Goal: Answer question/provide support: Share knowledge or assist other users

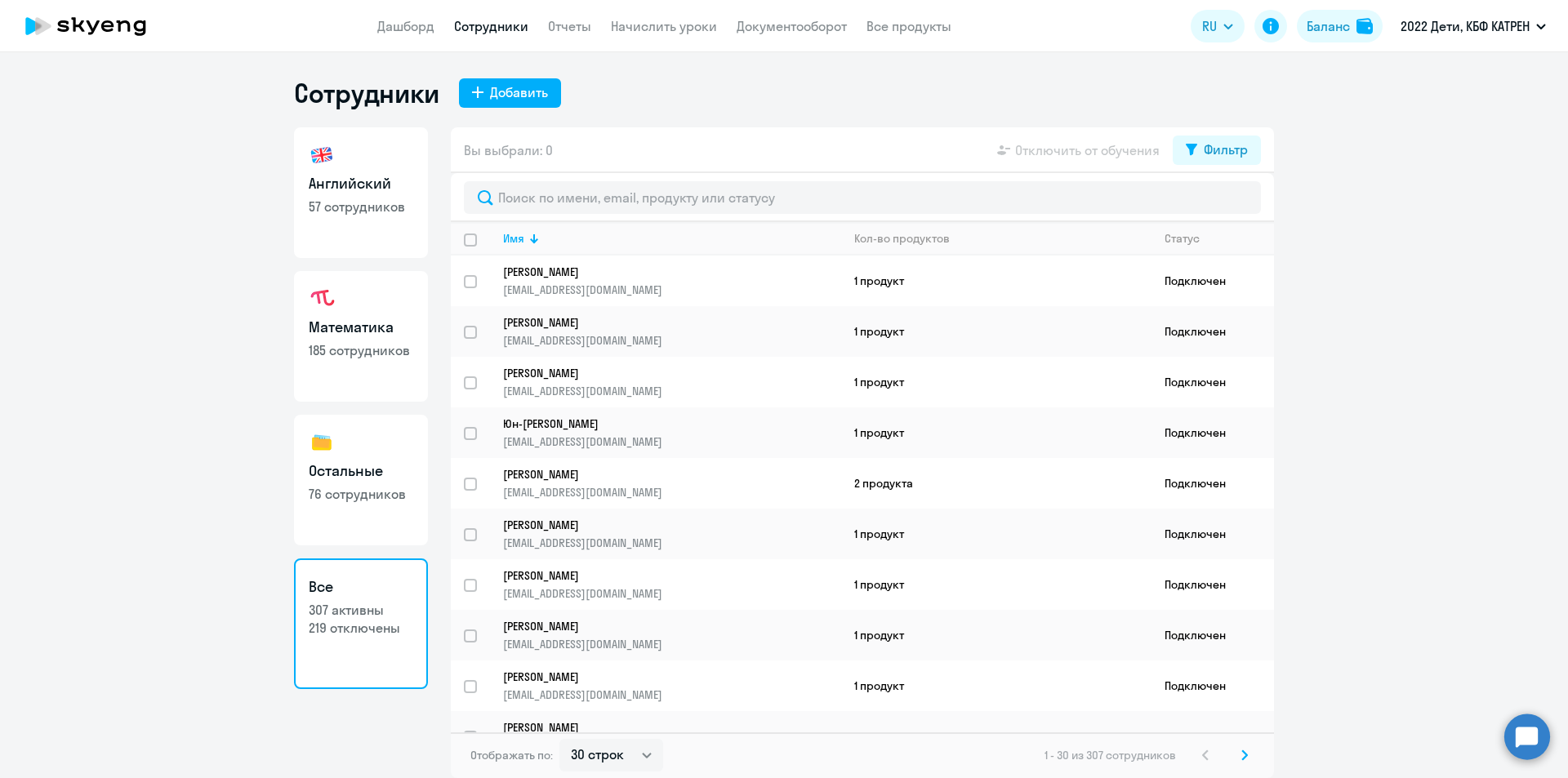
select select "30"
click at [1540, 749] on circle at bounding box center [1526, 736] width 46 height 46
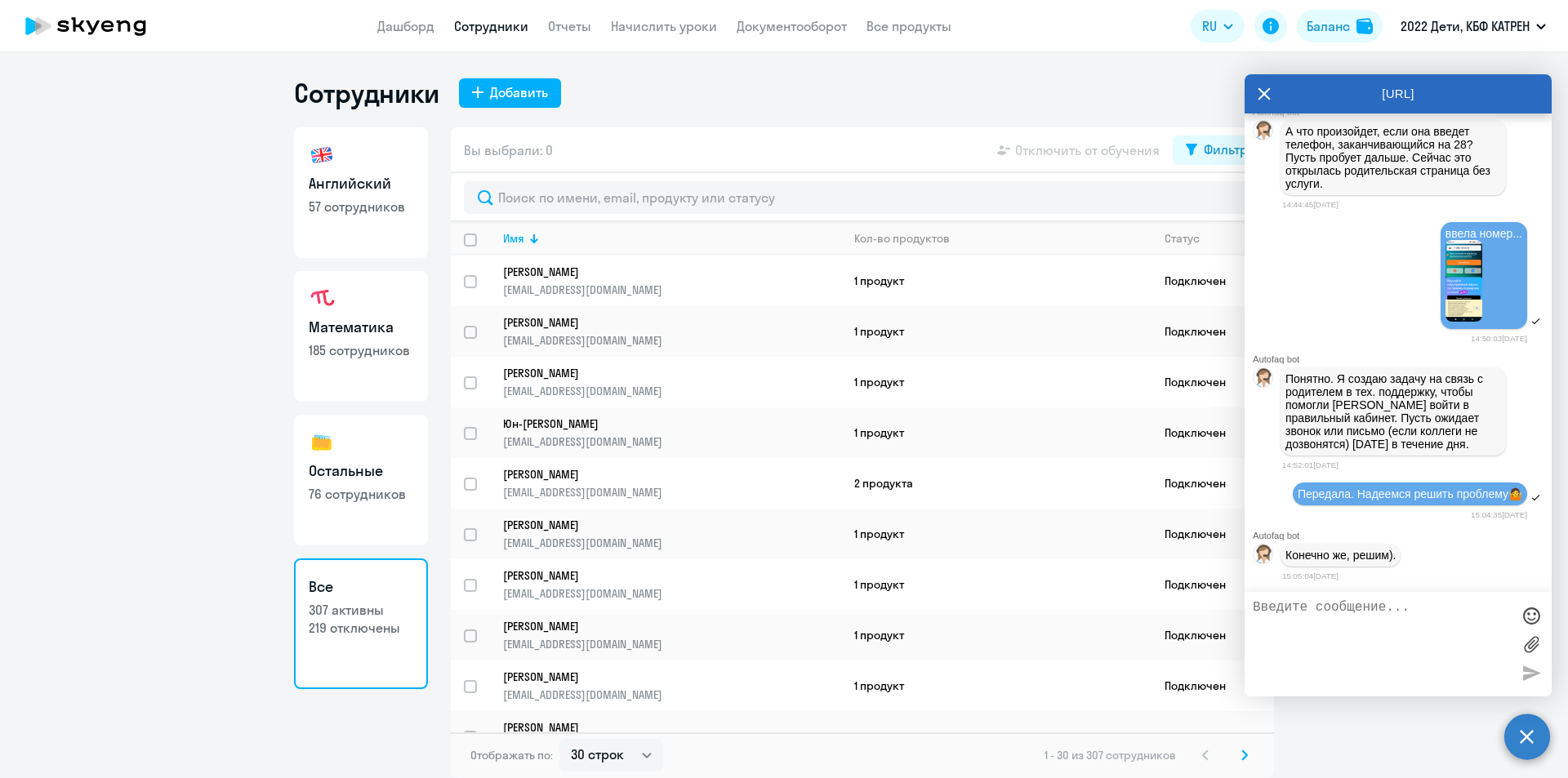
scroll to position [7088, 0]
click at [1259, 97] on icon at bounding box center [1263, 94] width 13 height 39
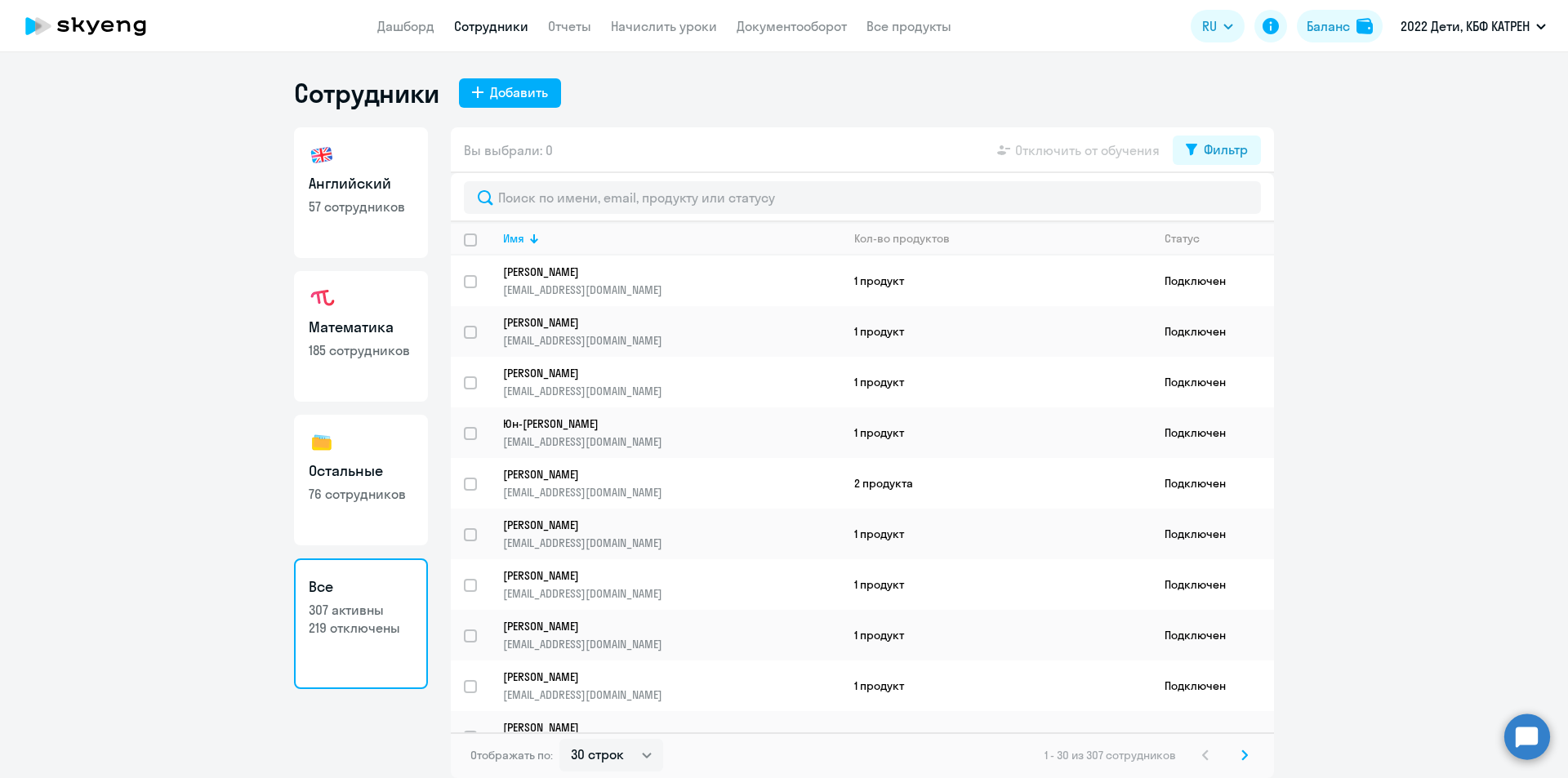
click at [1525, 733] on circle at bounding box center [1526, 736] width 46 height 46
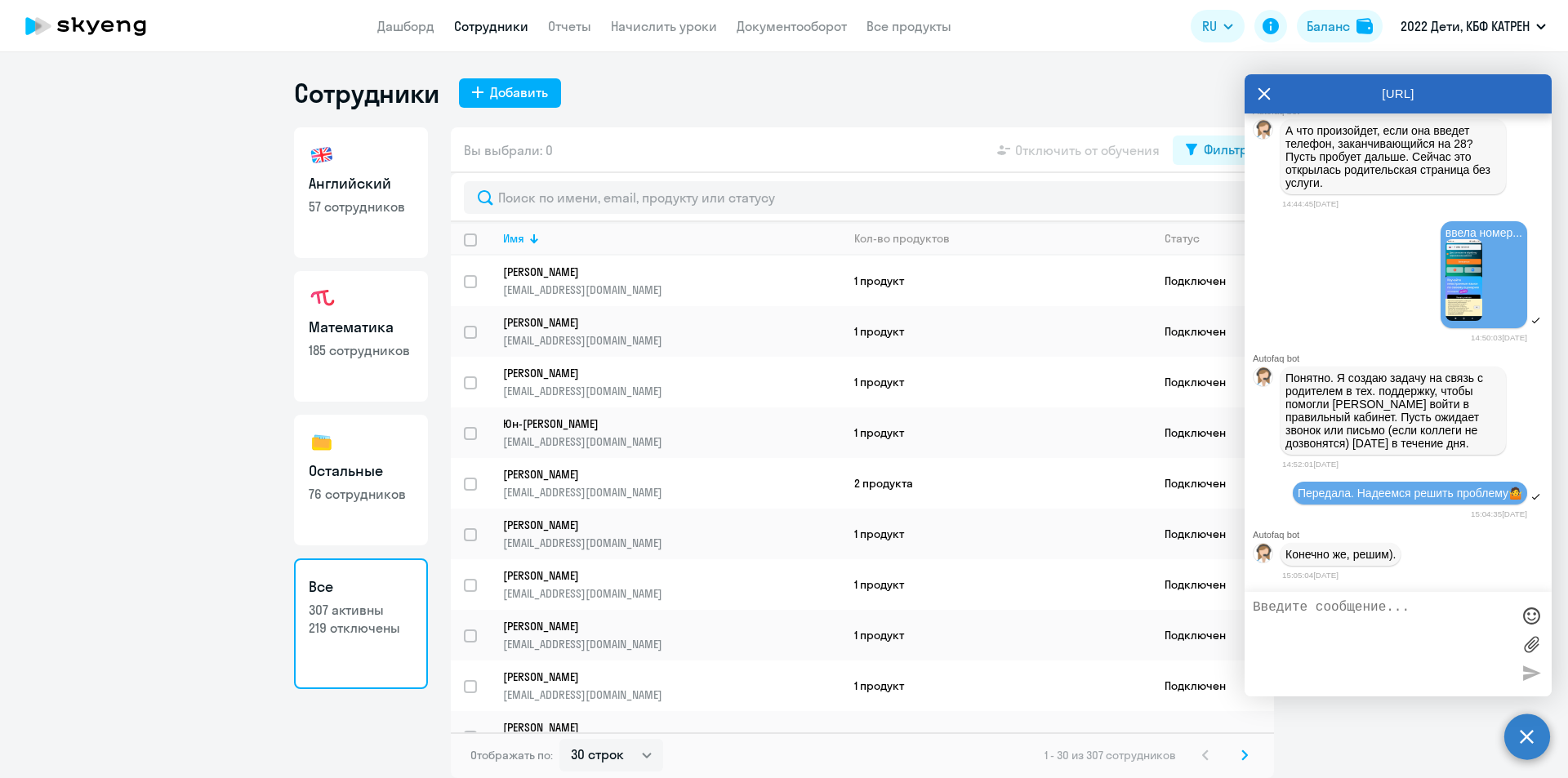
scroll to position [0, 0]
click at [1353, 611] on textarea at bounding box center [1381, 644] width 258 height 89
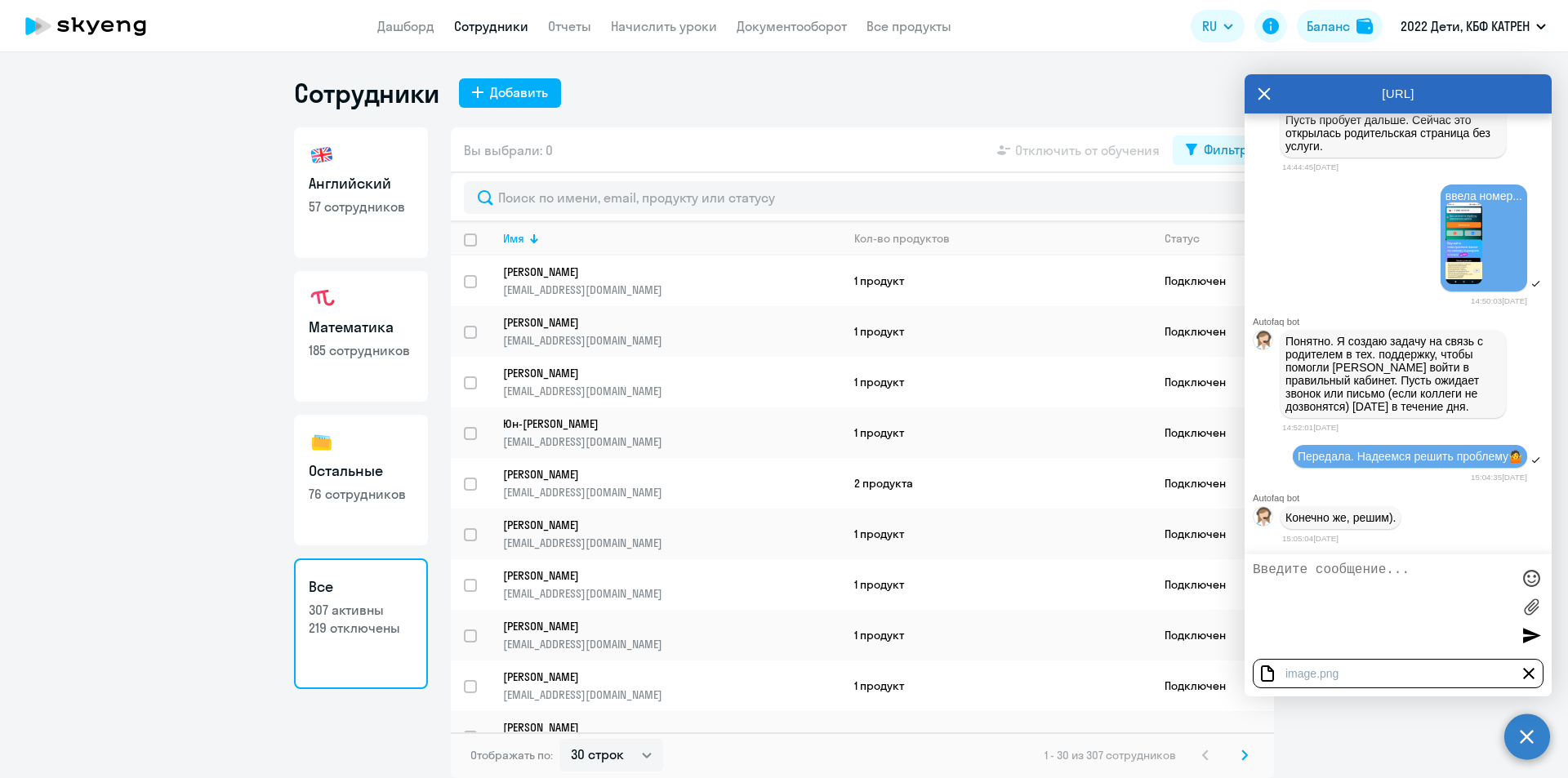
click at [1313, 574] on textarea at bounding box center [1381, 606] width 258 height 89
click at [1301, 570] on textarea "[PERSON_NAME],По [PERSON_NAME]" at bounding box center [1381, 606] width 258 height 89
click at [1455, 570] on textarea "[PERSON_NAME],по [PERSON_NAME]" at bounding box center [1381, 606] width 258 height 89
click at [1260, 609] on textarea "[PERSON_NAME],по [PERSON_NAME] заходят в [GEOGRAPHIC_DATA]:" at bounding box center [1381, 606] width 258 height 89
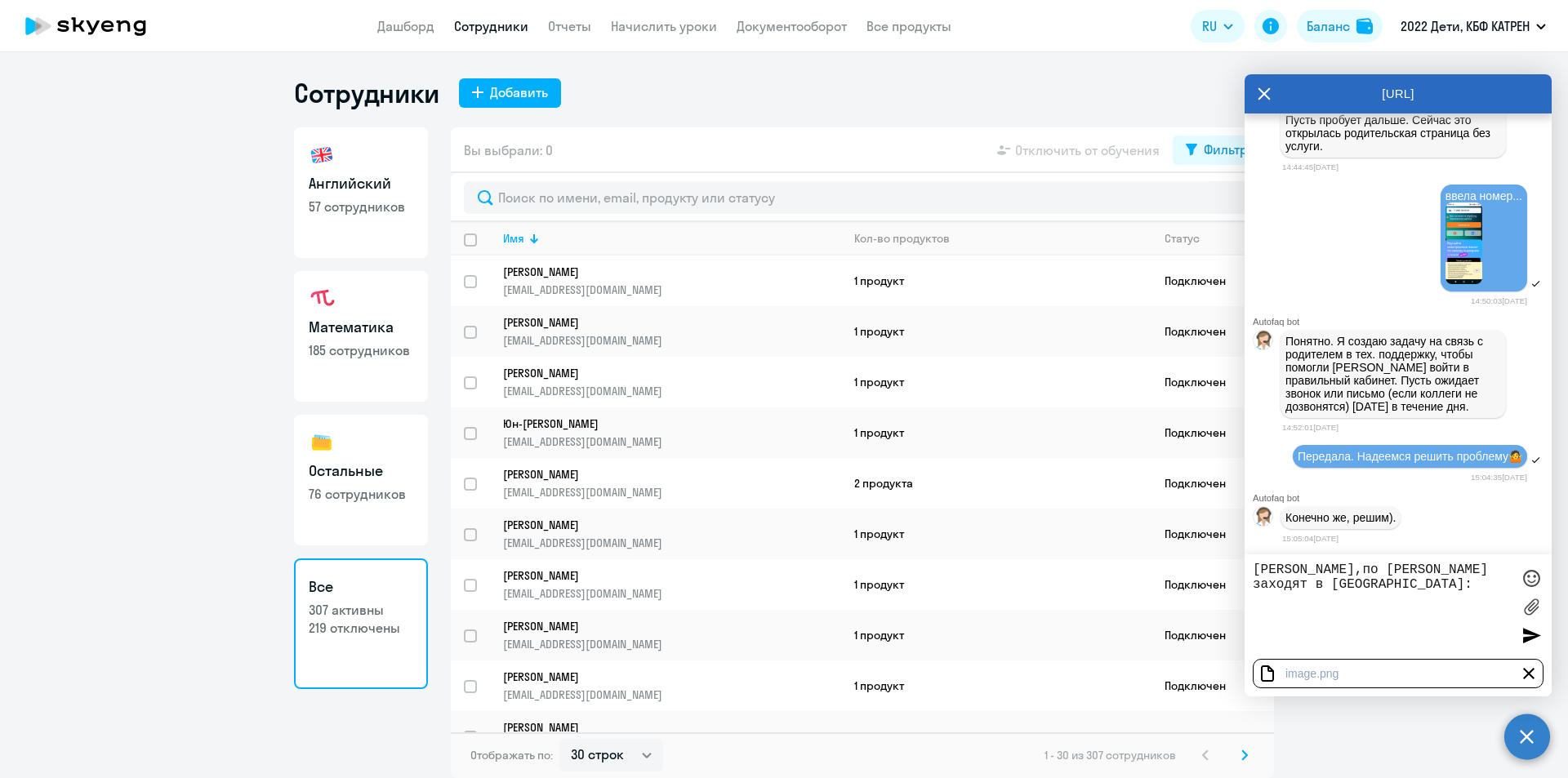
click at [1302, 598] on textarea "[PERSON_NAME],по [PERSON_NAME] заходят в [GEOGRAPHIC_DATA]:" at bounding box center [1381, 606] width 258 height 89
paste textarea "Что делать дальше? Преподователя выбрать уже не могу."
click at [1418, 624] on textarea "[PERSON_NAME],по [PERSON_NAME] заходят в [GEOGRAPHIC_DATA]: Что делать дальше? …" at bounding box center [1381, 606] width 258 height 89
click at [1254, 598] on textarea "[PERSON_NAME],по [PERSON_NAME] заходят в [GEOGRAPHIC_DATA]: Что делать дальше? …" at bounding box center [1381, 606] width 258 height 89
drag, startPoint x: 1351, startPoint y: 625, endPoint x: 1340, endPoint y: 626, distance: 11.0
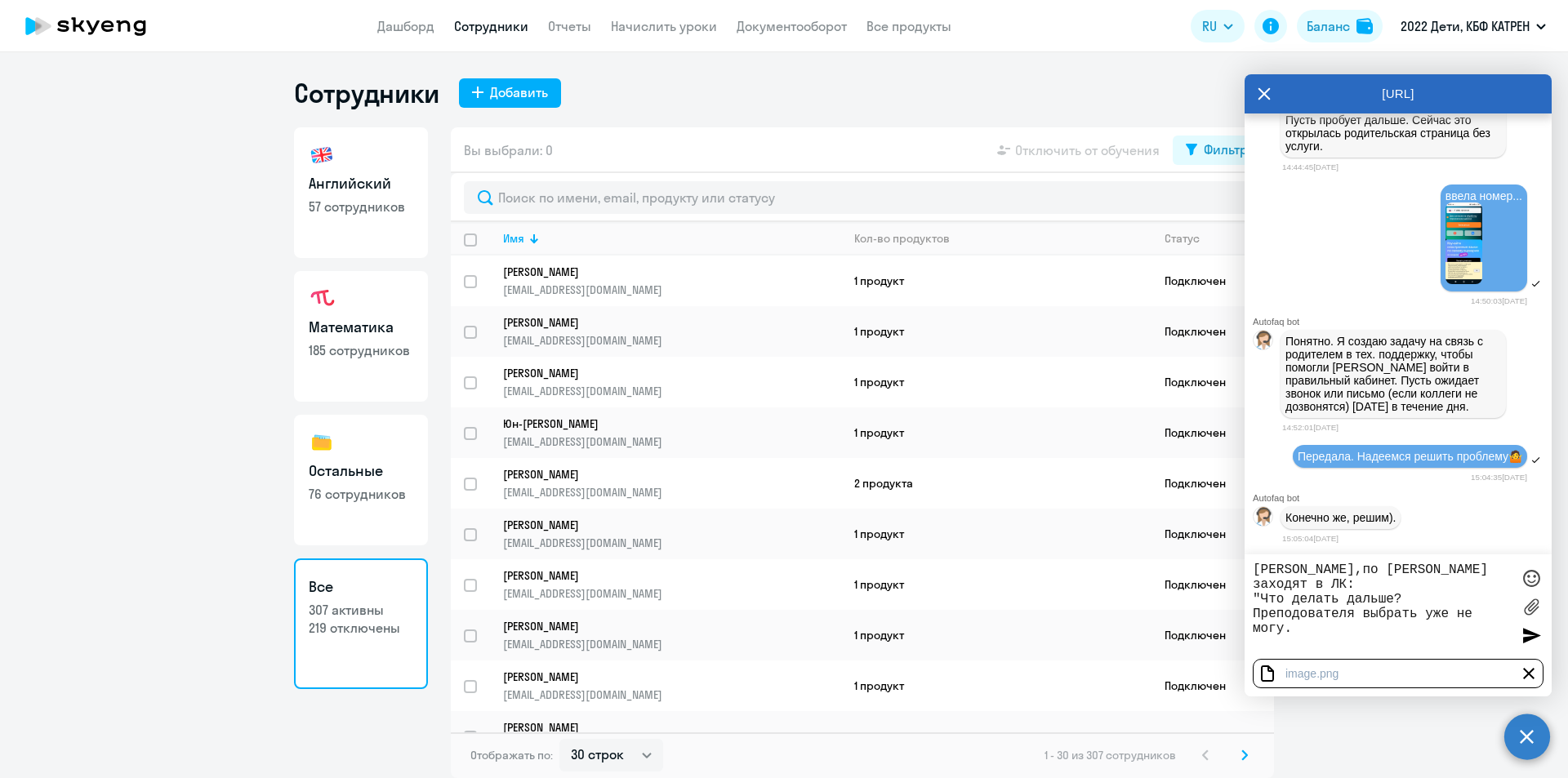
click at [1350, 625] on textarea "[PERSON_NAME],по [PERSON_NAME] заходят в ЛК: "Что делать дальше? Преподователя …" at bounding box center [1381, 606] width 258 height 89
click at [1286, 627] on textarea "[PERSON_NAME],по [PERSON_NAME] заходят в ЛК: "Что делать дальше? Преподователя …" at bounding box center [1381, 606] width 258 height 89
paste textarea "График занятий тоже не активен"
type textarea "[PERSON_NAME],по [PERSON_NAME] заходят в ЛК: "Что делать дальше? Преподователя …"
click at [1530, 630] on div at bounding box center [1530, 635] width 24 height 24
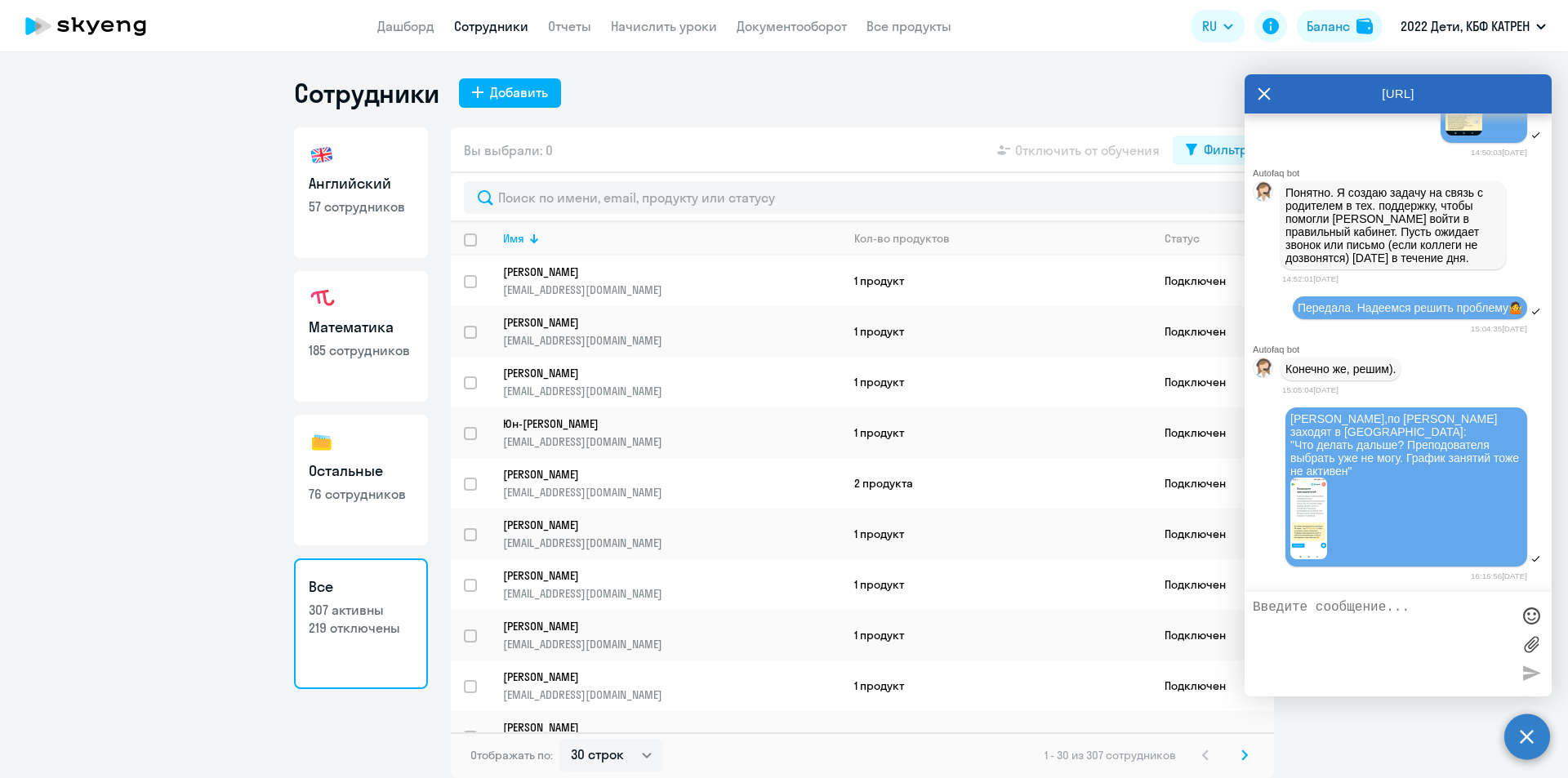
scroll to position [7383, 0]
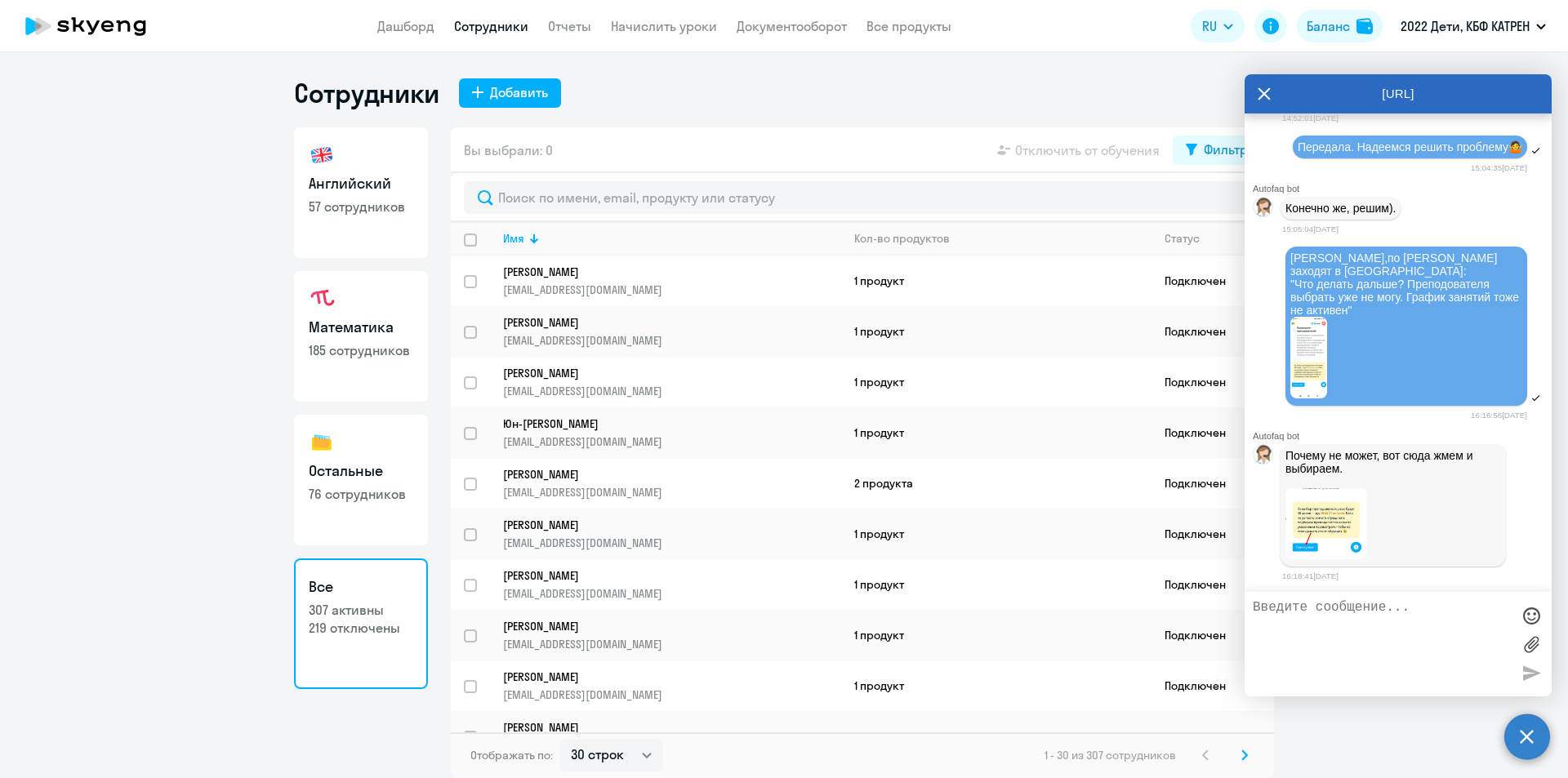
click at [1348, 560] on img at bounding box center [1326, 523] width 81 height 71
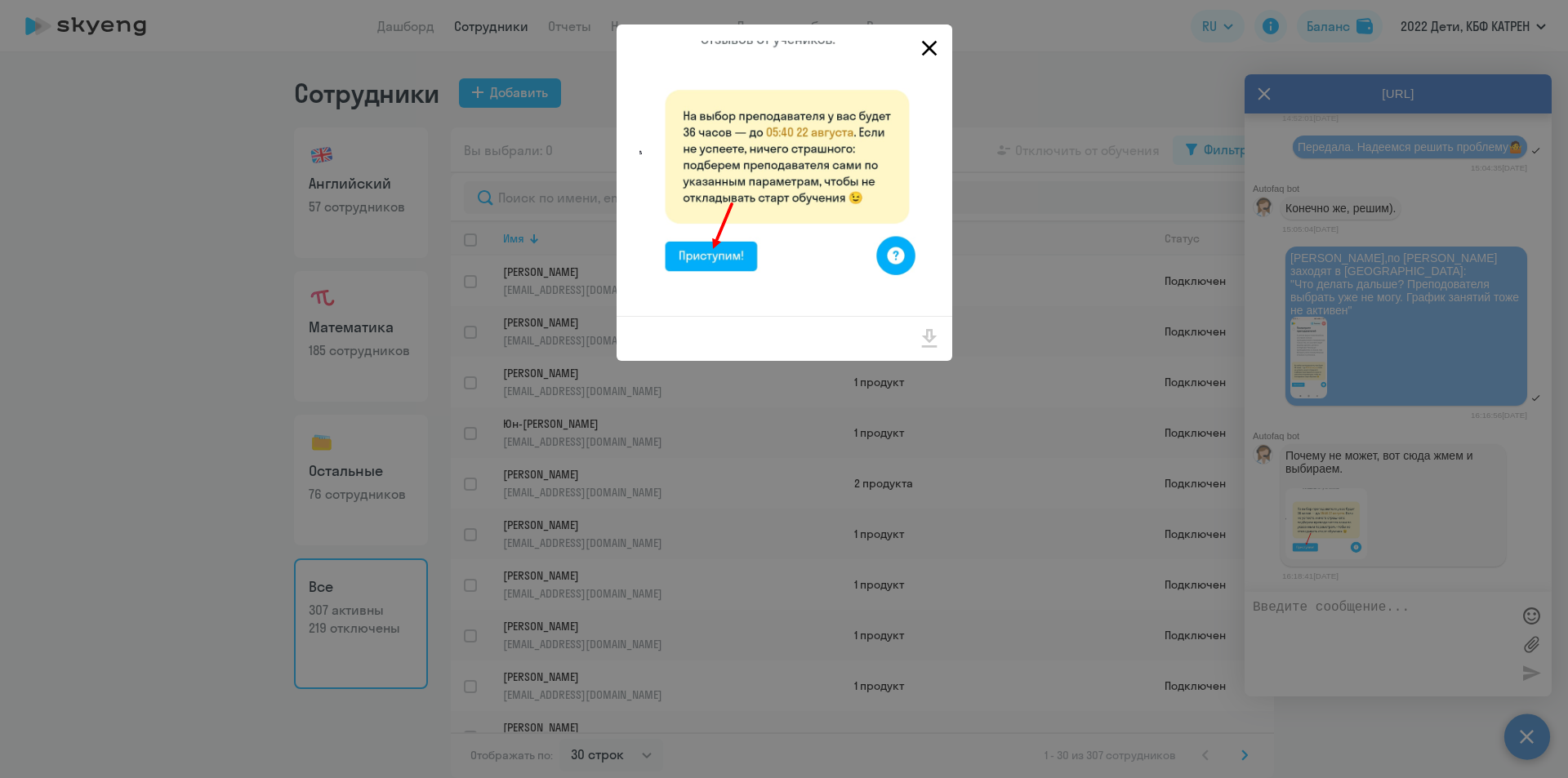
click at [931, 46] on icon "Close" at bounding box center [928, 48] width 15 height 15
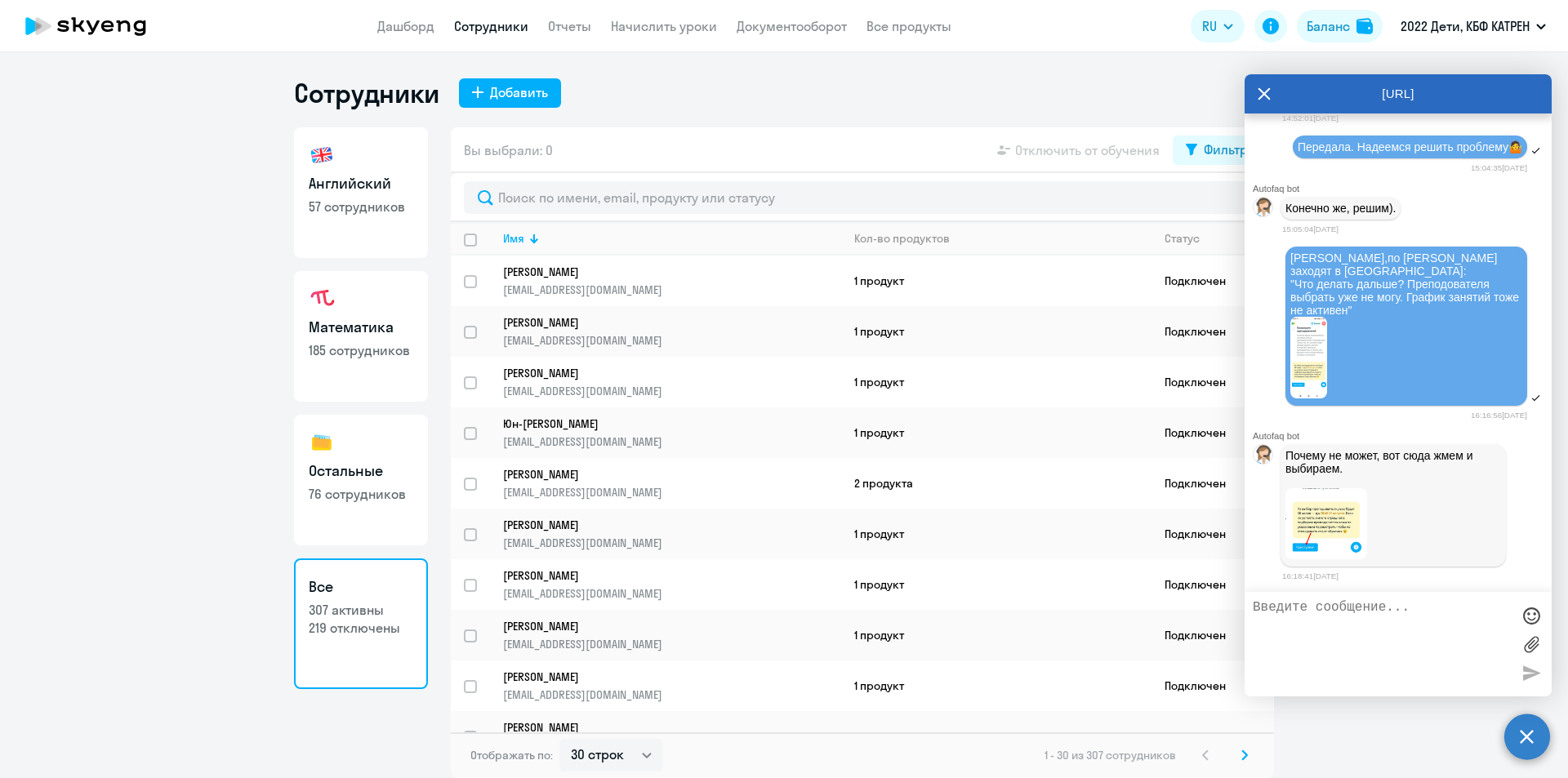
scroll to position [7435, 0]
click at [1359, 612] on textarea at bounding box center [1381, 644] width 258 height 89
click at [1337, 613] on textarea "Видимо смулило "[DATE]"" at bounding box center [1381, 644] width 258 height 89
click at [1482, 609] on textarea "Видимо смутило "[DATE]"" at bounding box center [1381, 644] width 258 height 89
type textarea "Видимо смутило "[DATE]""
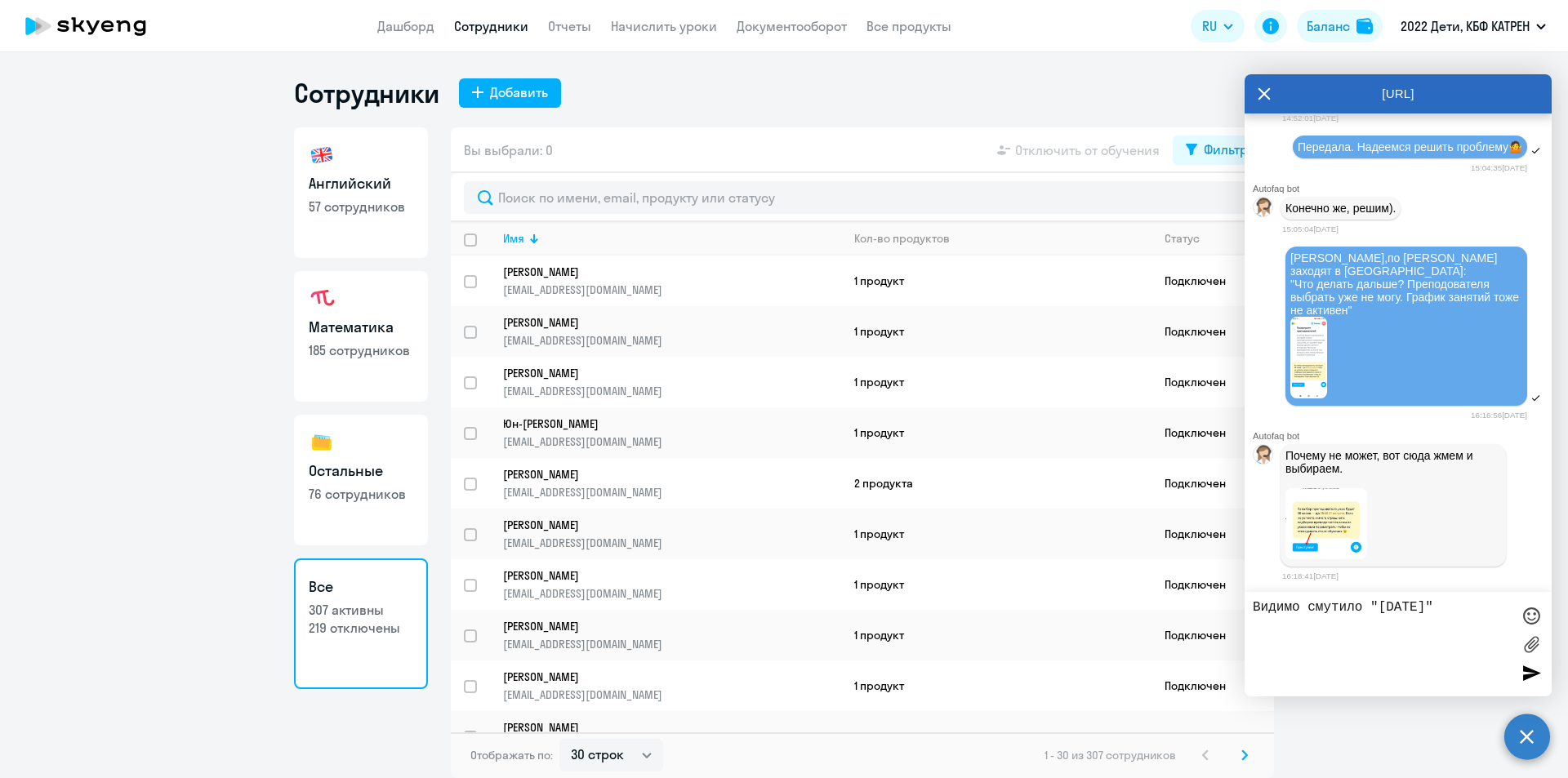
click at [1535, 677] on div at bounding box center [1530, 672] width 24 height 24
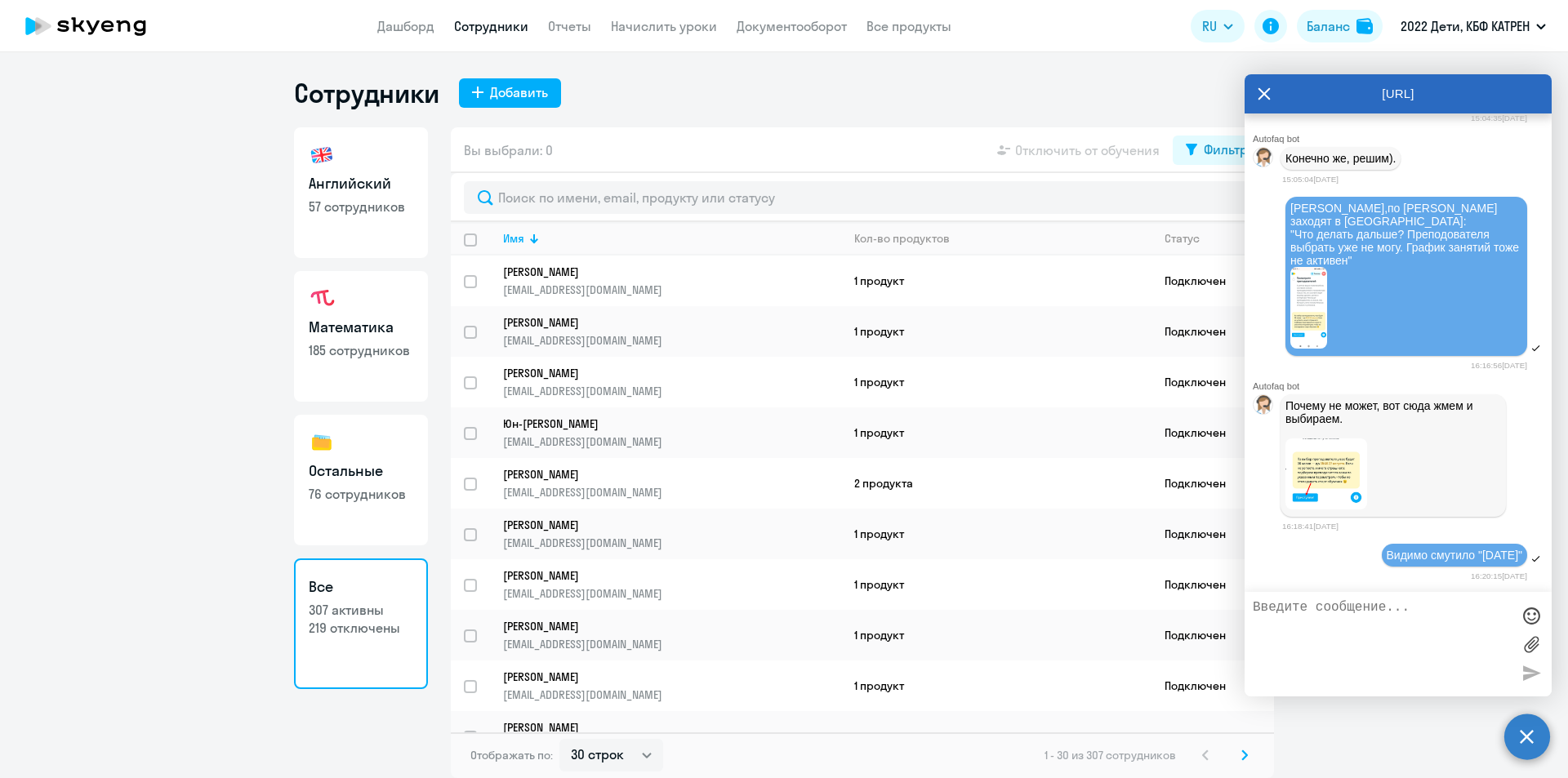
scroll to position [7485, 0]
click at [1312, 316] on img at bounding box center [1308, 308] width 37 height 81
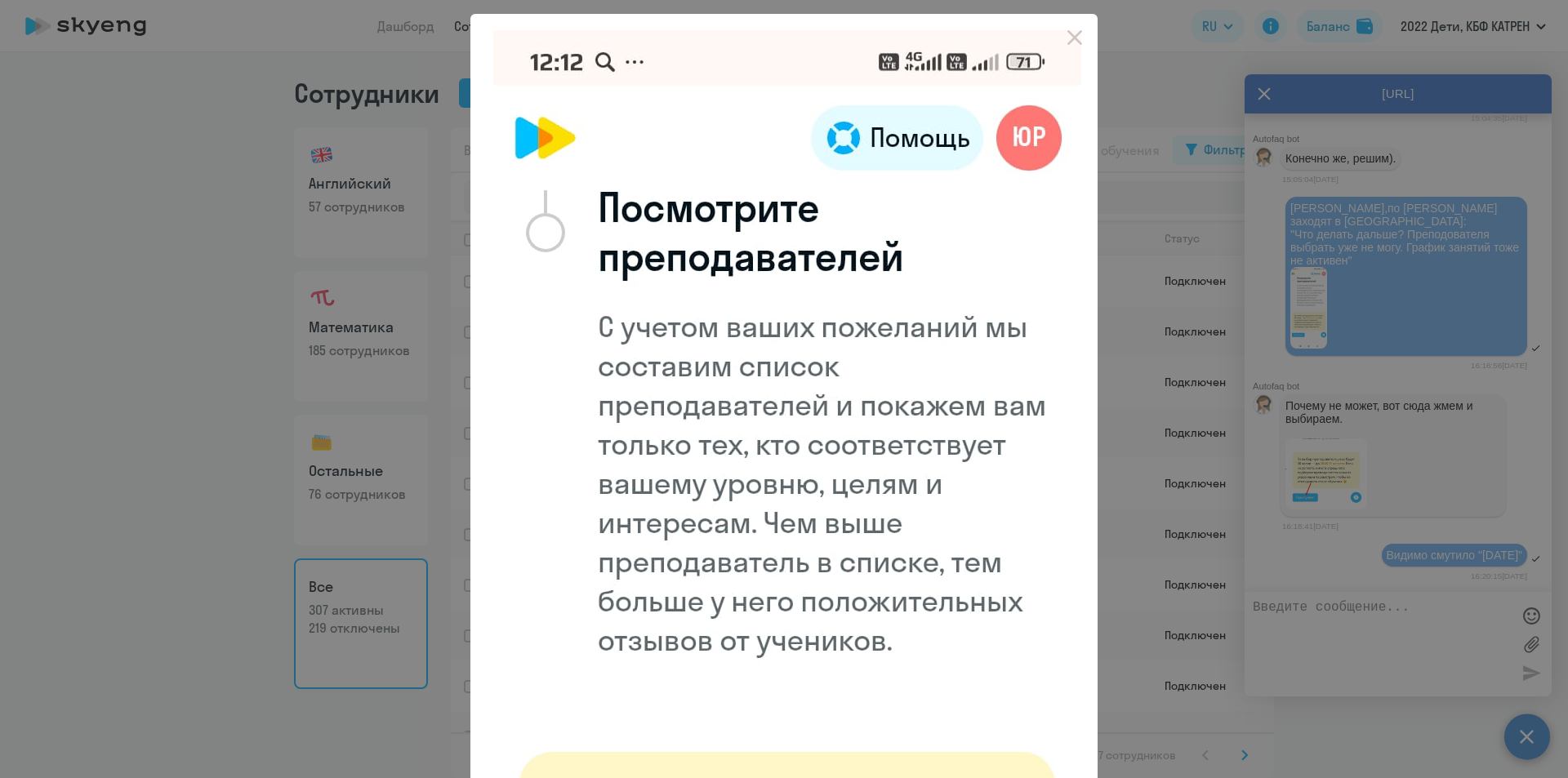
scroll to position [0, 0]
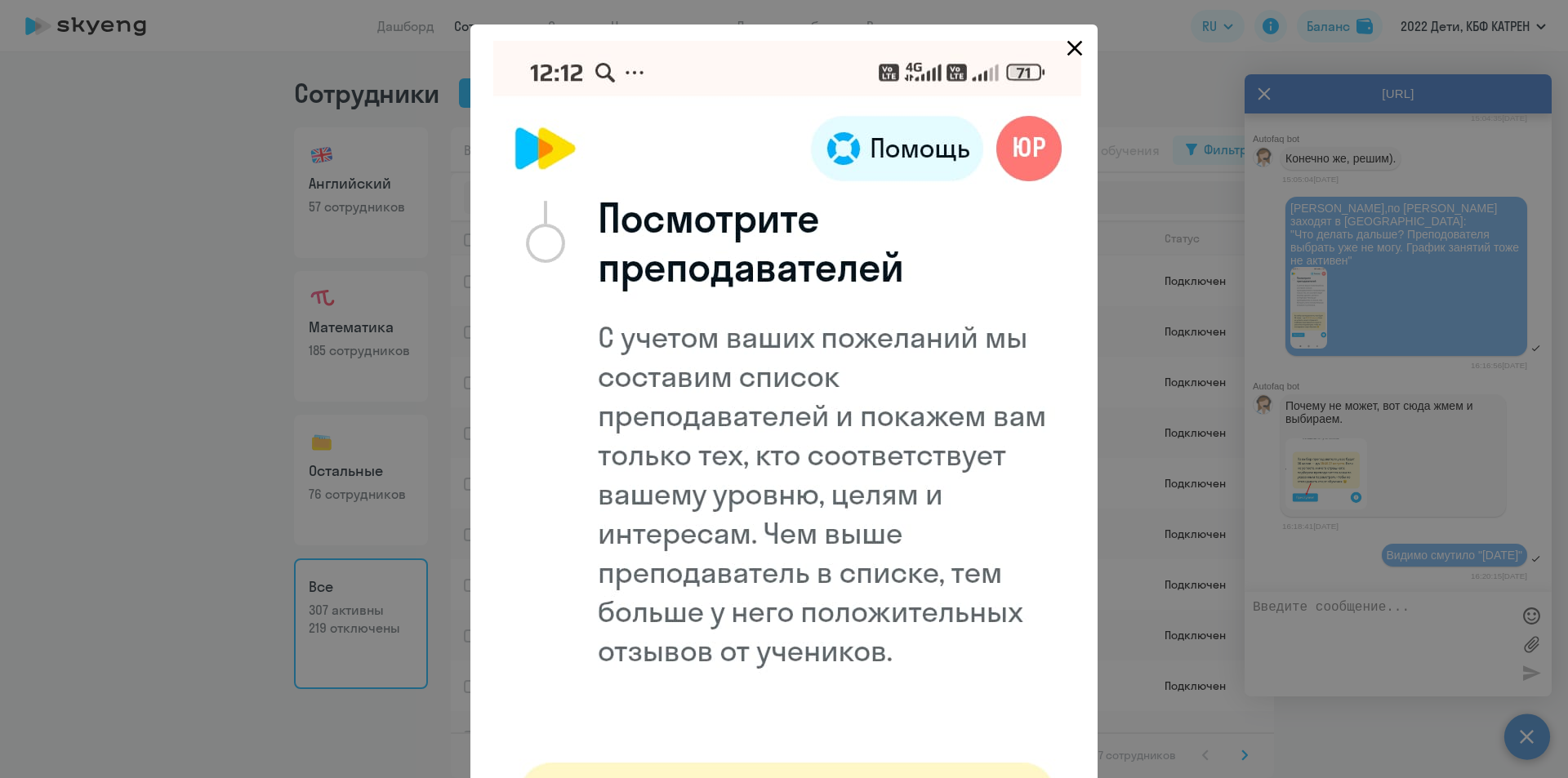
click at [1061, 48] on icon "Close" at bounding box center [1074, 47] width 26 height 26
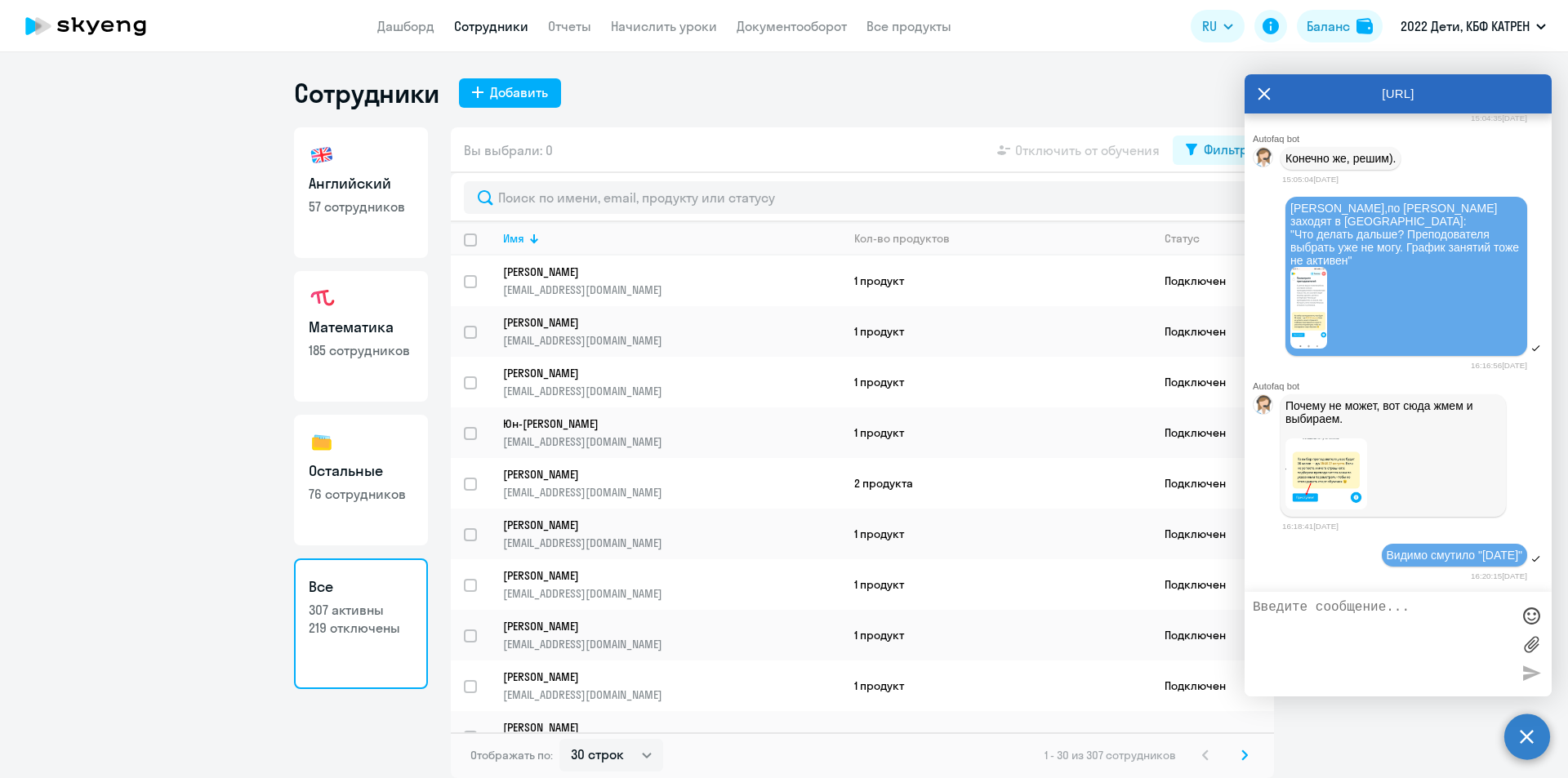
click at [1354, 612] on textarea at bounding box center [1381, 644] width 258 height 89
type textarea "к"
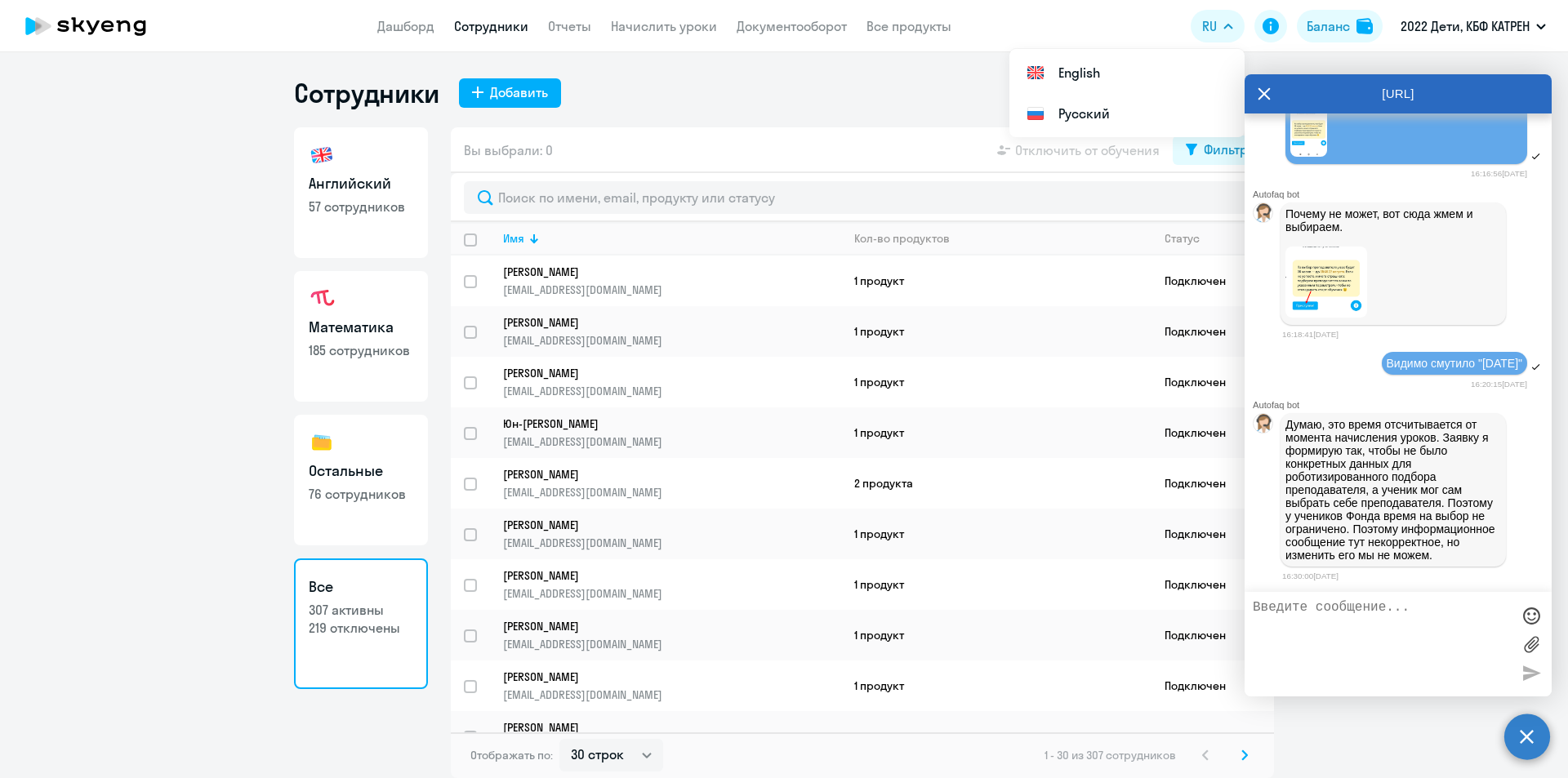
scroll to position [7690, 0]
click at [1388, 606] on textarea at bounding box center [1381, 644] width 258 height 89
click at [1325, 615] on textarea "Спасибо! [PERSON_NAME], напишите мне кратко" at bounding box center [1381, 644] width 258 height 89
click at [1319, 609] on textarea "Спасибо! [PERSON_NAME], напишите мне кратко" at bounding box center [1381, 644] width 258 height 89
click at [1323, 608] on textarea "Спасибо! [PERSON_NAME], напишите мне кратко" at bounding box center [1381, 644] width 258 height 89
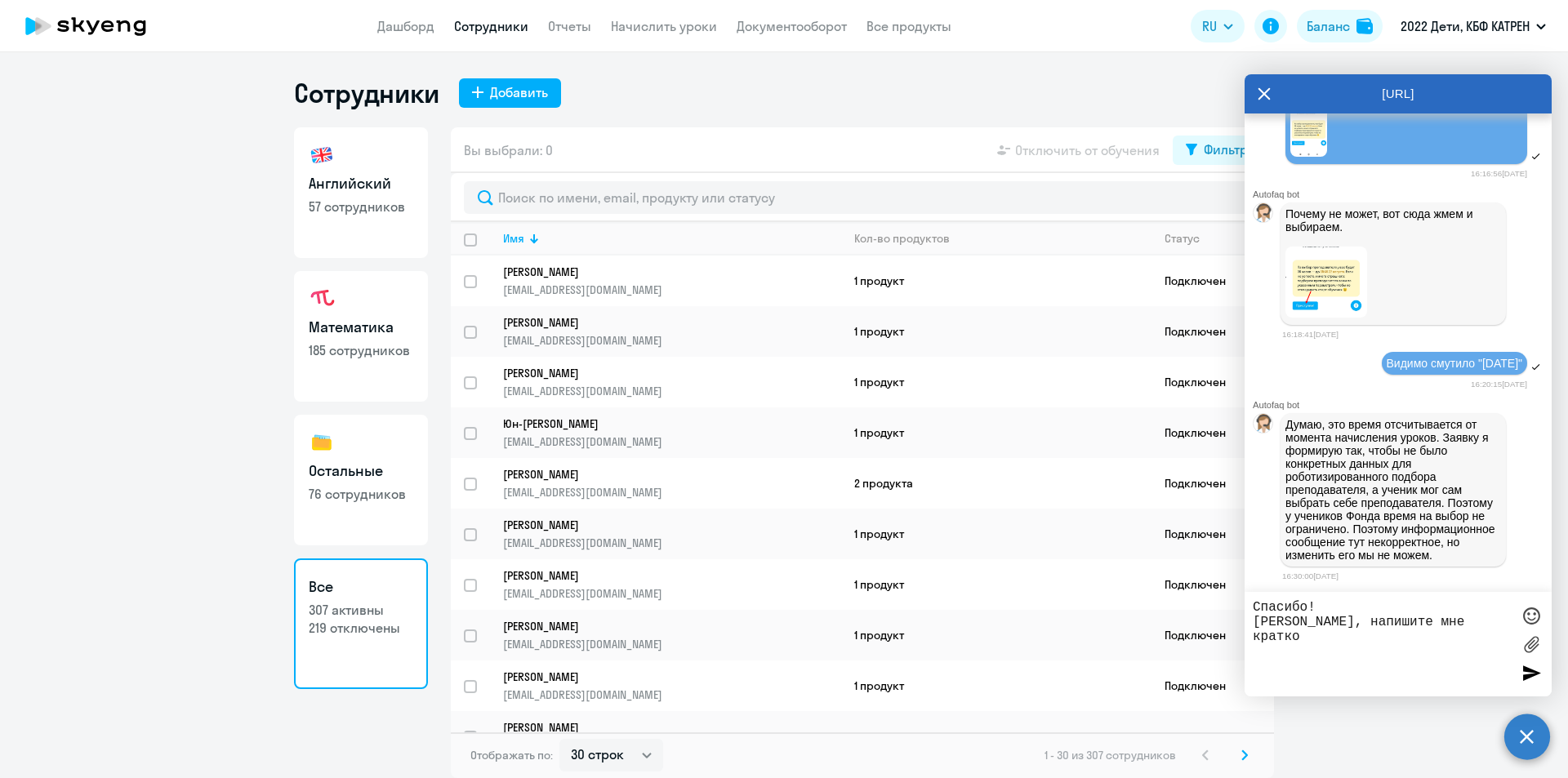
click at [1456, 622] on textarea "Спасибо! [PERSON_NAME], напишите мне кратко" at bounding box center [1381, 644] width 258 height 89
click at [1457, 618] on textarea "Спасибо! [PERSON_NAME], напишите мне кратко," at bounding box center [1381, 644] width 258 height 89
click at [1462, 621] on textarea "Спасибо! [PERSON_NAME], напишите мне кратко," at bounding box center [1381, 644] width 258 height 89
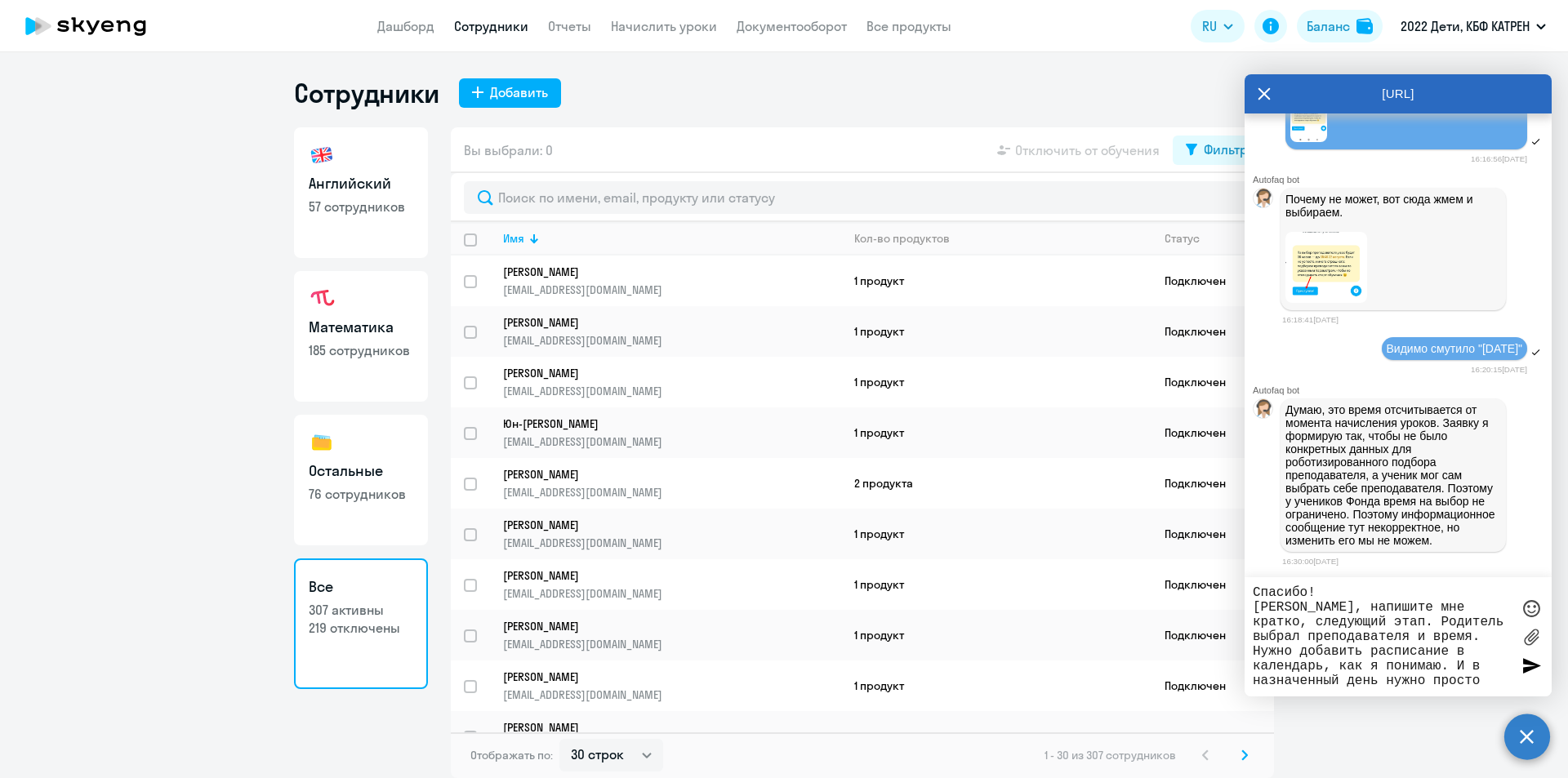
click at [1492, 684] on textarea "Спасибо! [PERSON_NAME], напишите мне кратко, следующий этап. Родитель выбрал пр…" at bounding box center [1381, 637] width 258 height 103
drag, startPoint x: 1497, startPoint y: 681, endPoint x: 1474, endPoint y: 678, distance: 23.2
click at [1474, 678] on textarea "Спасибо! [PERSON_NAME], напишите мне кратко, следующий этап. Родитель выбрал пр…" at bounding box center [1381, 637] width 258 height 103
drag, startPoint x: 1488, startPoint y: 682, endPoint x: 1370, endPoint y: 664, distance: 119.4
click at [1370, 664] on textarea "Спасибо! [PERSON_NAME], напишите мне кратко, следующий этап. Родитель выбрал пр…" at bounding box center [1381, 637] width 258 height 103
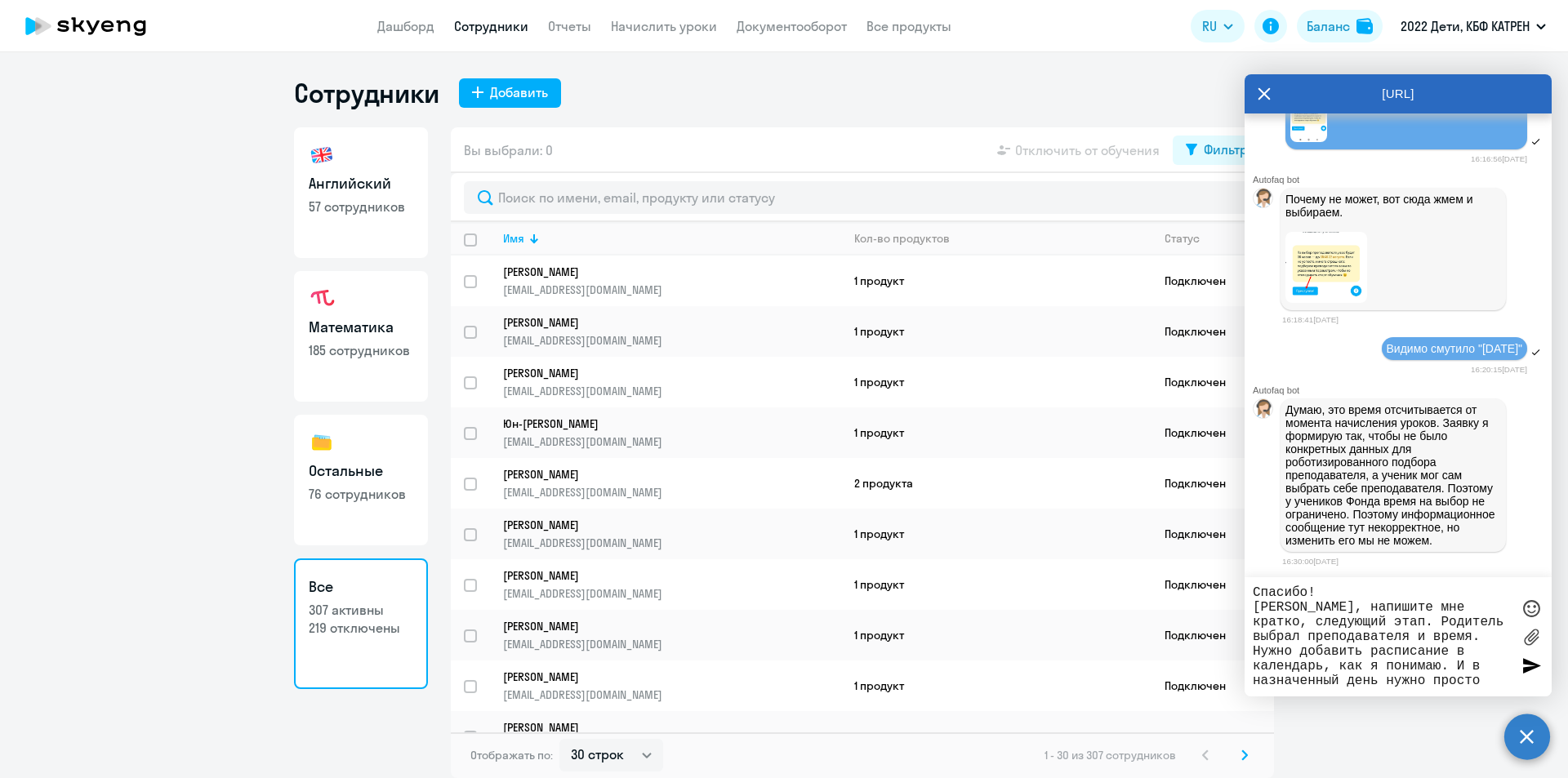
click at [1421, 682] on textarea "Спасибо! [PERSON_NAME], напишите мне кратко, следующий этап. Родитель выбрал пр…" at bounding box center [1381, 637] width 258 height 103
click at [1446, 680] on textarea "Спасибо! [PERSON_NAME], напишите мне кратко, следующий этап. Родитель выбрал пр…" at bounding box center [1381, 637] width 258 height 103
drag, startPoint x: 1488, startPoint y: 682, endPoint x: 1437, endPoint y: 675, distance: 51.5
click at [1437, 675] on textarea "Спасибо! [PERSON_NAME], напишите мне кратко, следующий этап. Родитель выбрал пр…" at bounding box center [1381, 637] width 258 height 103
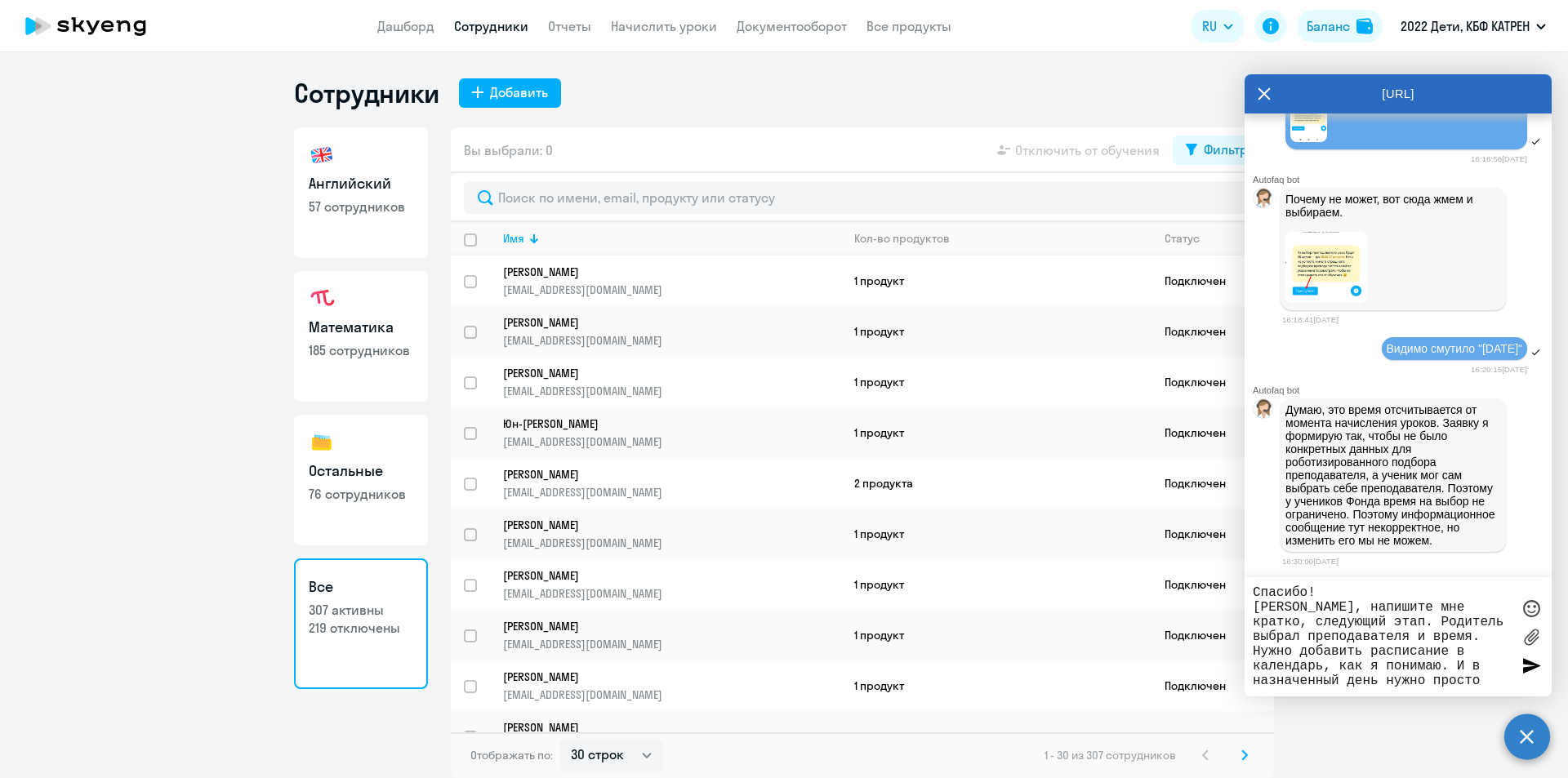
drag, startPoint x: 1337, startPoint y: 682, endPoint x: 1382, endPoint y: 684, distance: 45.0
click at [1382, 684] on textarea "Спасибо! [PERSON_NAME], напишите мне кратко, следующий этап. Родитель выбрал пр…" at bounding box center [1381, 637] width 258 height 103
drag, startPoint x: 1431, startPoint y: 683, endPoint x: 1423, endPoint y: 680, distance: 8.5
click at [1423, 680] on textarea "Спасибо! [PERSON_NAME], напишите мне кратко, следующий этап. Родитель выбрал пр…" at bounding box center [1381, 637] width 258 height 103
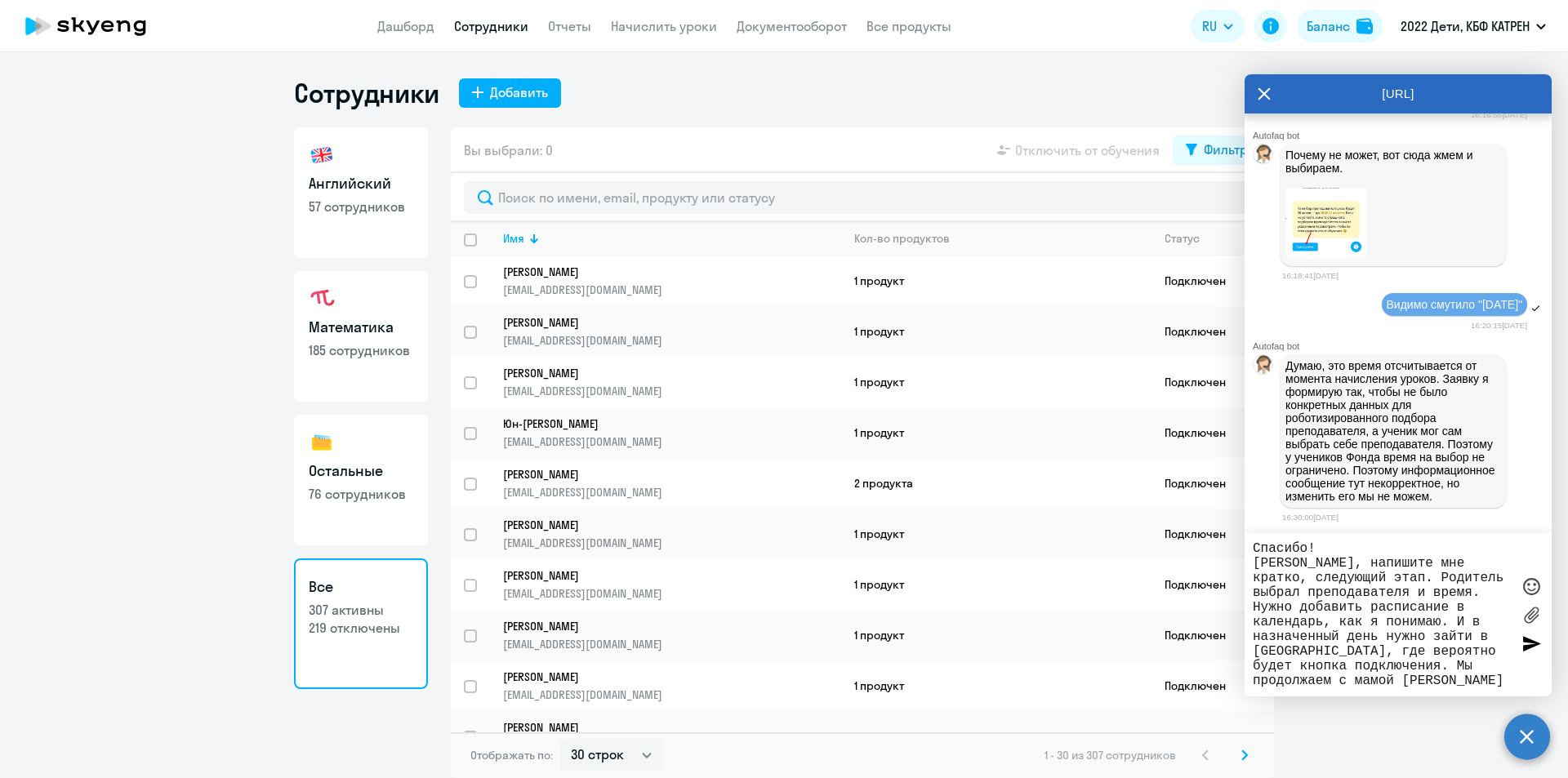
scroll to position [14, 0]
click at [1354, 651] on textarea "Спасибо! [PERSON_NAME], напишите мне кратко, следующий этап. Родитель выбрал пр…" at bounding box center [1381, 615] width 258 height 147
drag, startPoint x: 1353, startPoint y: 668, endPoint x: 1361, endPoint y: 683, distance: 17.0
click at [1361, 683] on textarea "Спасибо! [PERSON_NAME], напишите мне кратко, следующий этап. Родитель выбрал пр…" at bounding box center [1381, 615] width 258 height 147
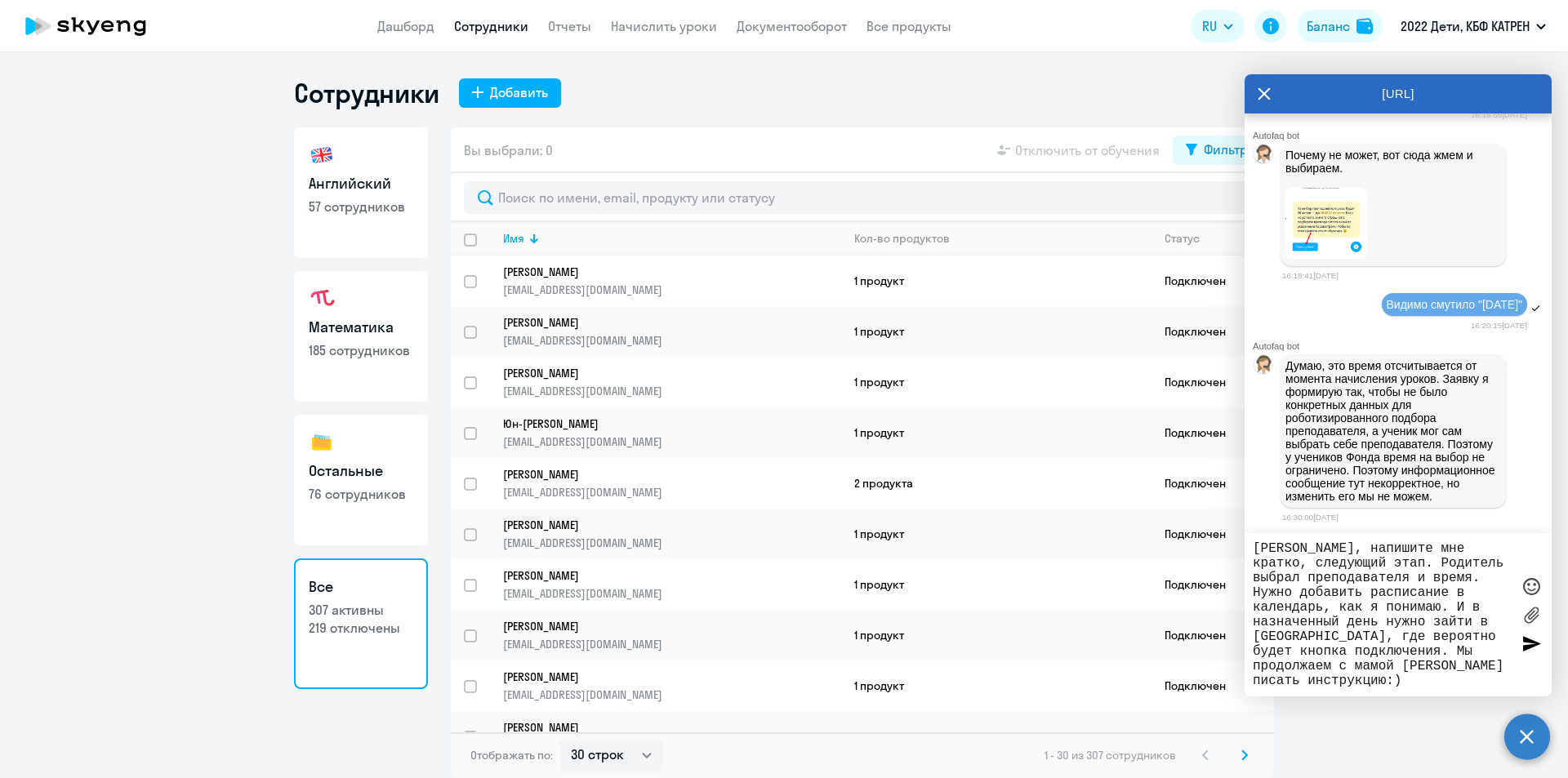
click at [1357, 647] on textarea "Спасибо! [PERSON_NAME], напишите мне кратко, следующий этап. Родитель выбрал пр…" at bounding box center [1381, 615] width 258 height 147
click at [1252, 655] on textarea "Спасибо! [PERSON_NAME], напишите мне кратко, следующий этап. Родитель выбрал пр…" at bounding box center [1381, 615] width 258 height 147
drag, startPoint x: 1255, startPoint y: 655, endPoint x: 1378, endPoint y: 680, distance: 125.5
click at [1378, 680] on textarea "Спасибо! [PERSON_NAME], напишите мне кратко, следующий этап. Родитель выбрал пр…" at bounding box center [1381, 615] width 258 height 147
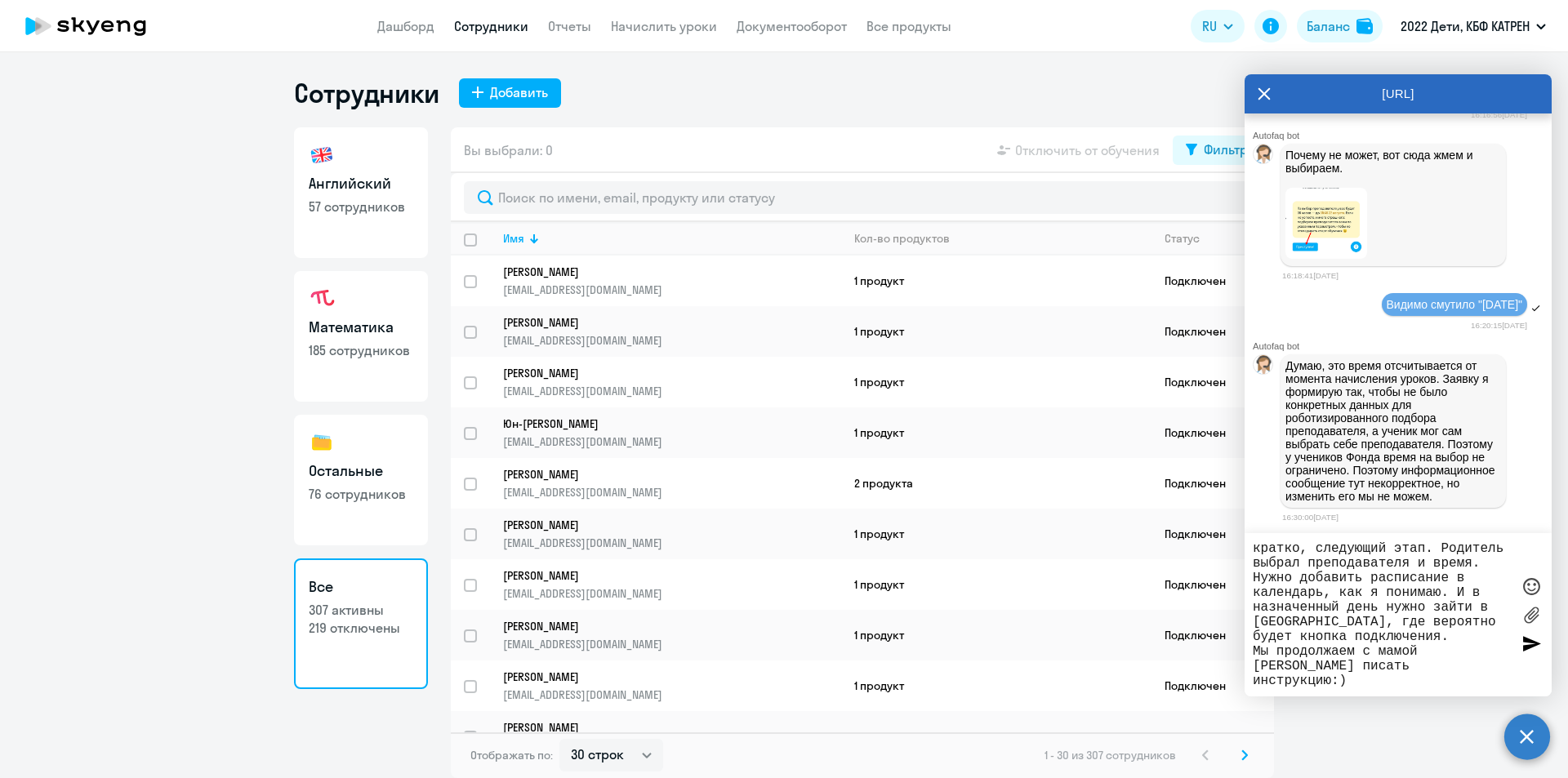
drag, startPoint x: 1375, startPoint y: 672, endPoint x: 1333, endPoint y: 670, distance: 42.0
click at [1373, 672] on textarea "Спасибо! [PERSON_NAME], напишите мне кратко, следующий этап. Родитель выбрал пр…" at bounding box center [1381, 615] width 258 height 147
click at [1286, 652] on textarea "Спасибо! [PERSON_NAME], напишите мне кратко, следующий этап. Родитель выбрал пр…" at bounding box center [1381, 615] width 258 height 147
drag, startPoint x: 1277, startPoint y: 654, endPoint x: 1352, endPoint y: 685, distance: 81.2
click at [1352, 685] on textarea "Спасибо! [PERSON_NAME], напишите мне кратко, следующий этап. Родитель выбрал пр…" at bounding box center [1381, 615] width 258 height 147
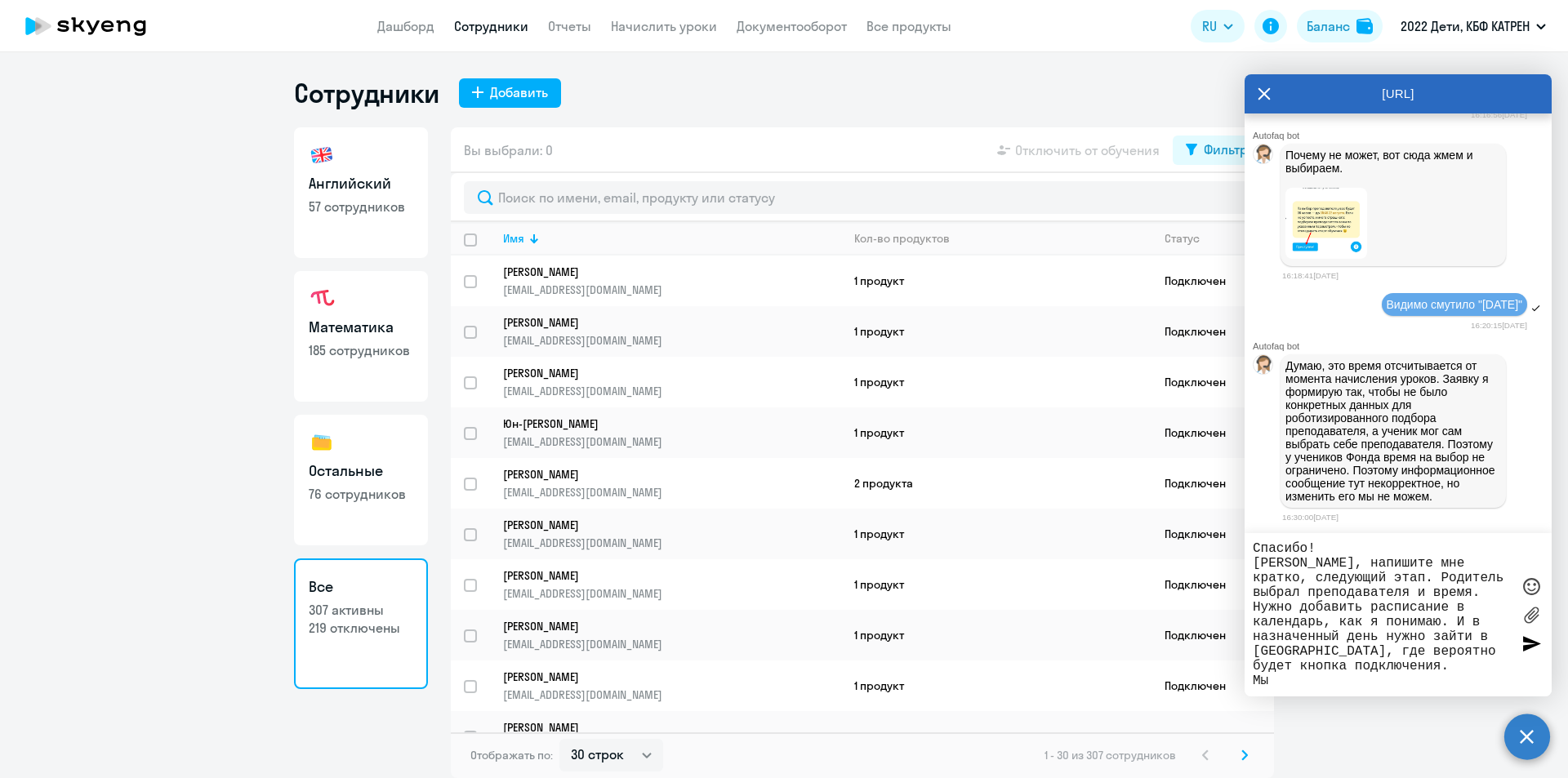
scroll to position [0, 0]
click at [1380, 575] on textarea "Спасибо! [PERSON_NAME], напишите мне кратко, следующий этап. Родитель выбрал пр…" at bounding box center [1381, 615] width 258 height 147
paste textarea "родолжаем с мамой [PERSON_NAME] писать инструкцию:)"
click at [1384, 579] on textarea "Спасибо! [PERSON_NAME], напишите мне кратко, следующий этап. продолжаем с мамой…" at bounding box center [1381, 615] width 258 height 147
click at [1349, 609] on textarea "Спасибо! [PERSON_NAME], напишите мне кратко, следующий этап. Продолжаем с мамой…" at bounding box center [1381, 615] width 258 height 147
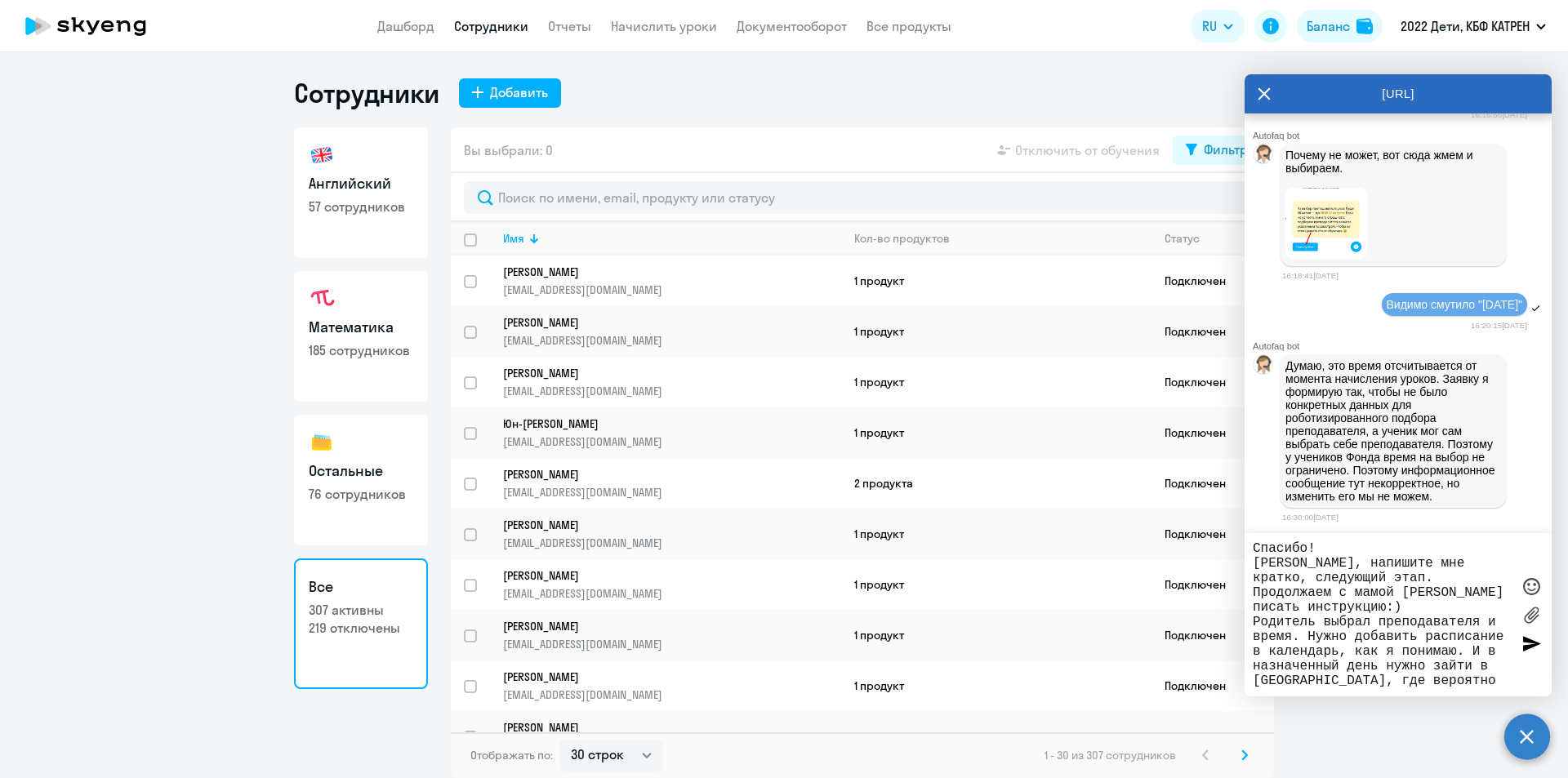
click at [1344, 608] on textarea "Спасибо! [PERSON_NAME], напишите мне кратко, следующий этап. Продолжаем с мамой…" at bounding box center [1381, 615] width 258 height 147
drag, startPoint x: 1379, startPoint y: 577, endPoint x: 1471, endPoint y: 579, distance: 92.0
click at [1471, 579] on textarea "Спасибо! [PERSON_NAME], напишите мне кратко, следующий этап. Продолжаем с мамой…" at bounding box center [1381, 615] width 258 height 147
drag, startPoint x: 1431, startPoint y: 581, endPoint x: 1379, endPoint y: 577, distance: 52.2
click at [1379, 577] on textarea "Спасибо! [PERSON_NAME], напишите мне кратко, следующий этап. мамой [PERSON_NAME…" at bounding box center [1381, 615] width 258 height 147
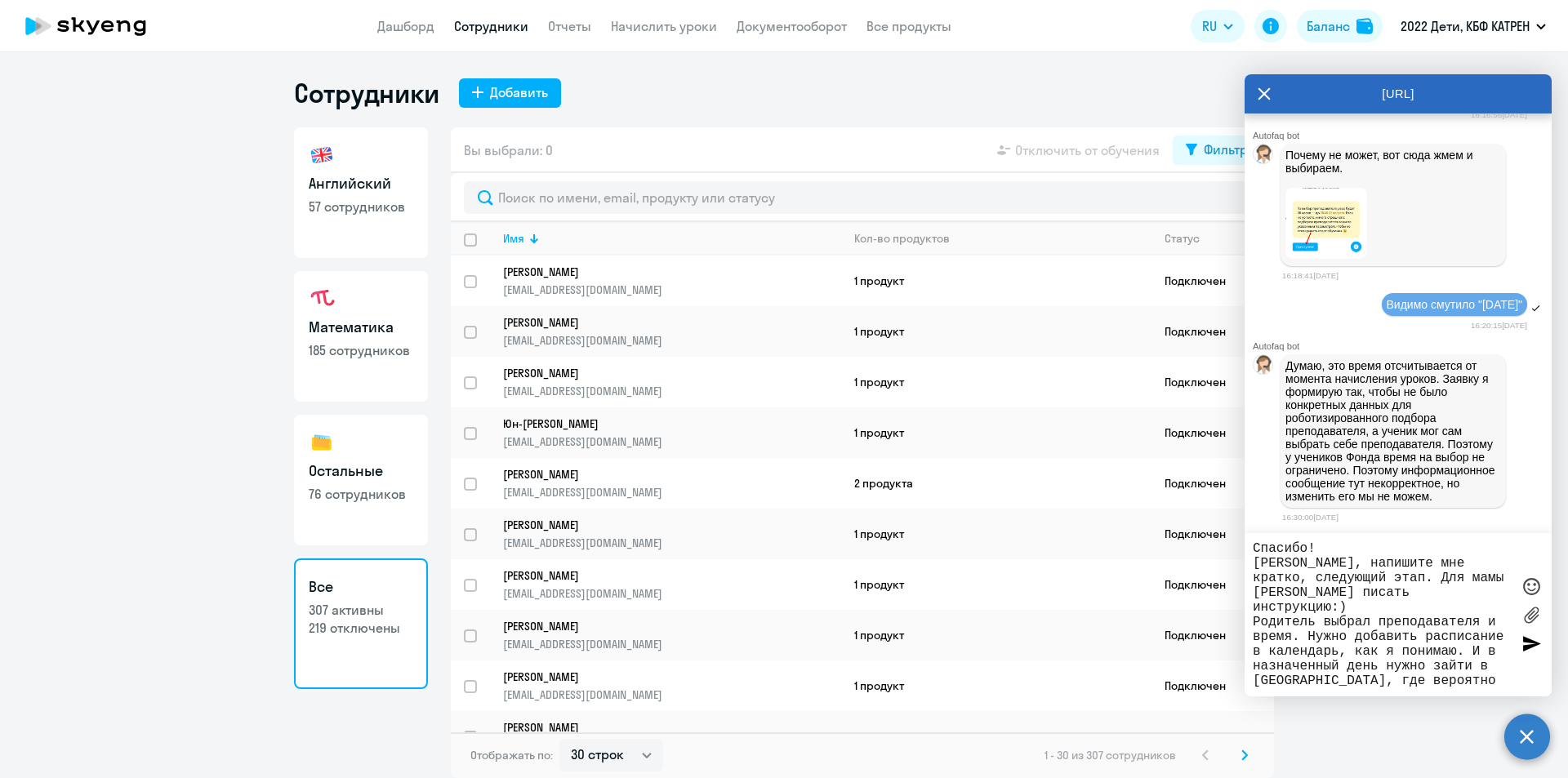
drag, startPoint x: 1387, startPoint y: 594, endPoint x: 1438, endPoint y: 596, distance: 51.0
click at [1438, 596] on textarea "Спасибо! [PERSON_NAME], напишите мне кратко, следующий этап. Для мамы [PERSON_N…" at bounding box center [1381, 615] width 258 height 147
click at [1323, 608] on textarea "Спасибо! [PERSON_NAME], напишите мне кратко, следующий этап. Для мамы [PERSON_N…" at bounding box center [1381, 615] width 258 height 147
click at [1370, 600] on textarea "Спасибо! [PERSON_NAME], напишите мне кратко, следующий этап. Для мамы [PERSON_N…" at bounding box center [1381, 615] width 258 height 147
click at [1399, 605] on textarea "Спасибо! [PERSON_NAME], напишите мне кратко, следующий этап. Для мамы [PERSON_N…" at bounding box center [1381, 615] width 258 height 147
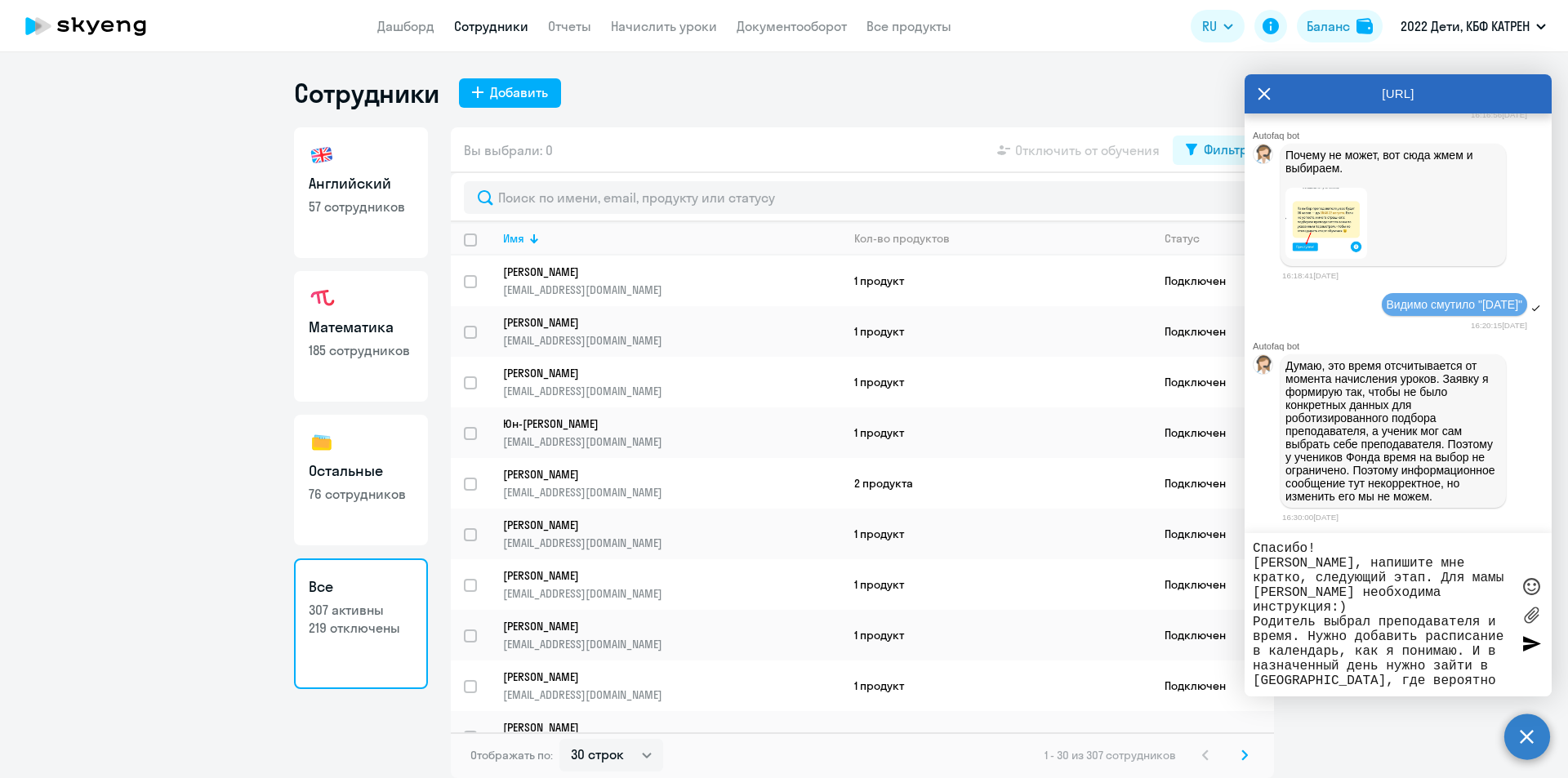
drag, startPoint x: 1345, startPoint y: 608, endPoint x: 1332, endPoint y: 608, distance: 13.0
click at [1332, 608] on textarea "Спасибо! [PERSON_NAME], напишите мне кратко, следующий этап. Для мамы [PERSON_N…" at bounding box center [1381, 615] width 258 height 147
click at [1353, 610] on textarea "Спасибо! [PERSON_NAME], напишите мне кратко, следующий этап. Для мамы [PERSON_N…" at bounding box center [1381, 615] width 258 height 147
click at [1470, 588] on textarea "Спасибо! [PERSON_NAME], напишите мне кратко, следующий этап. Для мамы [PERSON_N…" at bounding box center [1381, 615] width 258 height 147
click at [1465, 594] on textarea "Спасибо! [PERSON_NAME], напишите мне кратко, следующий этап. Для мамы [PERSON_N…" at bounding box center [1381, 615] width 258 height 147
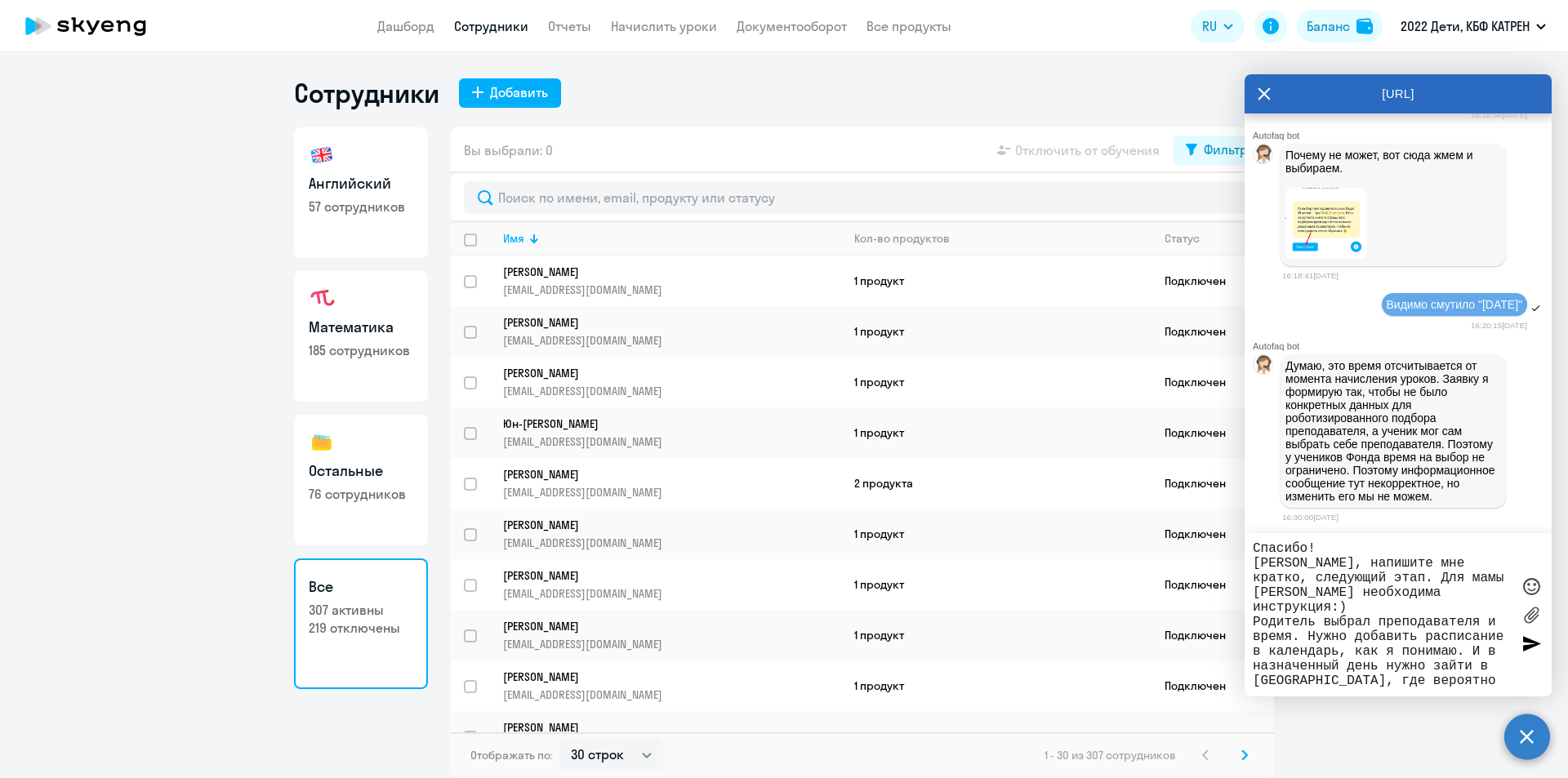
click at [1332, 610] on textarea "Спасибо! [PERSON_NAME], напишите мне кратко, следующий этап. Для мамы [PERSON_N…" at bounding box center [1381, 615] width 258 height 147
drag, startPoint x: 1255, startPoint y: 611, endPoint x: 1329, endPoint y: 611, distance: 74.0
click at [1329, 611] on textarea "Спасибо! [PERSON_NAME], напишите мне кратко, следующий этап. Для мамы [PERSON_N…" at bounding box center [1381, 615] width 258 height 147
click at [1348, 605] on textarea "Спасибо! [PERSON_NAME], напишите мне кратко, следующий этап. Для мамы [PERSON_N…" at bounding box center [1381, 615] width 258 height 147
click at [1346, 606] on textarea "Спасибо! [PERSON_NAME], напишите мне кратко, следующий этап. Для мамы [PERSON_N…" at bounding box center [1381, 615] width 258 height 147
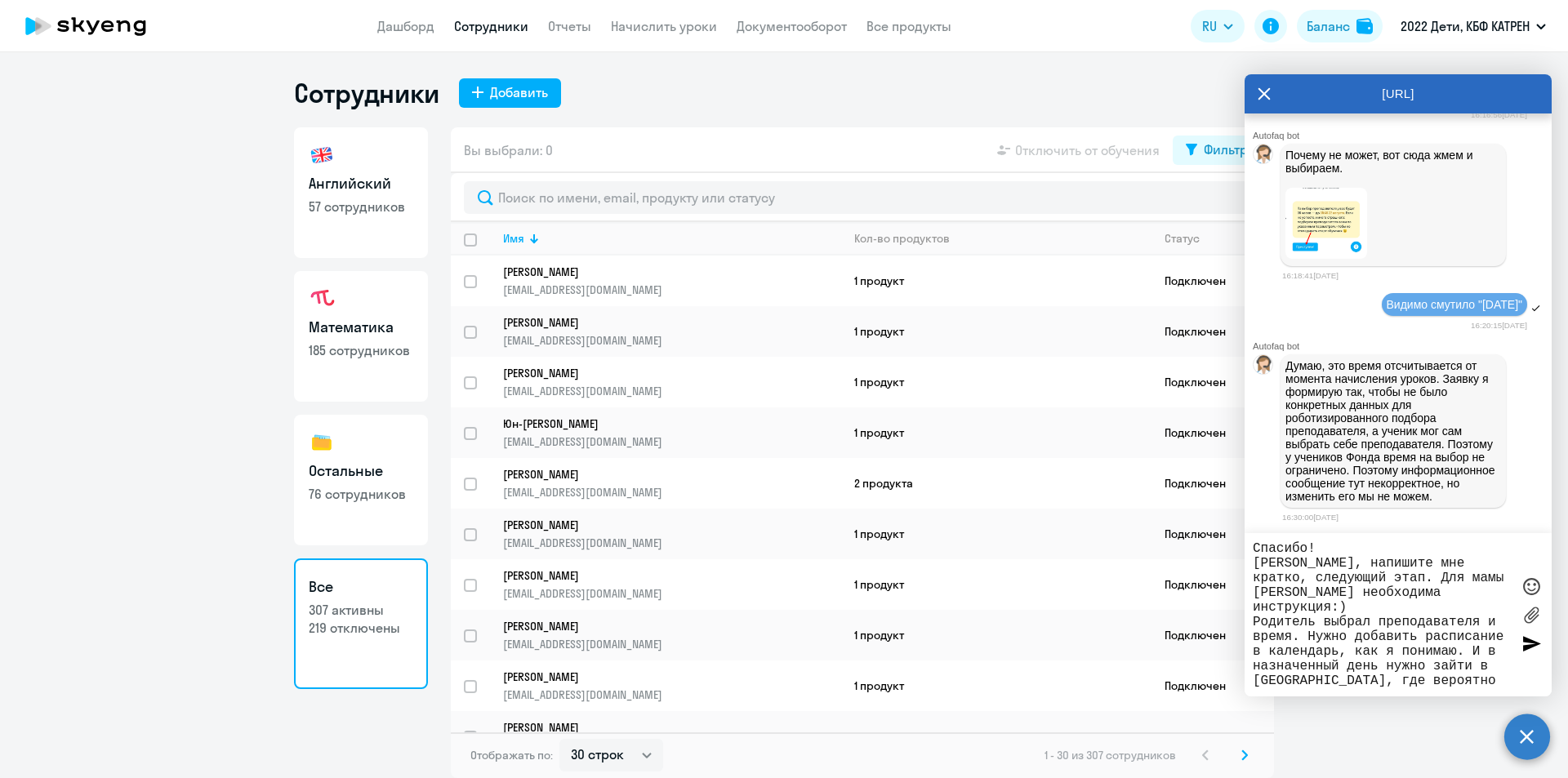
click at [1252, 607] on textarea "Спасибо! [PERSON_NAME], напишите мне кратко, следующий этап. Для мамы [PERSON_N…" at bounding box center [1381, 615] width 258 height 147
drag, startPoint x: 1346, startPoint y: 605, endPoint x: 1256, endPoint y: 609, distance: 90.1
click at [1256, 609] on textarea "Спасибо! [PERSON_NAME], напишите мне кратко, следующий этап. Для мамы [PERSON_N…" at bounding box center [1381, 615] width 258 height 147
click at [1253, 609] on textarea "Спасибо! [PERSON_NAME], напишите мне кратко, следующий этап. Для мамы [PERSON_N…" at bounding box center [1381, 615] width 258 height 147
drag, startPoint x: 1382, startPoint y: 604, endPoint x: 1257, endPoint y: 608, distance: 125.1
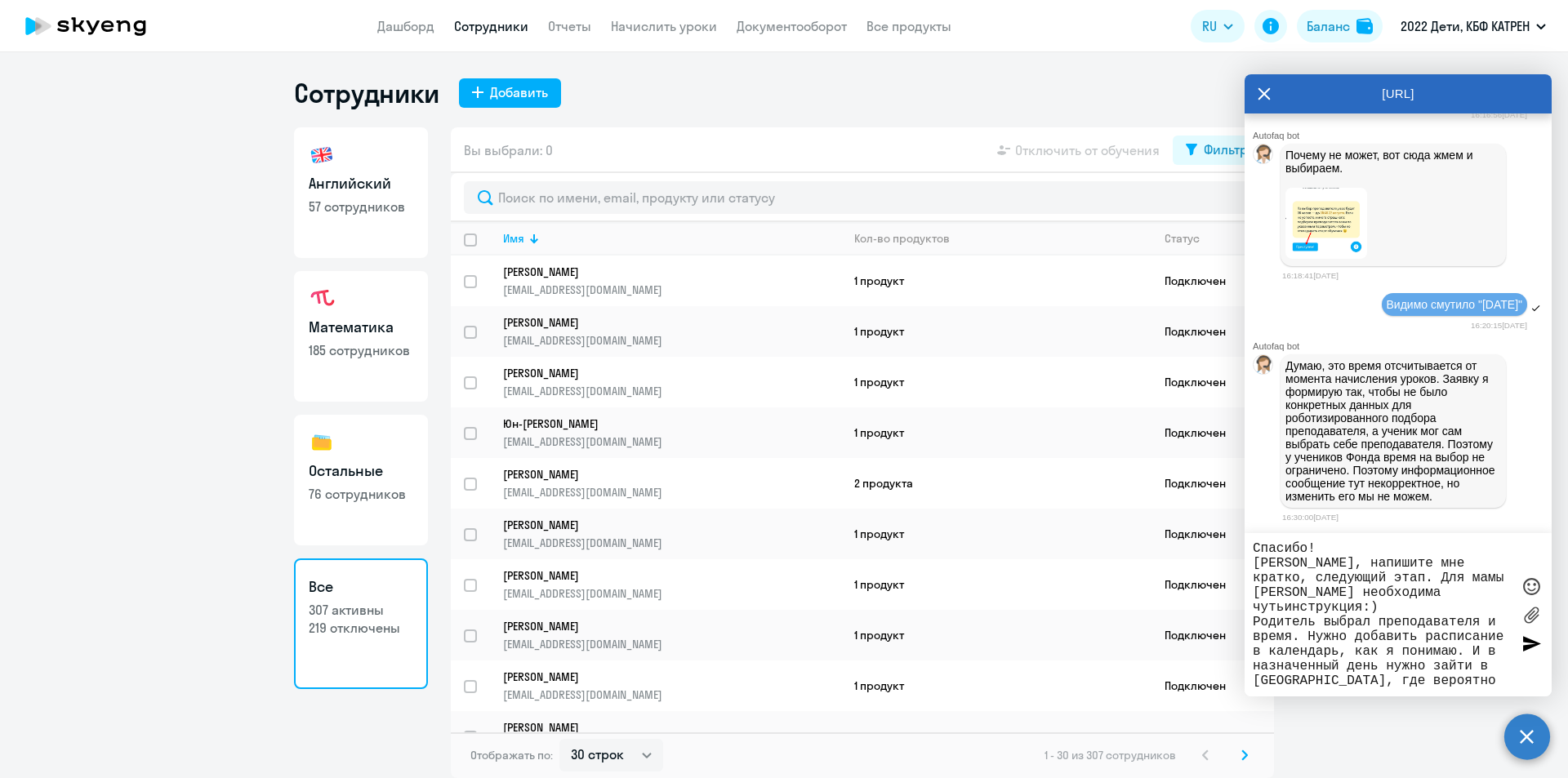
click at [1257, 608] on textarea "Спасибо! [PERSON_NAME], напишите мне кратко, следующий этап. Для мамы [PERSON_N…" at bounding box center [1381, 615] width 258 height 147
click at [1457, 591] on textarea "Спасибо! [PERSON_NAME], напишите мне кратко, следующий этап. Для мамы [PERSON_N…" at bounding box center [1381, 615] width 258 height 147
drag, startPoint x: 1307, startPoint y: 605, endPoint x: 1252, endPoint y: 608, distance: 55.1
click at [1252, 608] on div "Спасибо! [PERSON_NAME], напишите мне кратко, следующий этап. Для мамы [PERSON_N…" at bounding box center [1397, 614] width 307 height 164
drag, startPoint x: 1378, startPoint y: 579, endPoint x: 1416, endPoint y: 579, distance: 38.0
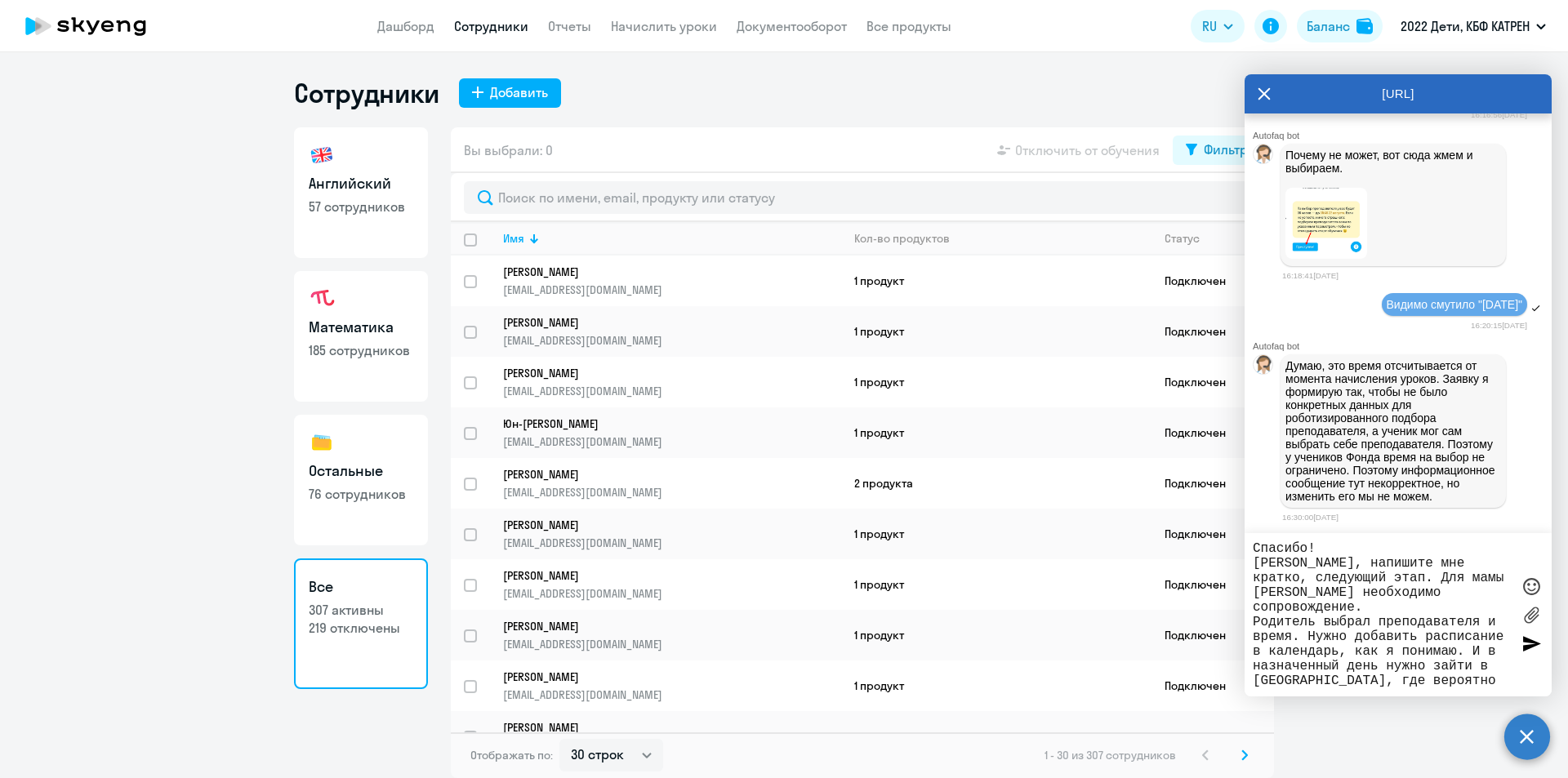
click at [1416, 579] on textarea "Спасибо! [PERSON_NAME], напишите мне кратко, следующий этап. Для мамы [PERSON_N…" at bounding box center [1381, 615] width 258 height 147
click at [1402, 607] on textarea "Спасибо! [PERSON_NAME], напишите мне кратко, следующий этап. Для мамы [PERSON_N…" at bounding box center [1381, 615] width 258 height 147
click at [1455, 664] on textarea "Спасибо! [PERSON_NAME], напишите мне кратко, следующий этап. Для мамы [PERSON_N…" at bounding box center [1381, 615] width 258 height 147
click at [1455, 665] on textarea "Спасибо! [PERSON_NAME], напишите мне кратко, следующий этап. Для мамы [PERSON_N…" at bounding box center [1381, 615] width 258 height 147
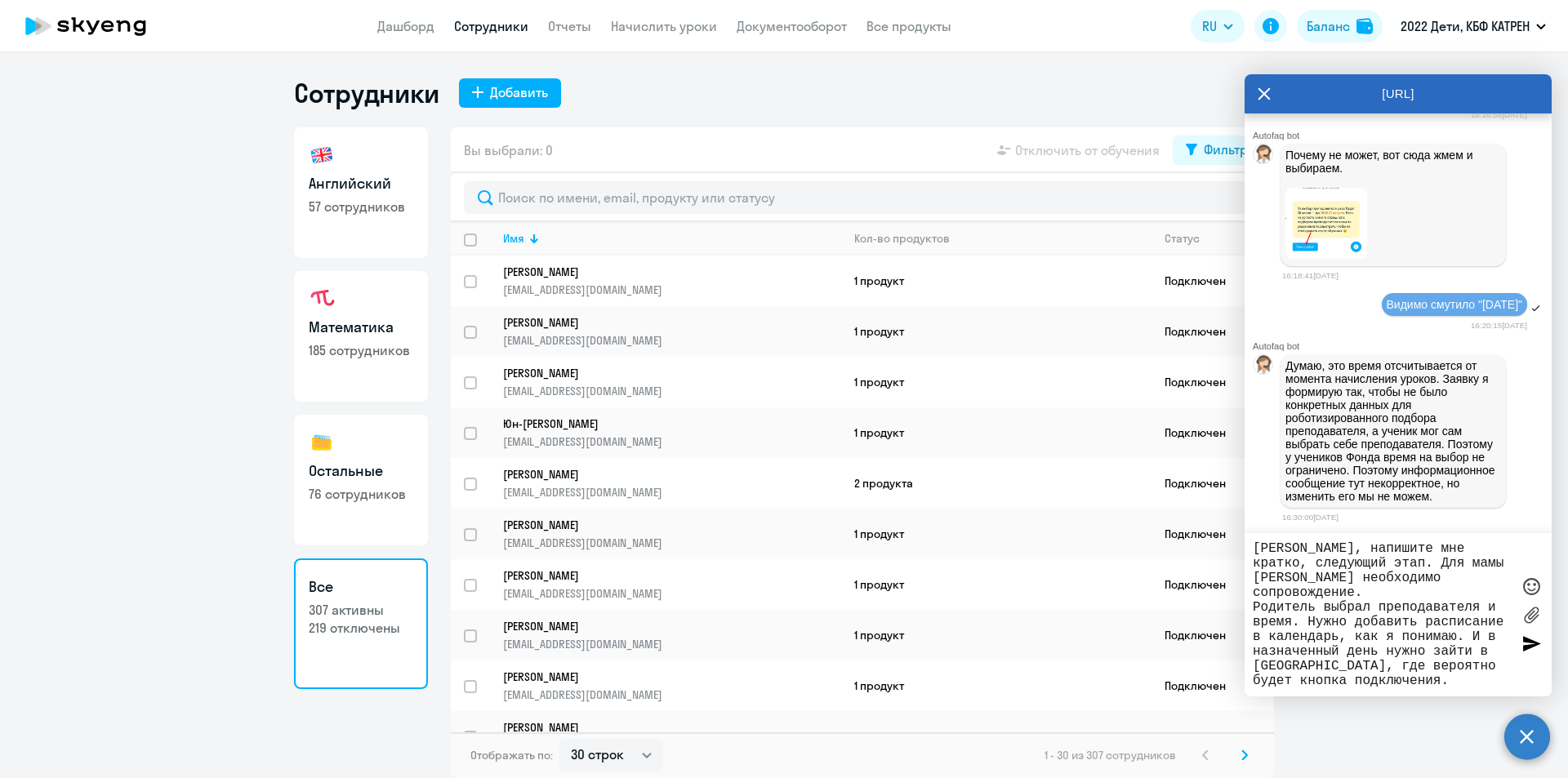
click at [1372, 577] on textarea "Спасибо! [PERSON_NAME], напишите мне кратко, следующий этап. Для мамы [PERSON_N…" at bounding box center [1381, 615] width 258 height 147
click at [1361, 576] on textarea "Спасибо! [PERSON_NAME], напишите мне кратко, следующий этап. Для мамы [PERSON_N…" at bounding box center [1381, 615] width 258 height 147
click at [1455, 672] on textarea "Спасибо! [PERSON_NAME], напишите мне кратко, следующий этап. Для мамы [PERSON_N…" at bounding box center [1381, 615] width 258 height 147
type textarea "Спасибо! [PERSON_NAME], напишите мне кратко, следующий этап. Для мамы [PERSON_N…"
click at [1530, 647] on div at bounding box center [1530, 643] width 24 height 24
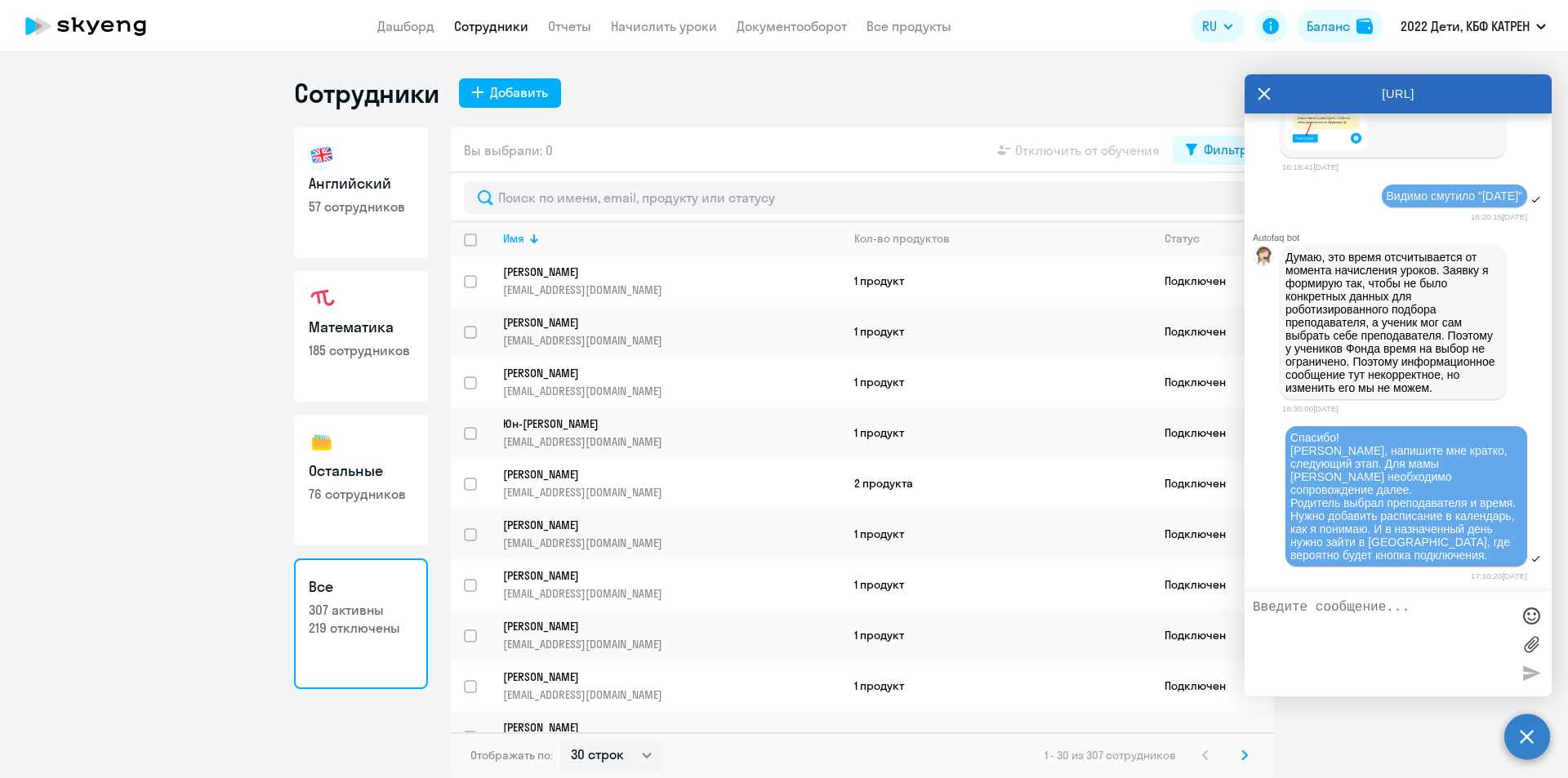
scroll to position [7843, 0]
click at [1356, 642] on textarea at bounding box center [1381, 644] width 258 height 89
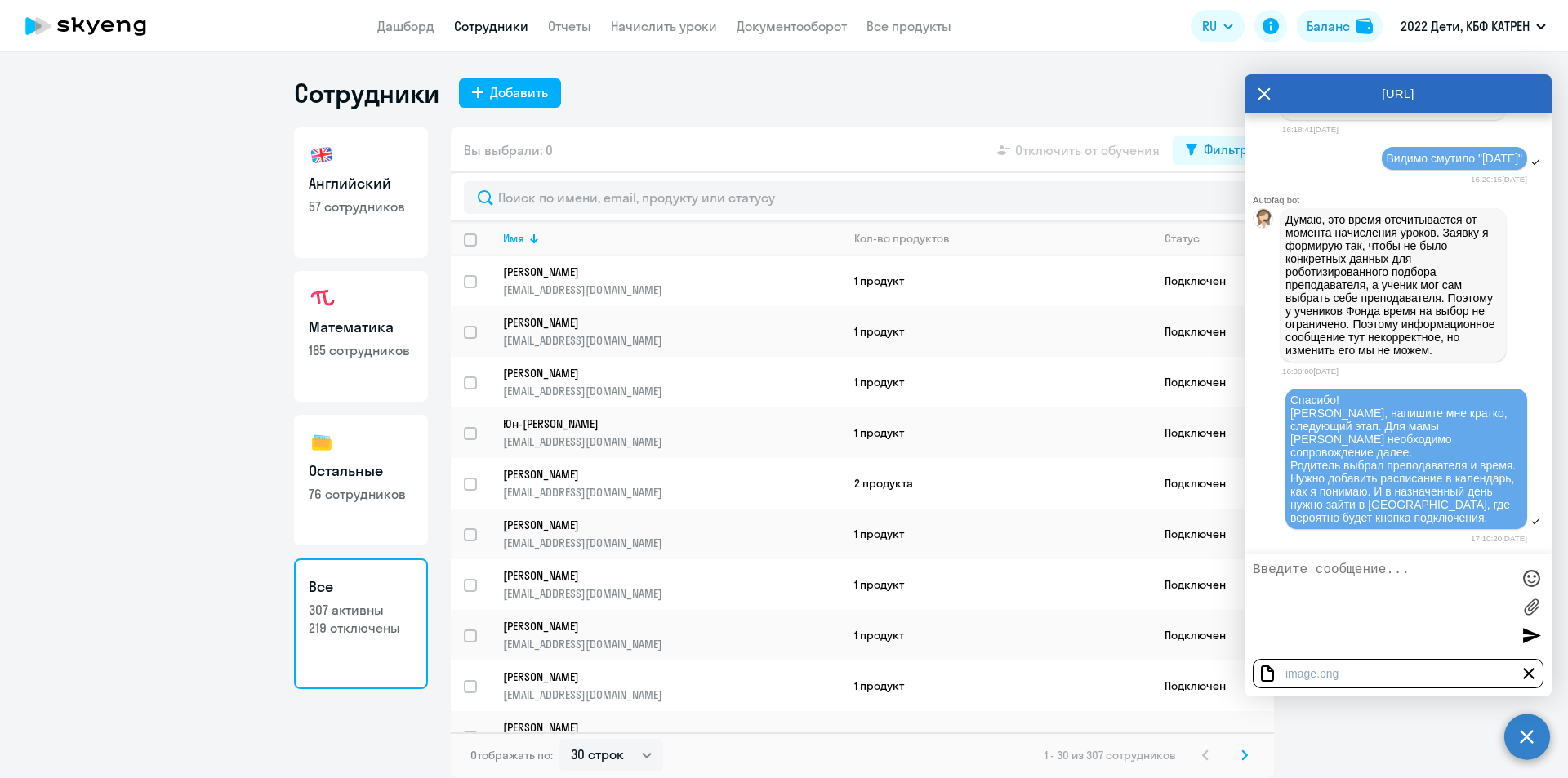
click at [1525, 634] on div at bounding box center [1530, 635] width 24 height 24
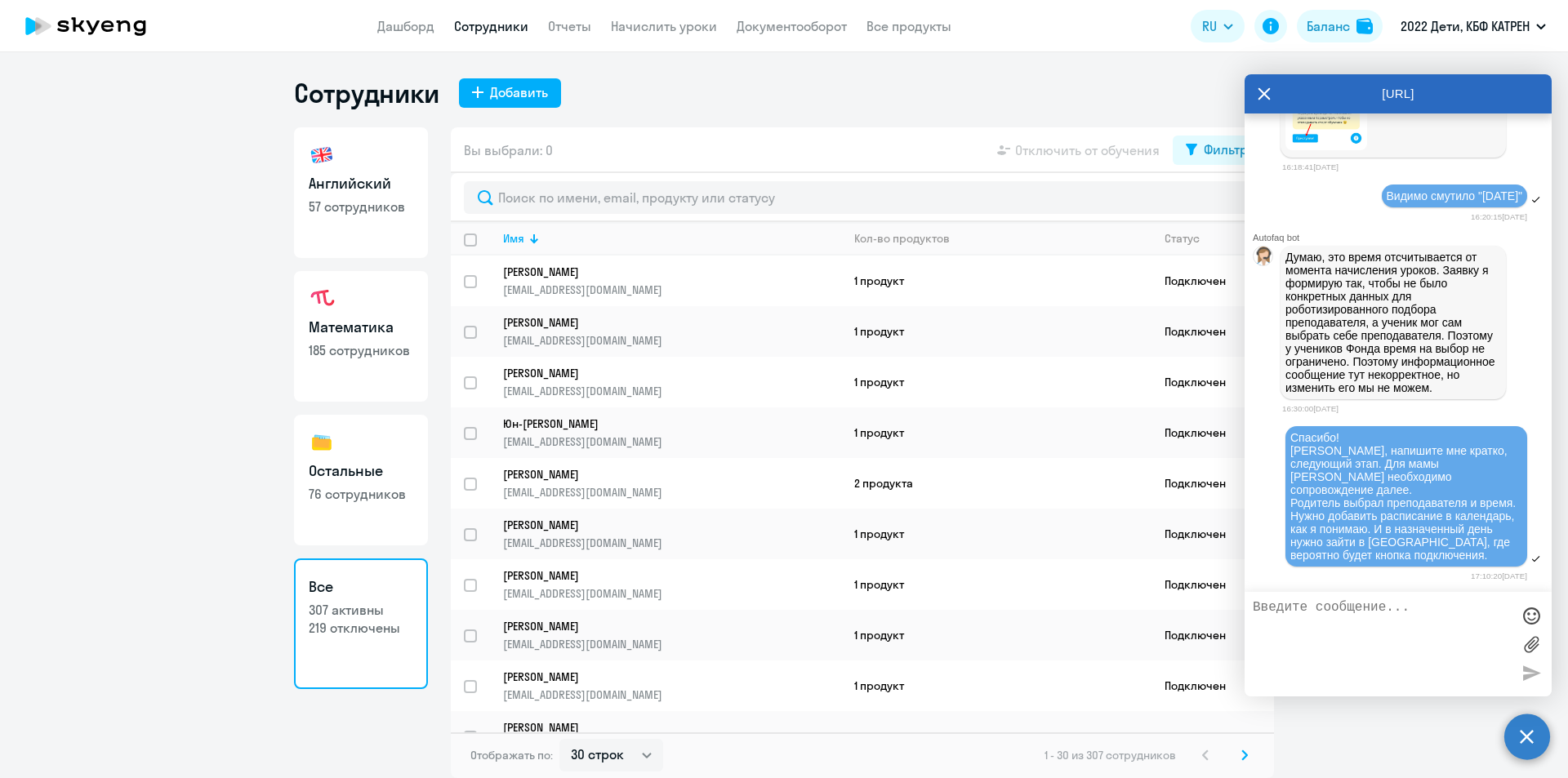
scroll to position [7903, 0]
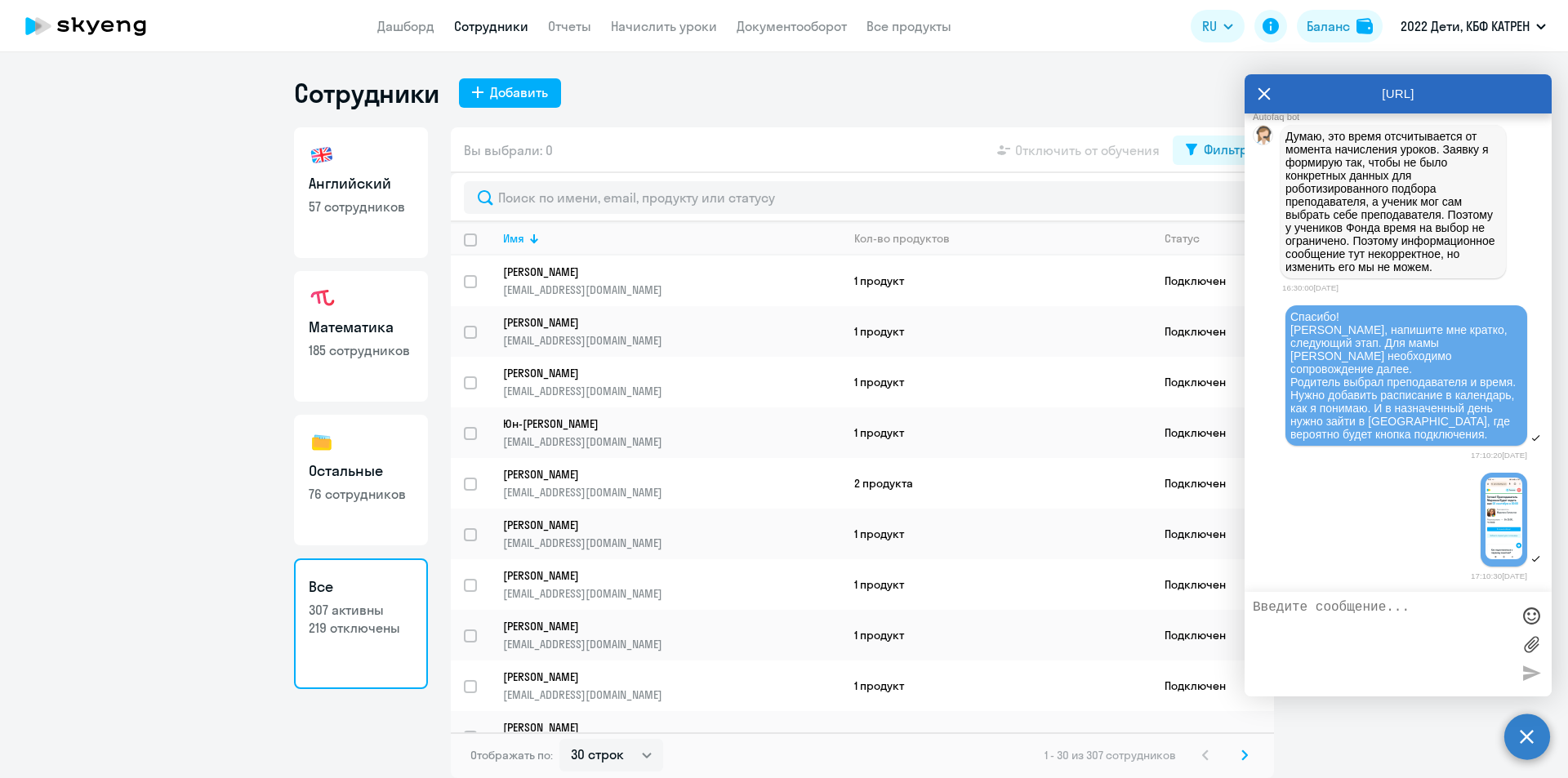
click at [1404, 619] on textarea at bounding box center [1381, 644] width 258 height 89
type textarea "Заодно я"
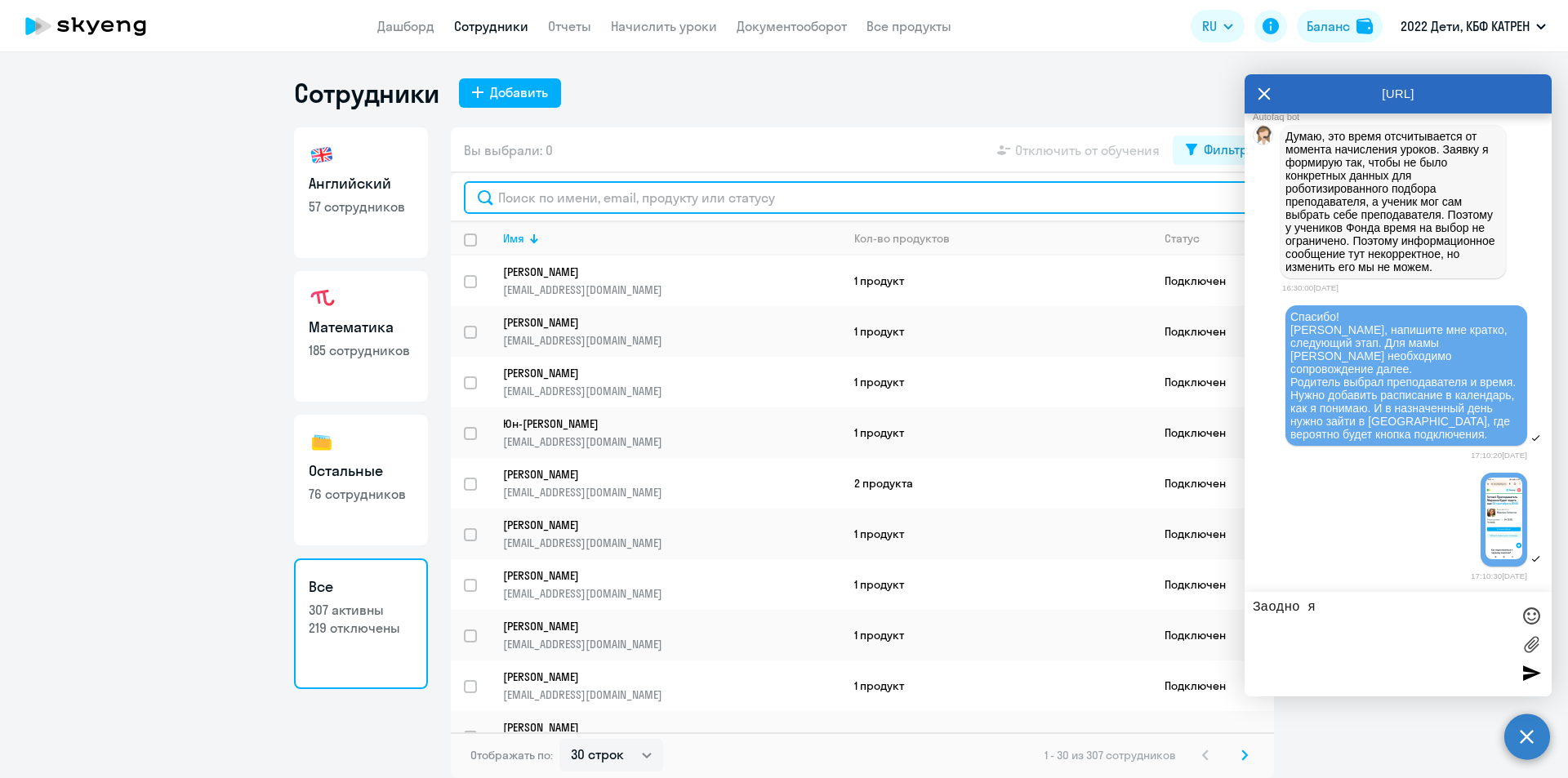
click at [593, 200] on input "text" at bounding box center [862, 198] width 797 height 33
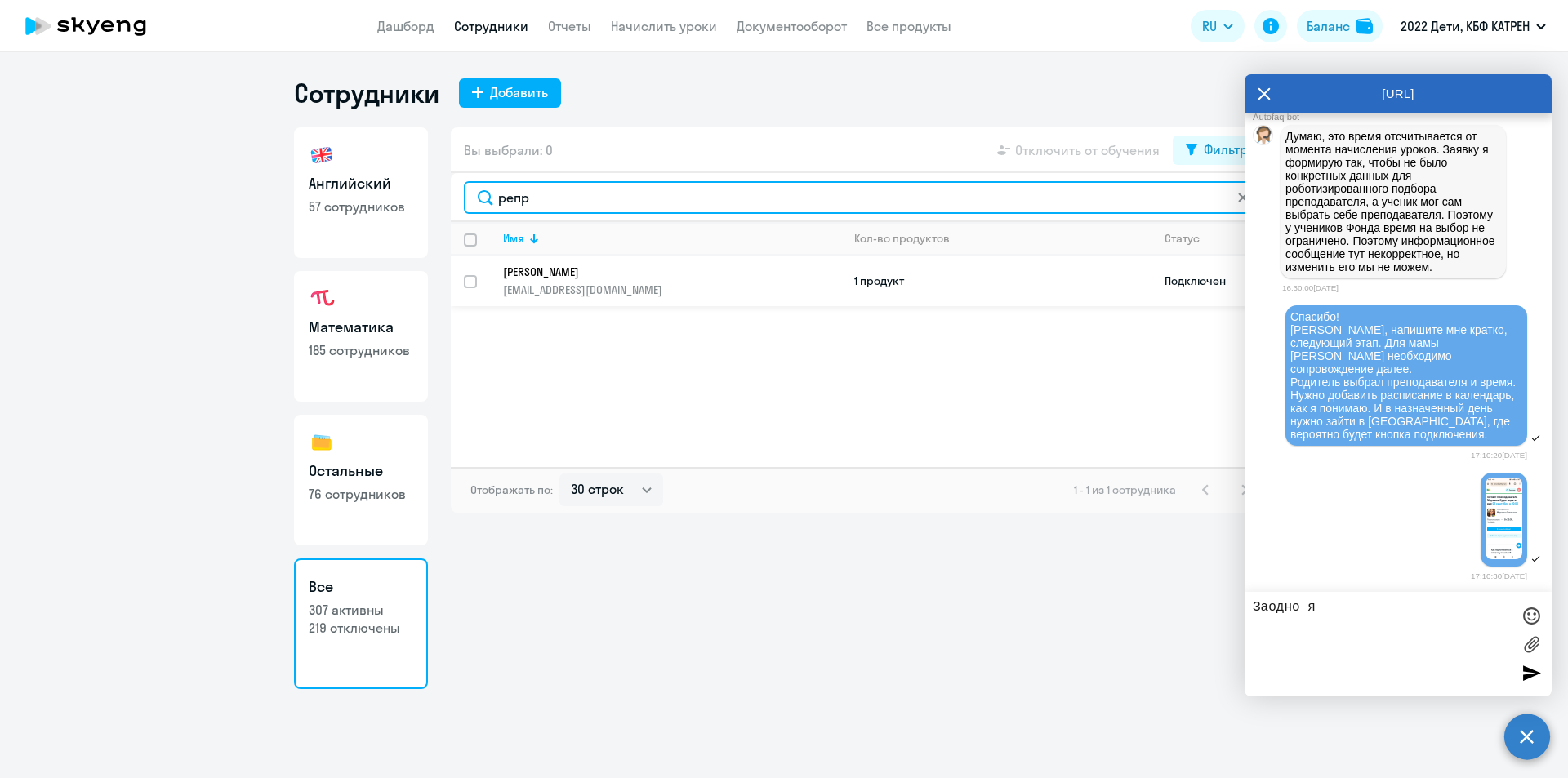
type input "репр"
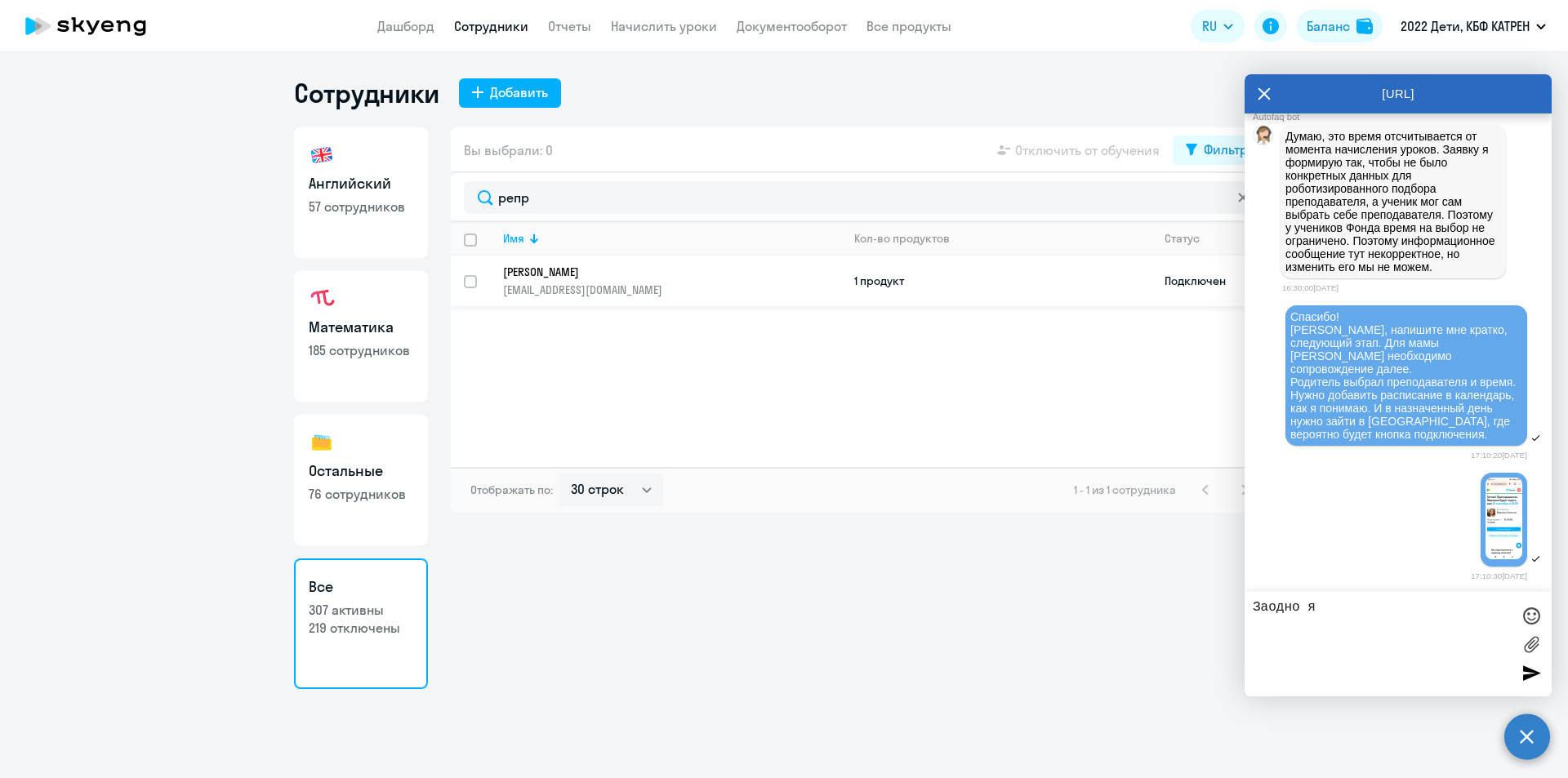
click at [577, 274] on p "[PERSON_NAME]" at bounding box center [661, 272] width 316 height 14
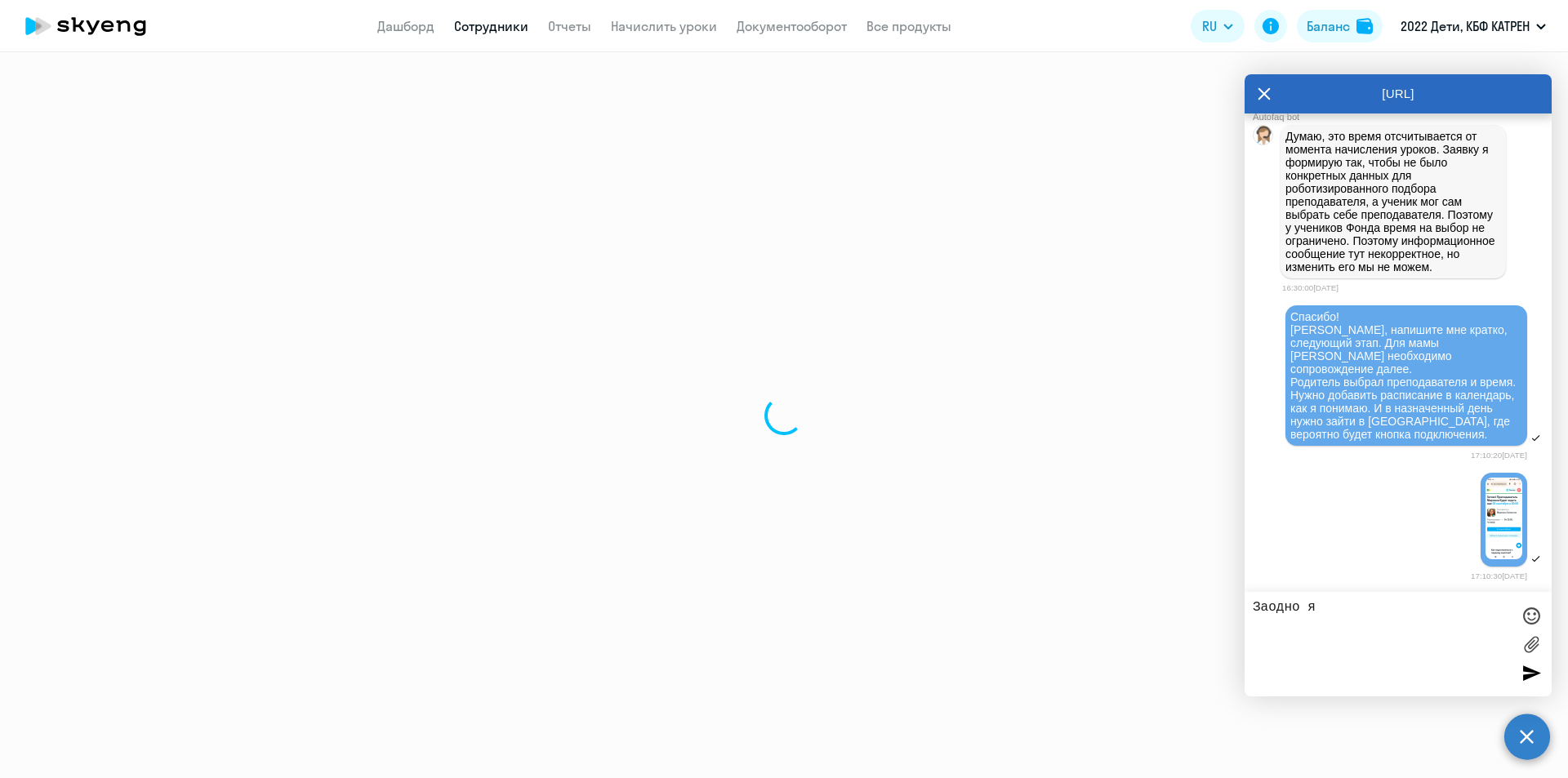
select select "math"
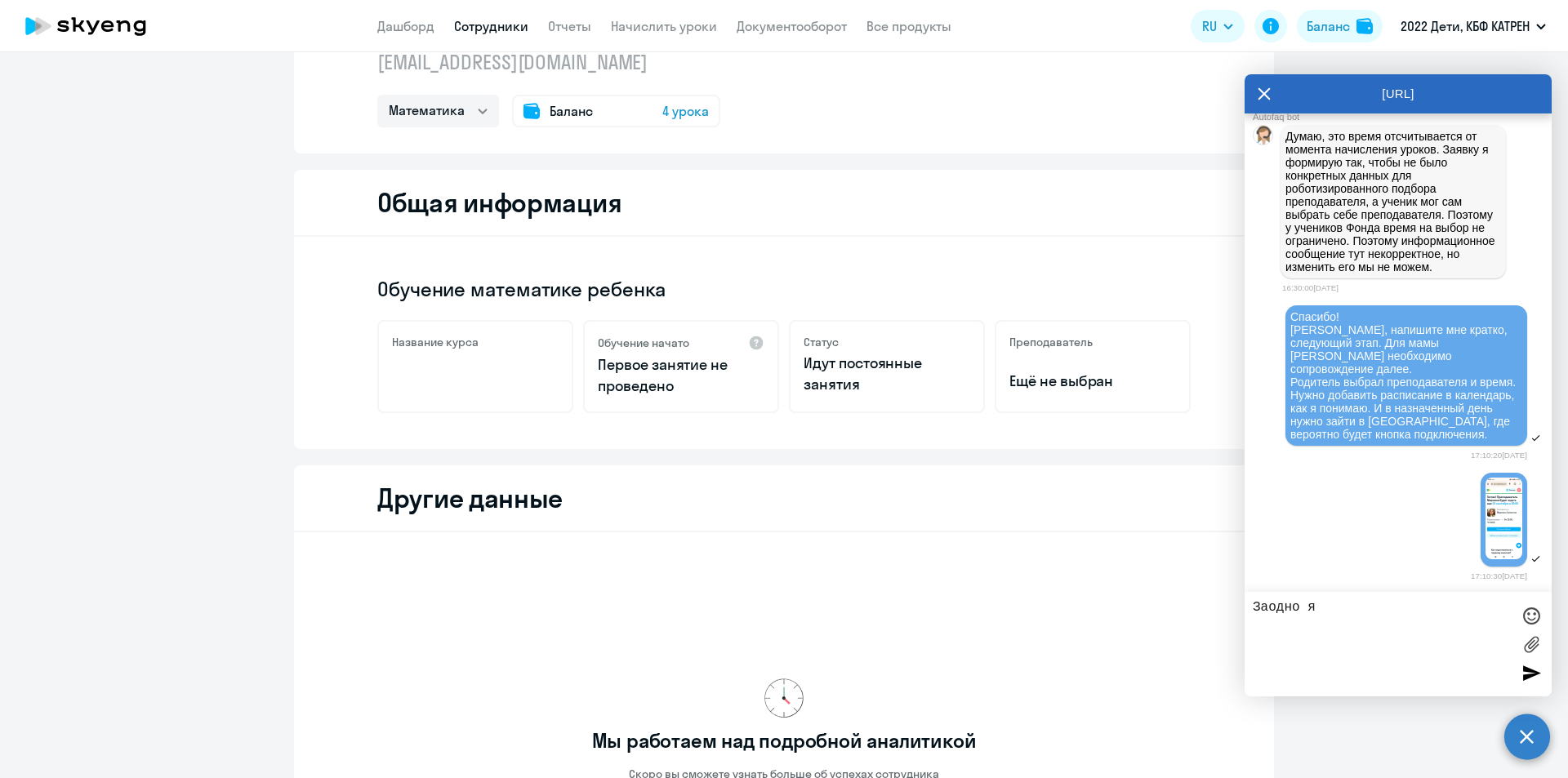
scroll to position [363, 0]
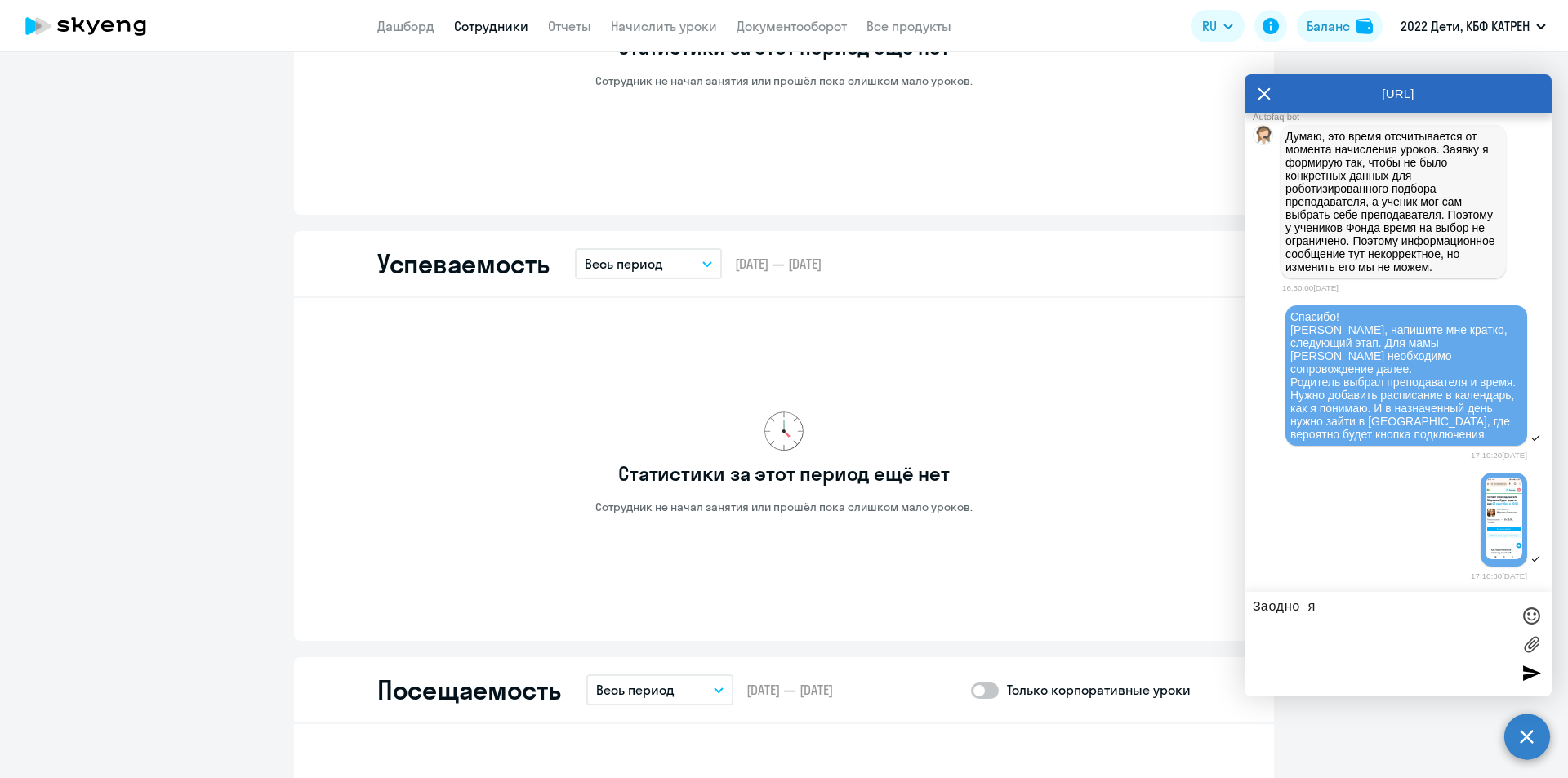
scroll to position [816, 0]
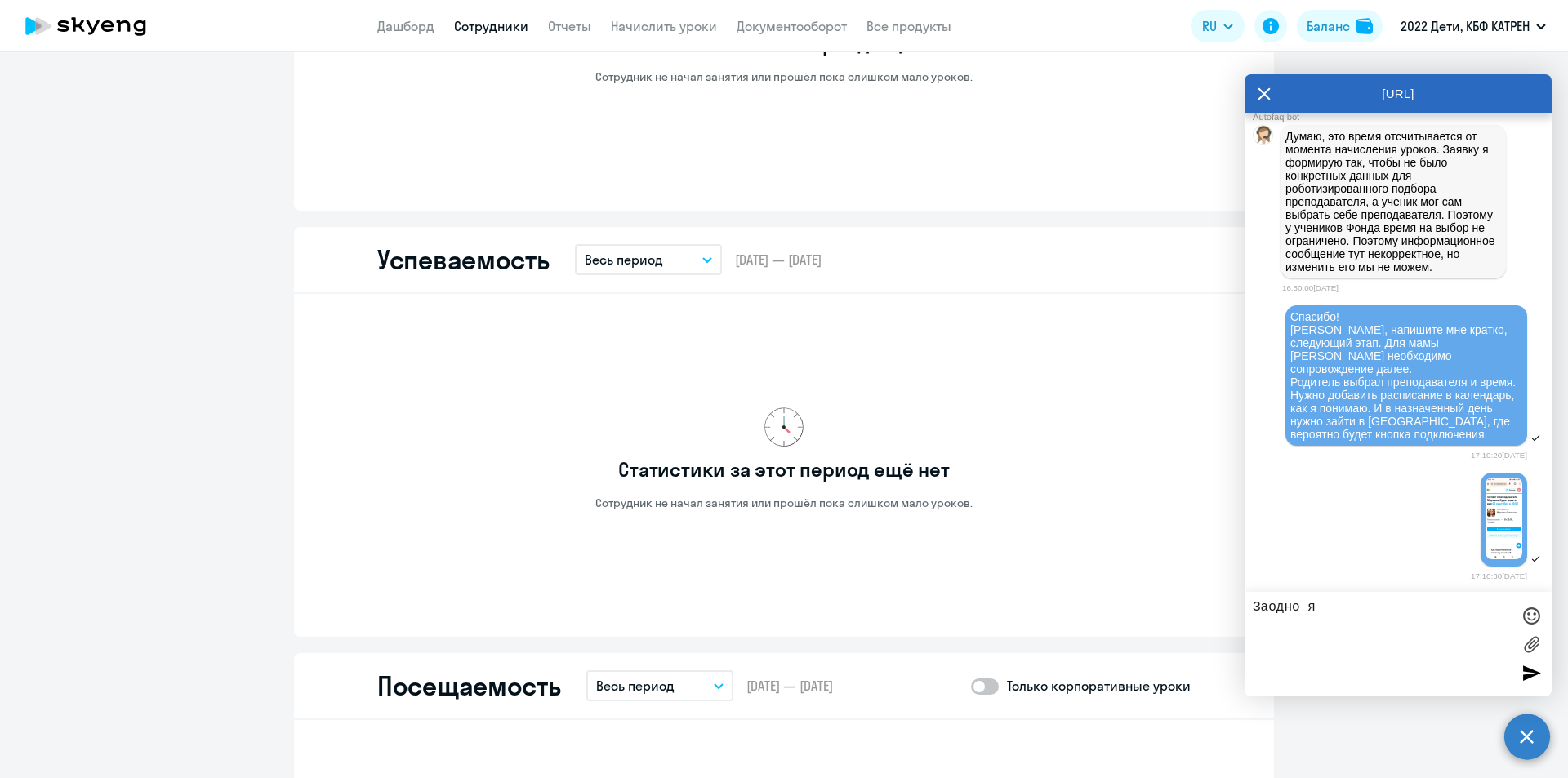
click at [1345, 608] on textarea "Заодно я" at bounding box center [1381, 644] width 258 height 89
type textarea "З"
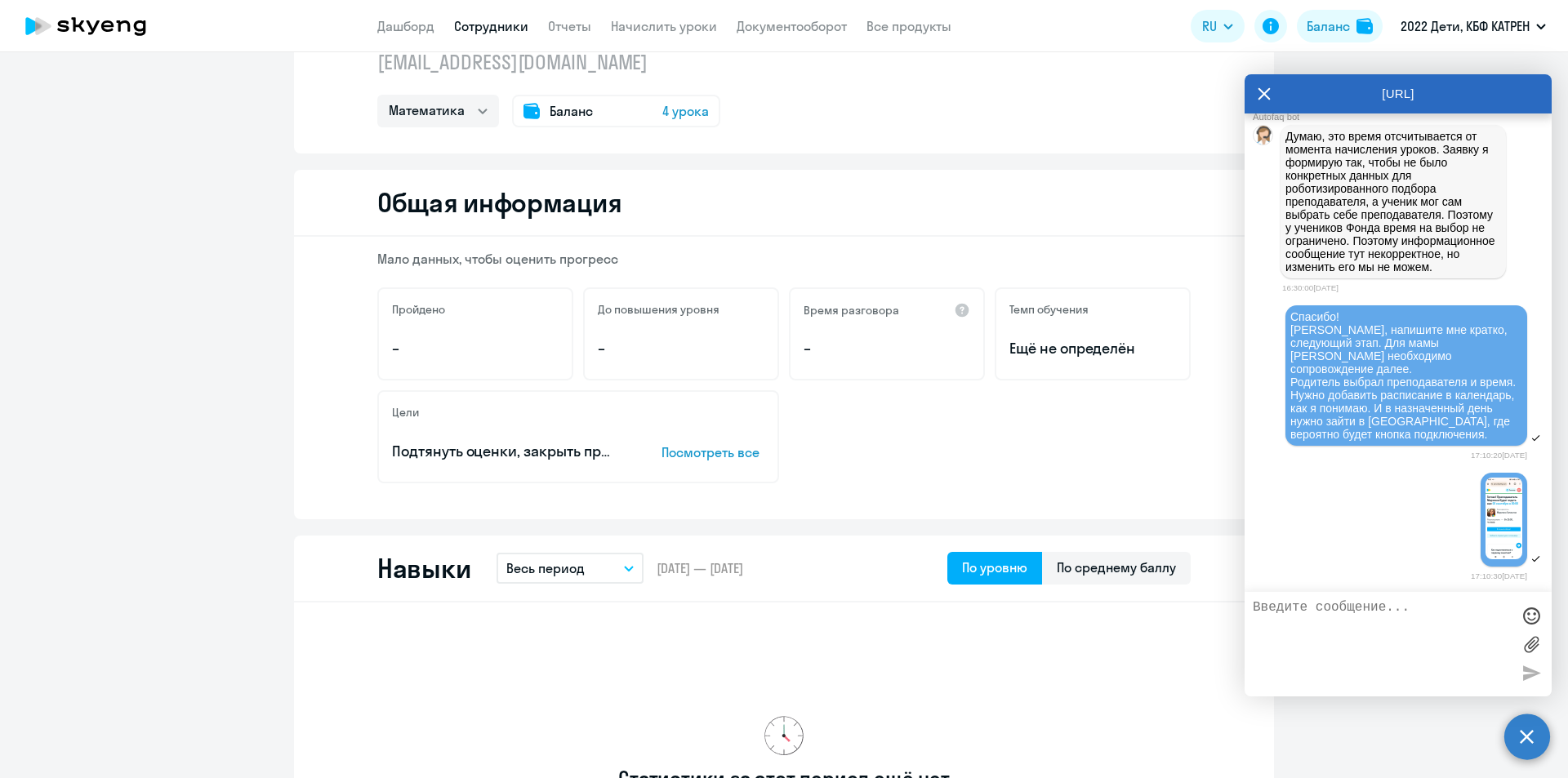
scroll to position [0, 0]
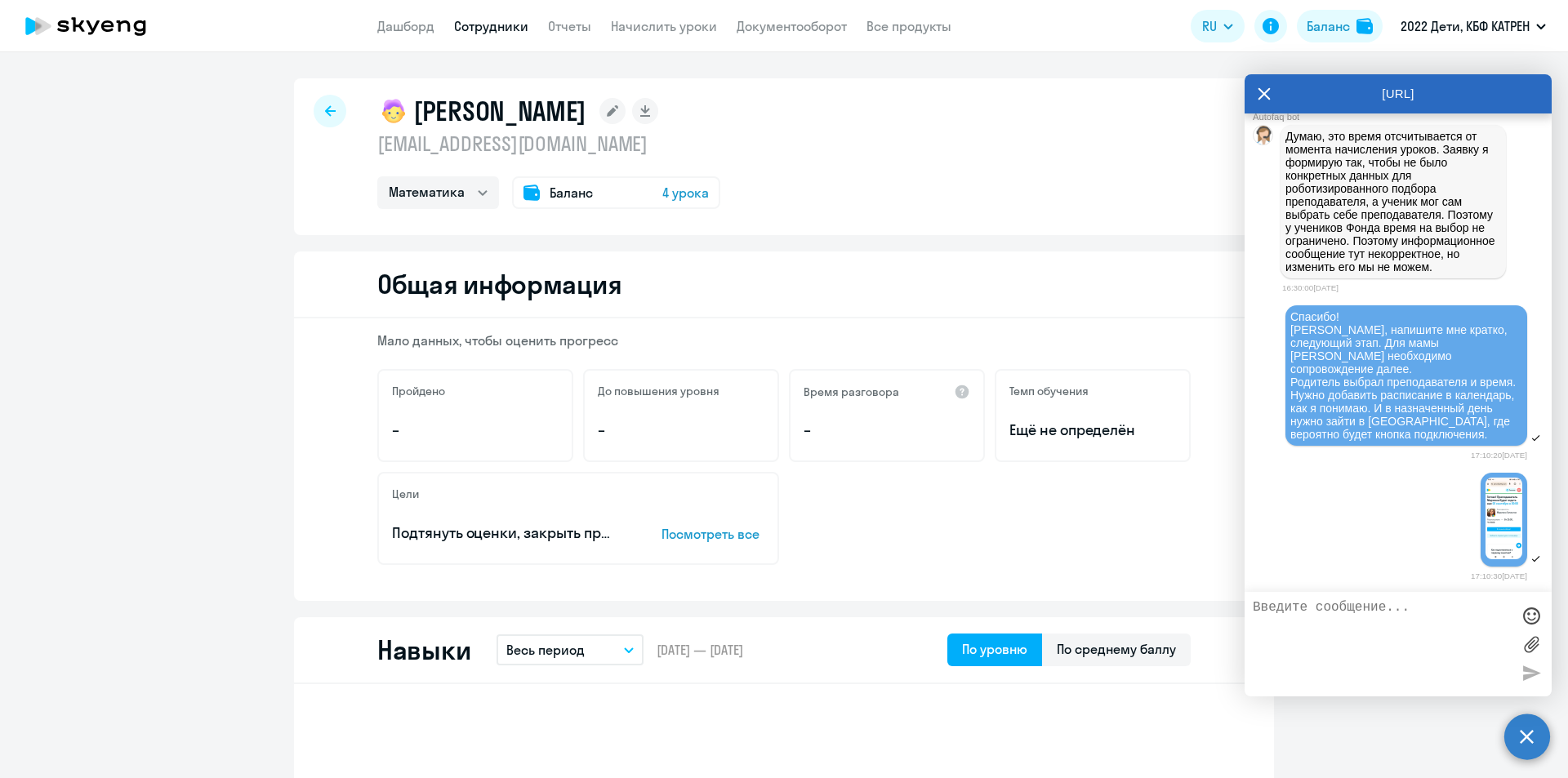
click at [512, 14] on app-header "Дашборд Сотрудники Отчеты Начислить уроки Документооборот Все продукты Дашборд …" at bounding box center [784, 26] width 1568 height 52
click at [514, 24] on link "Сотрудники" at bounding box center [491, 26] width 74 height 16
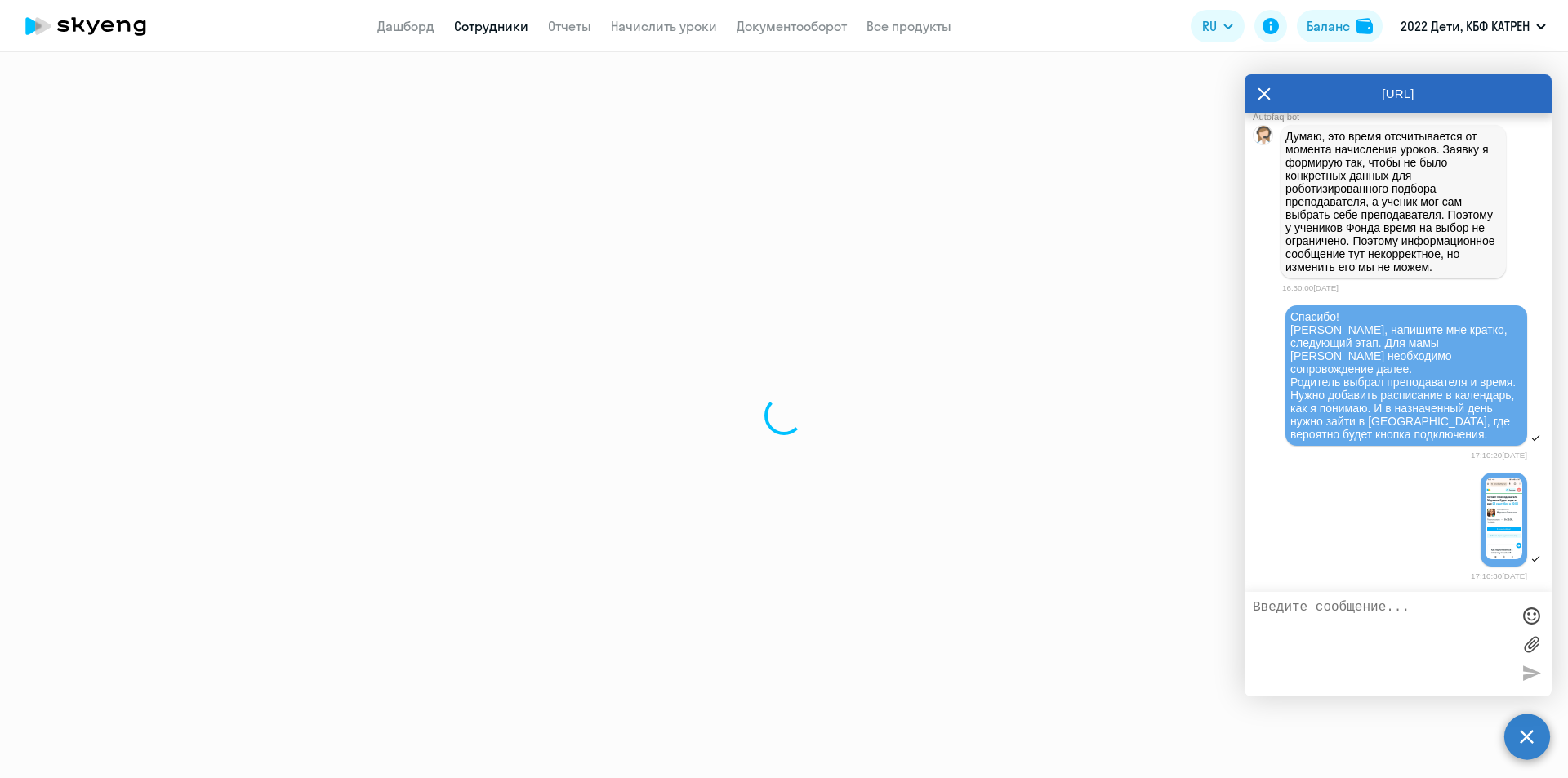
select select "30"
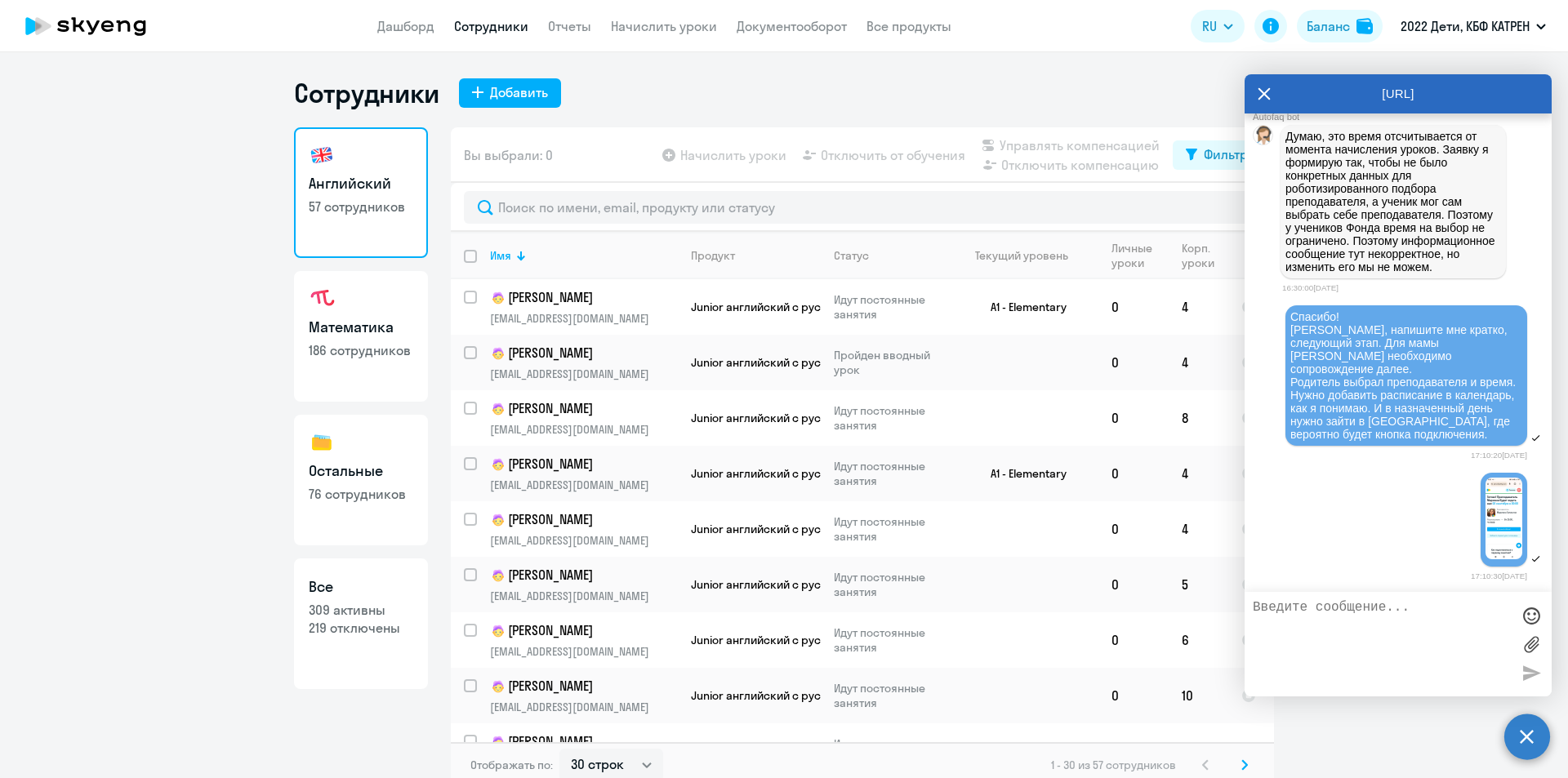
click at [337, 621] on p "219 отключены" at bounding box center [360, 628] width 105 height 18
select select "30"
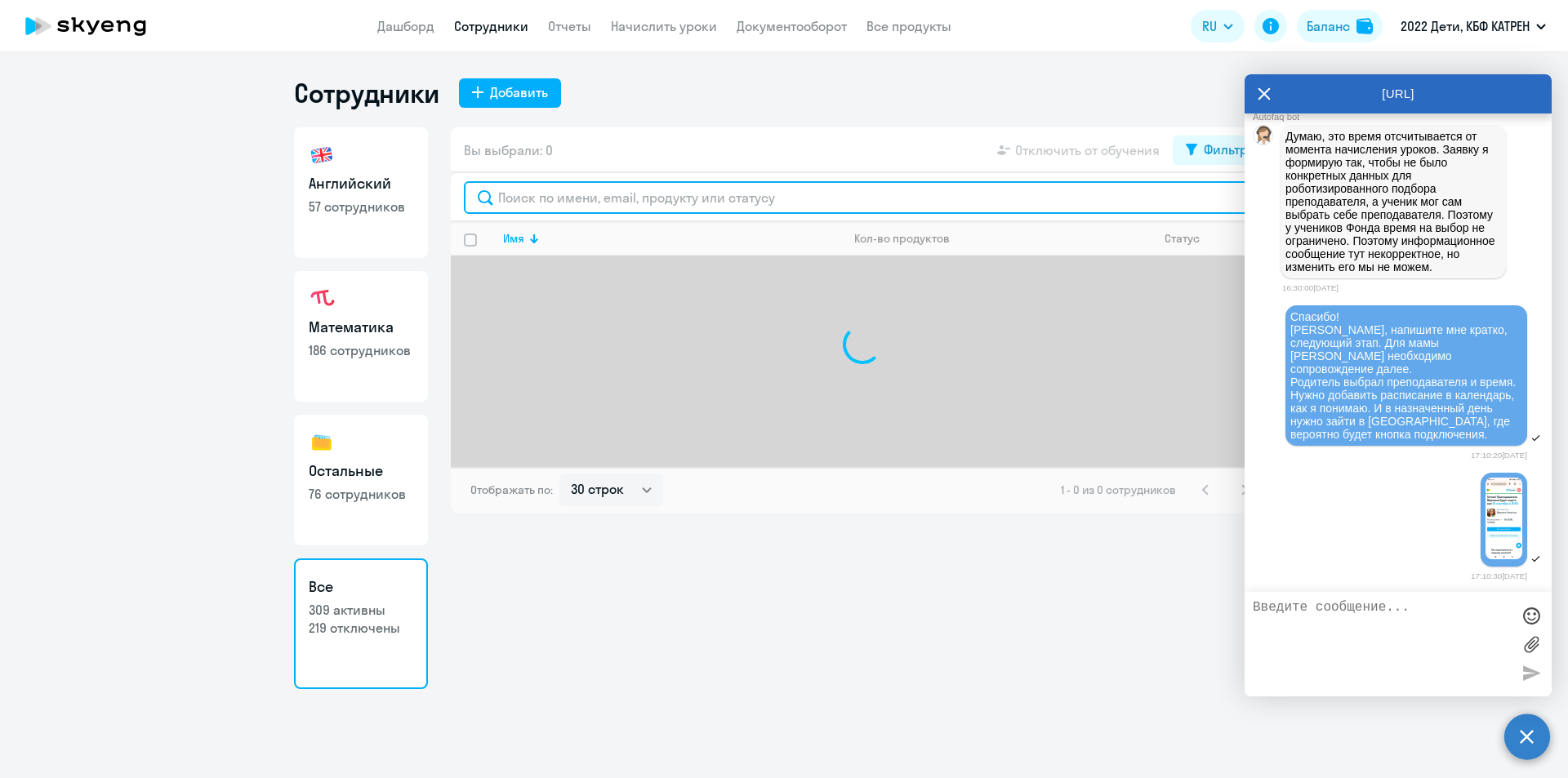
click at [632, 199] on input "text" at bounding box center [862, 198] width 797 height 33
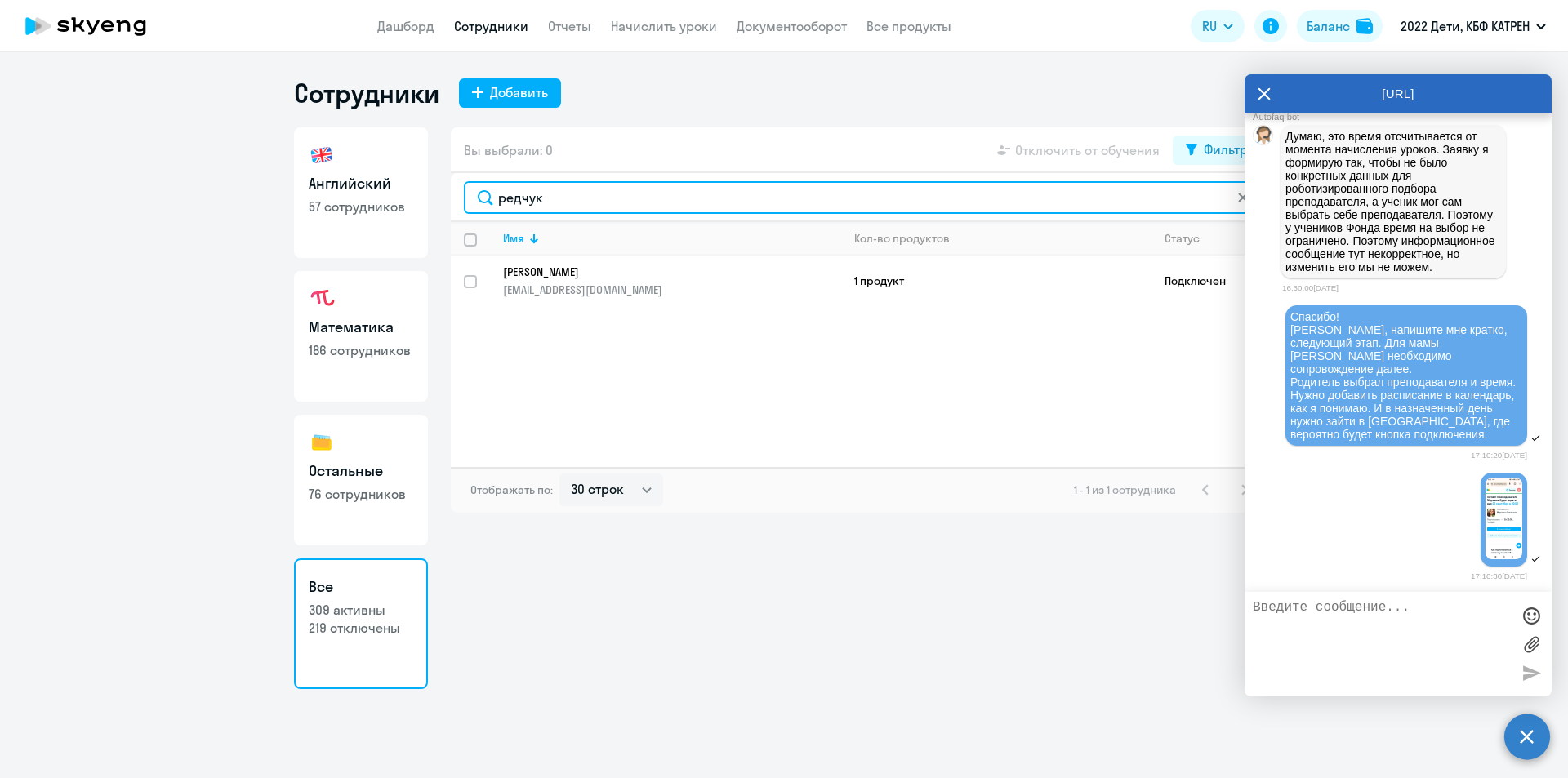
drag, startPoint x: 552, startPoint y: 194, endPoint x: 507, endPoint y: 193, distance: 45.0
click at [507, 193] on input "редчук" at bounding box center [862, 198] width 797 height 33
type input "р"
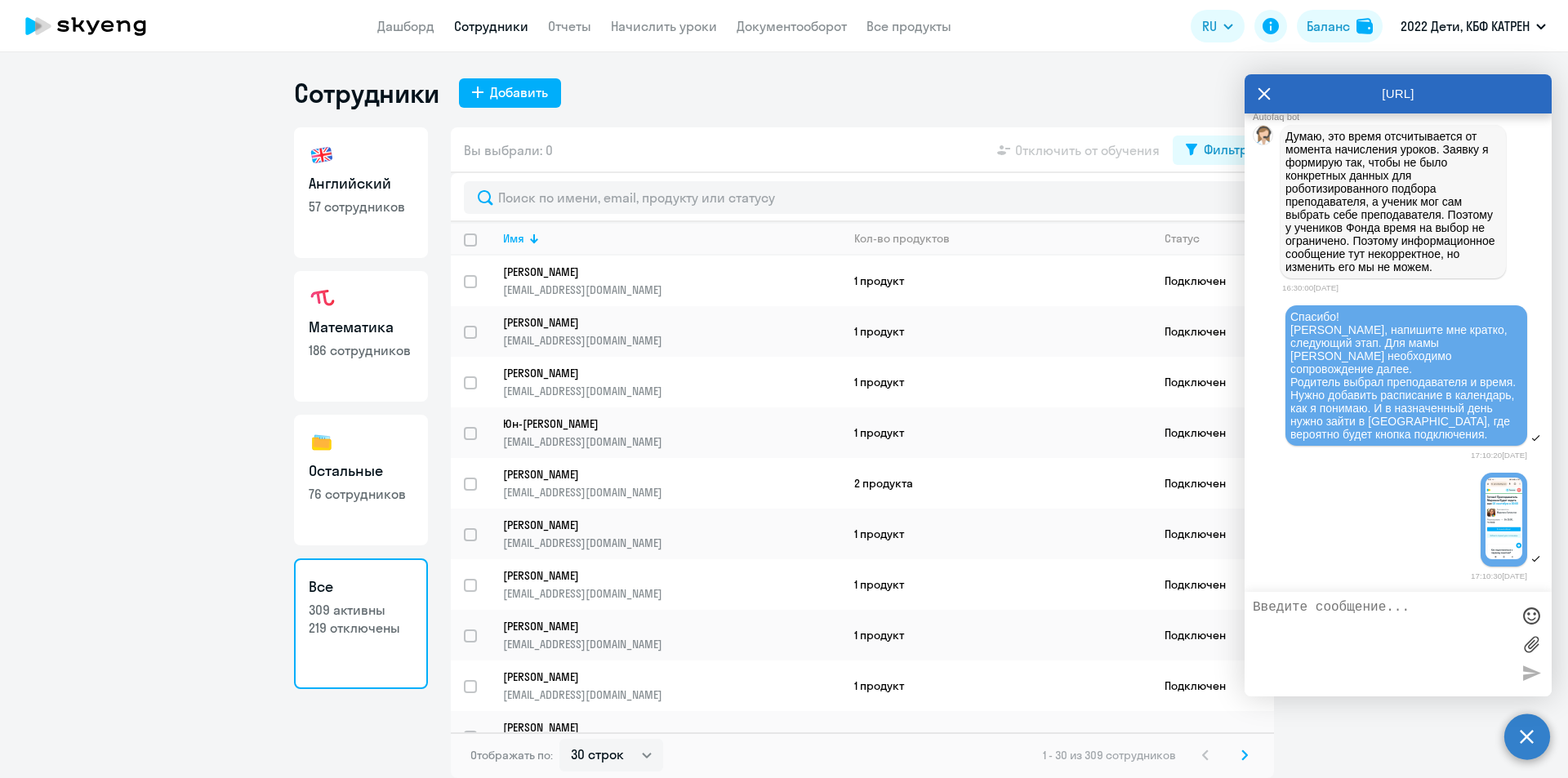
click at [1261, 93] on icon at bounding box center [1263, 94] width 13 height 39
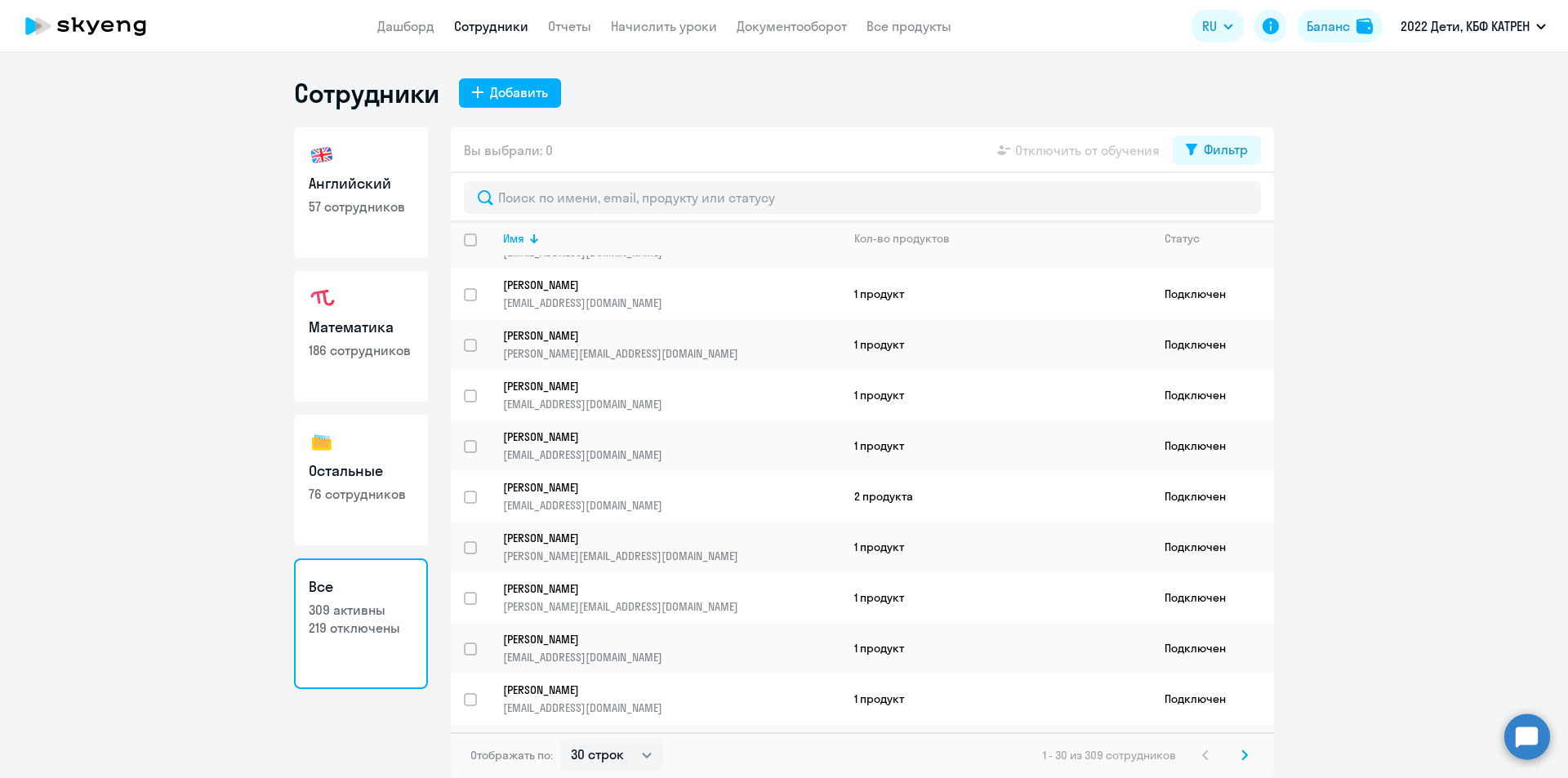
scroll to position [1042, 0]
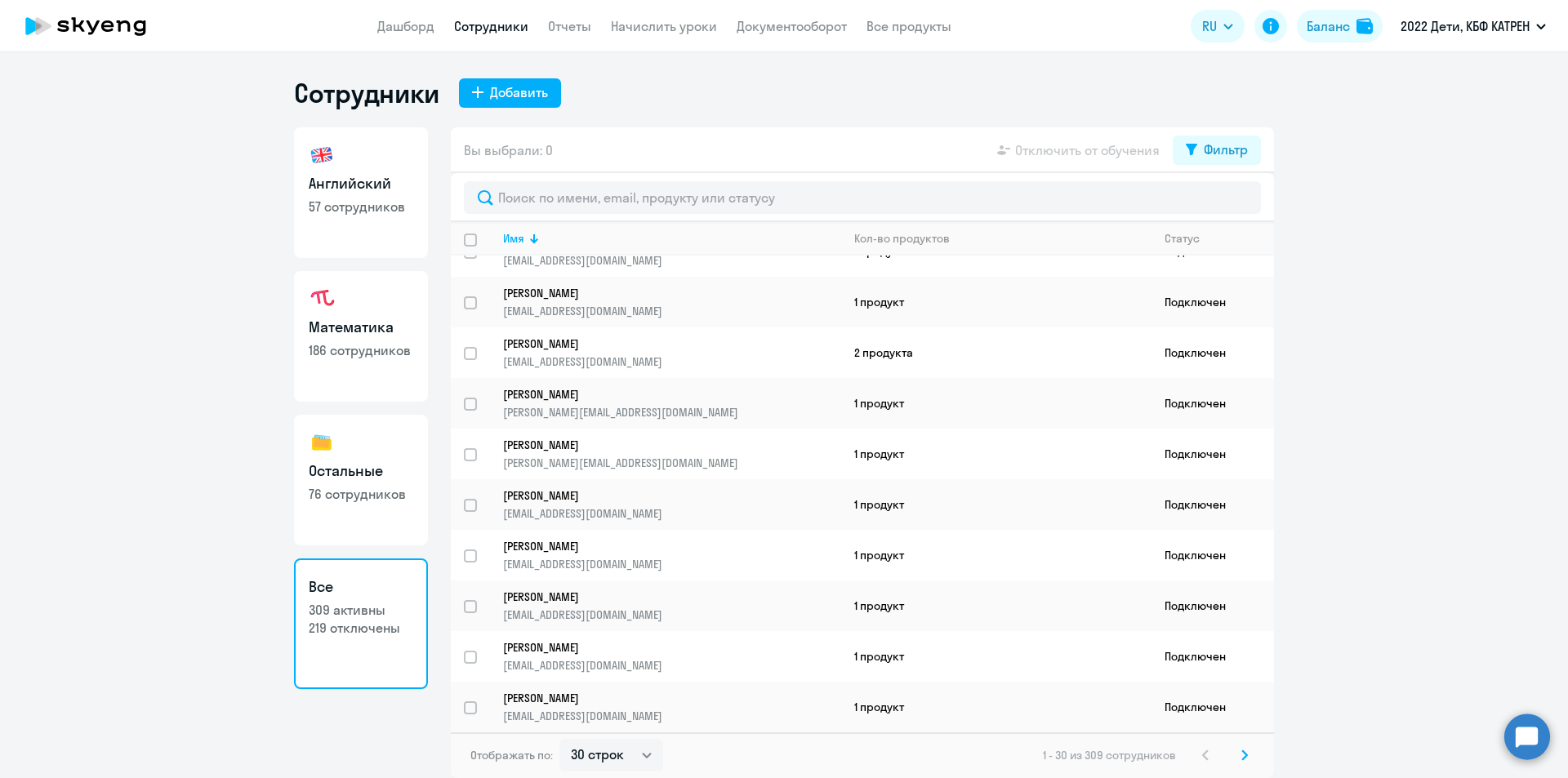
click at [1240, 758] on svg-icon at bounding box center [1244, 756] width 20 height 20
click at [1248, 758] on svg-icon at bounding box center [1244, 756] width 20 height 20
click at [1248, 750] on svg-icon at bounding box center [1244, 756] width 20 height 20
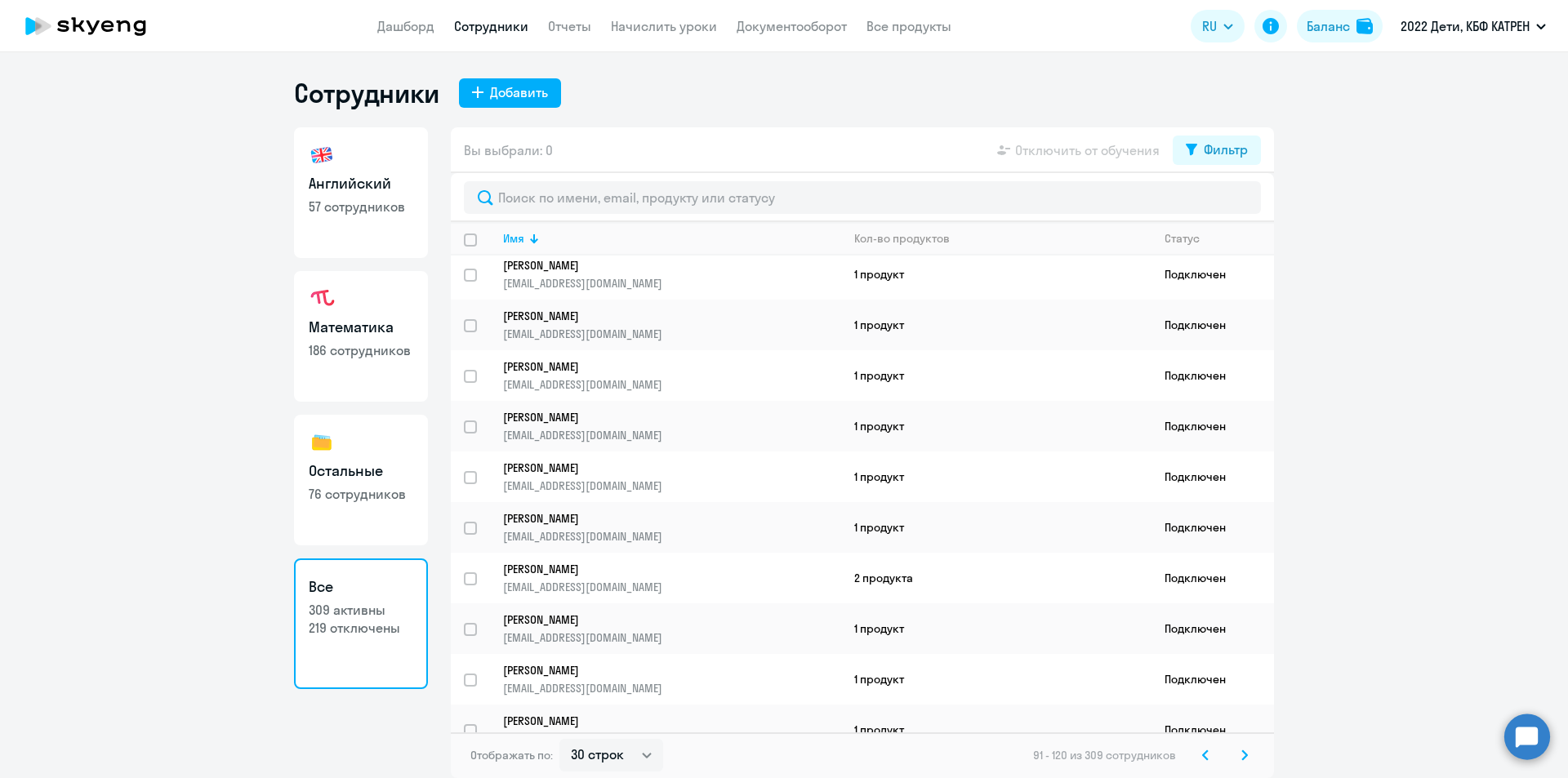
click at [345, 180] on h3 "Английский" at bounding box center [360, 184] width 105 height 21
select select "30"
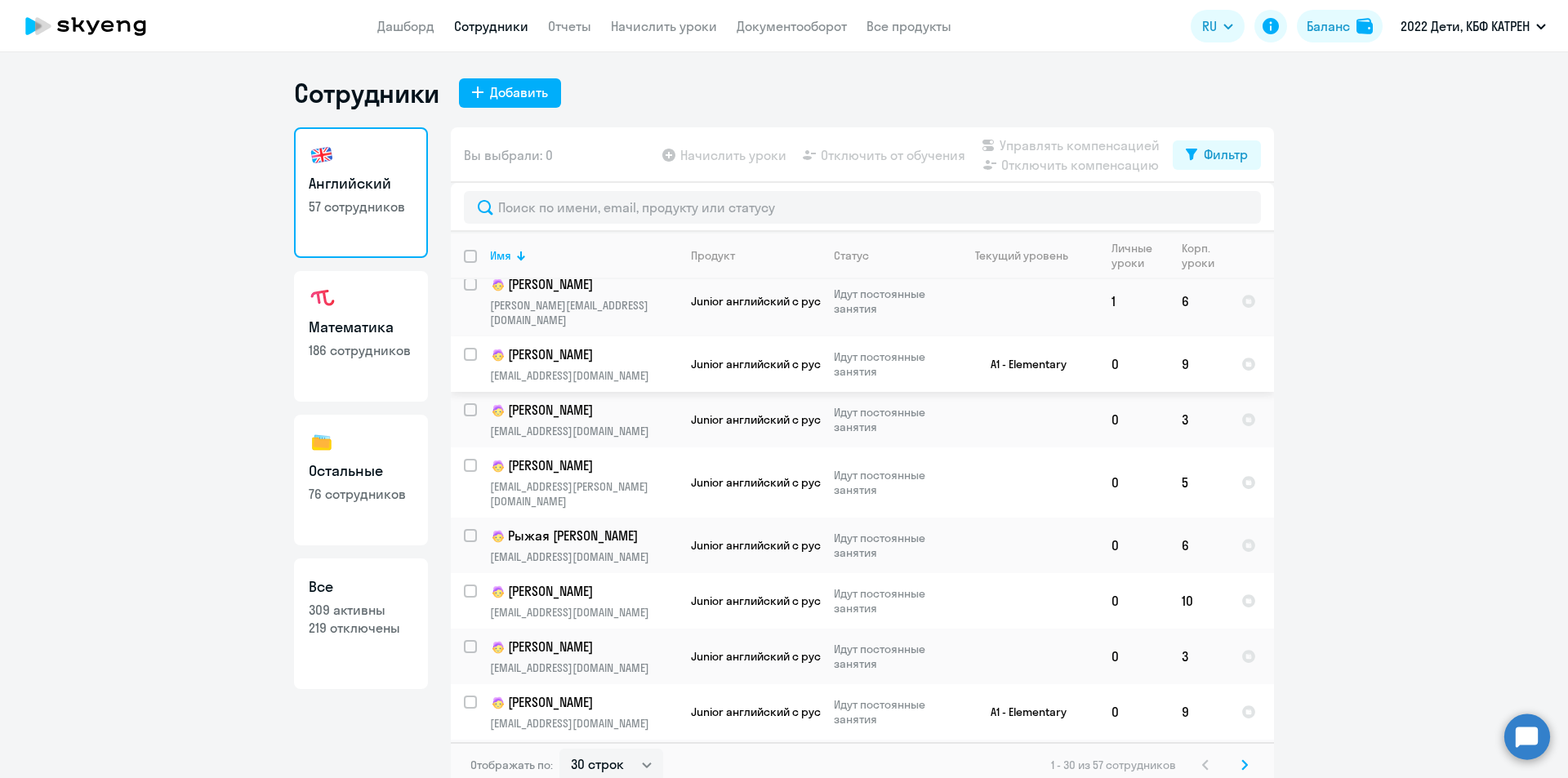
scroll to position [816, 0]
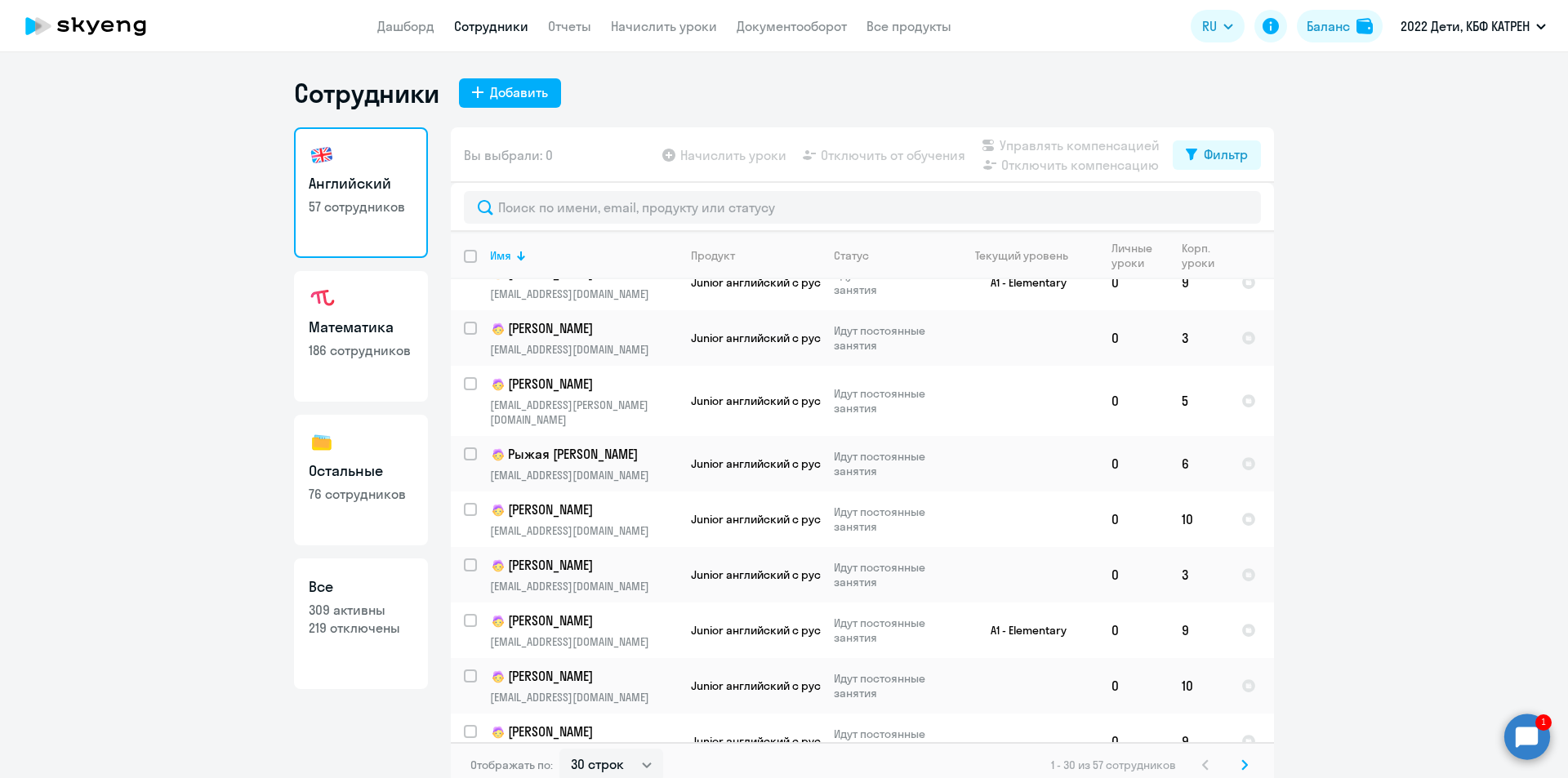
click at [1532, 729] on circle at bounding box center [1526, 736] width 46 height 46
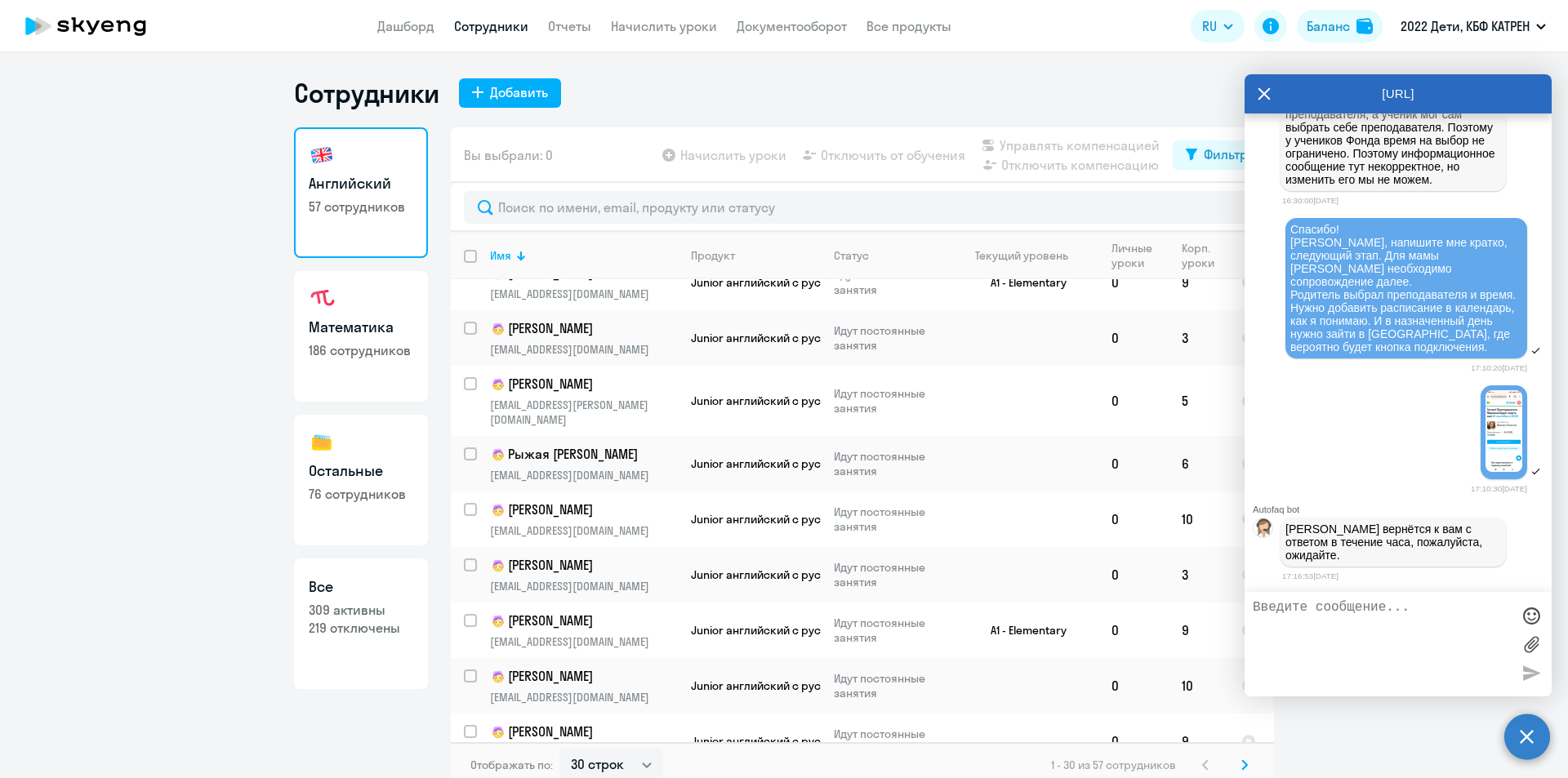
scroll to position [8039, 0]
click at [1345, 614] on textarea at bounding box center [1381, 644] width 258 height 89
type textarea "Хорошо"
click at [1534, 681] on div at bounding box center [1530, 672] width 24 height 24
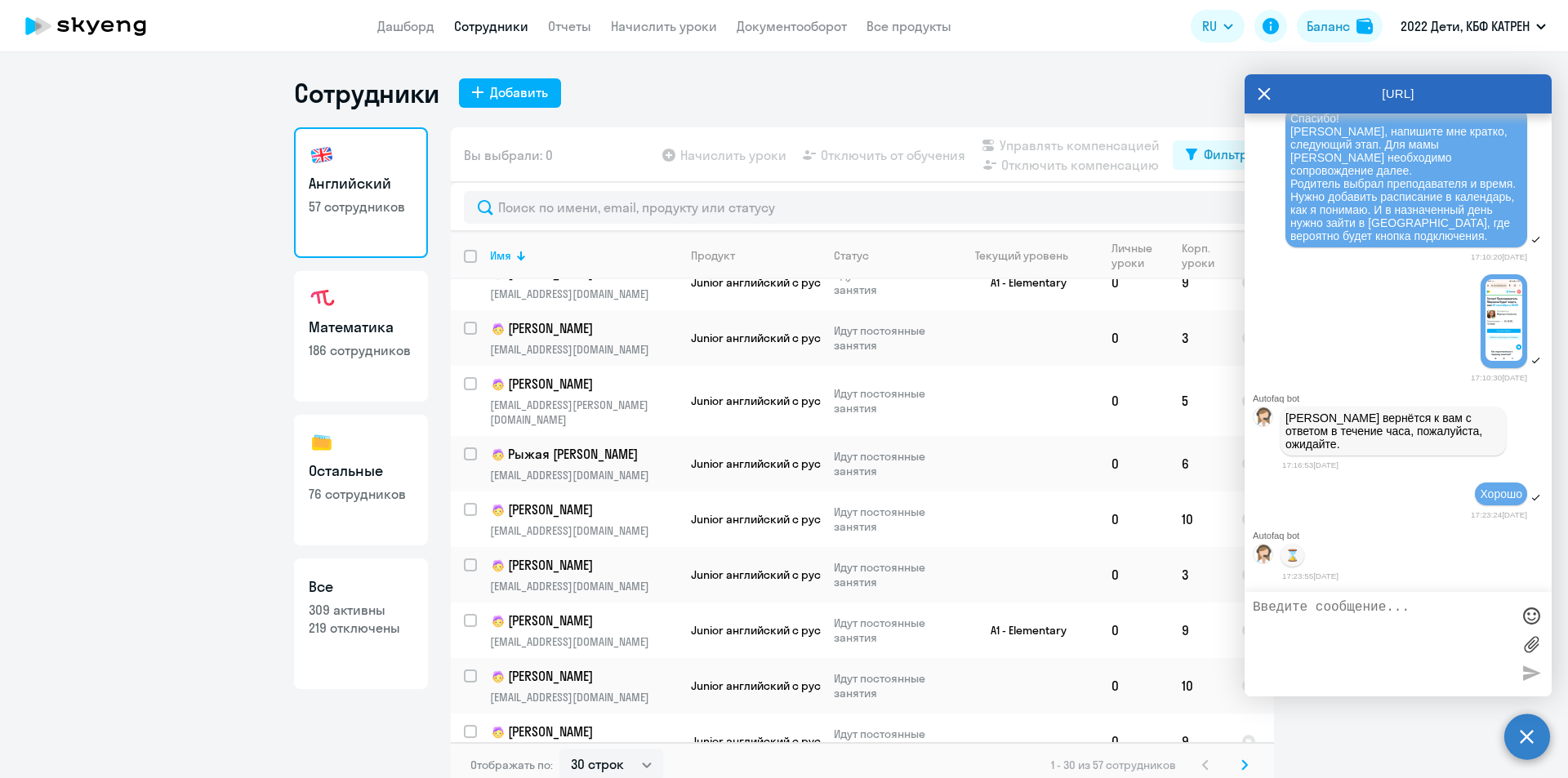
scroll to position [8153, 0]
click at [409, 23] on link "Дашборд" at bounding box center [406, 26] width 57 height 16
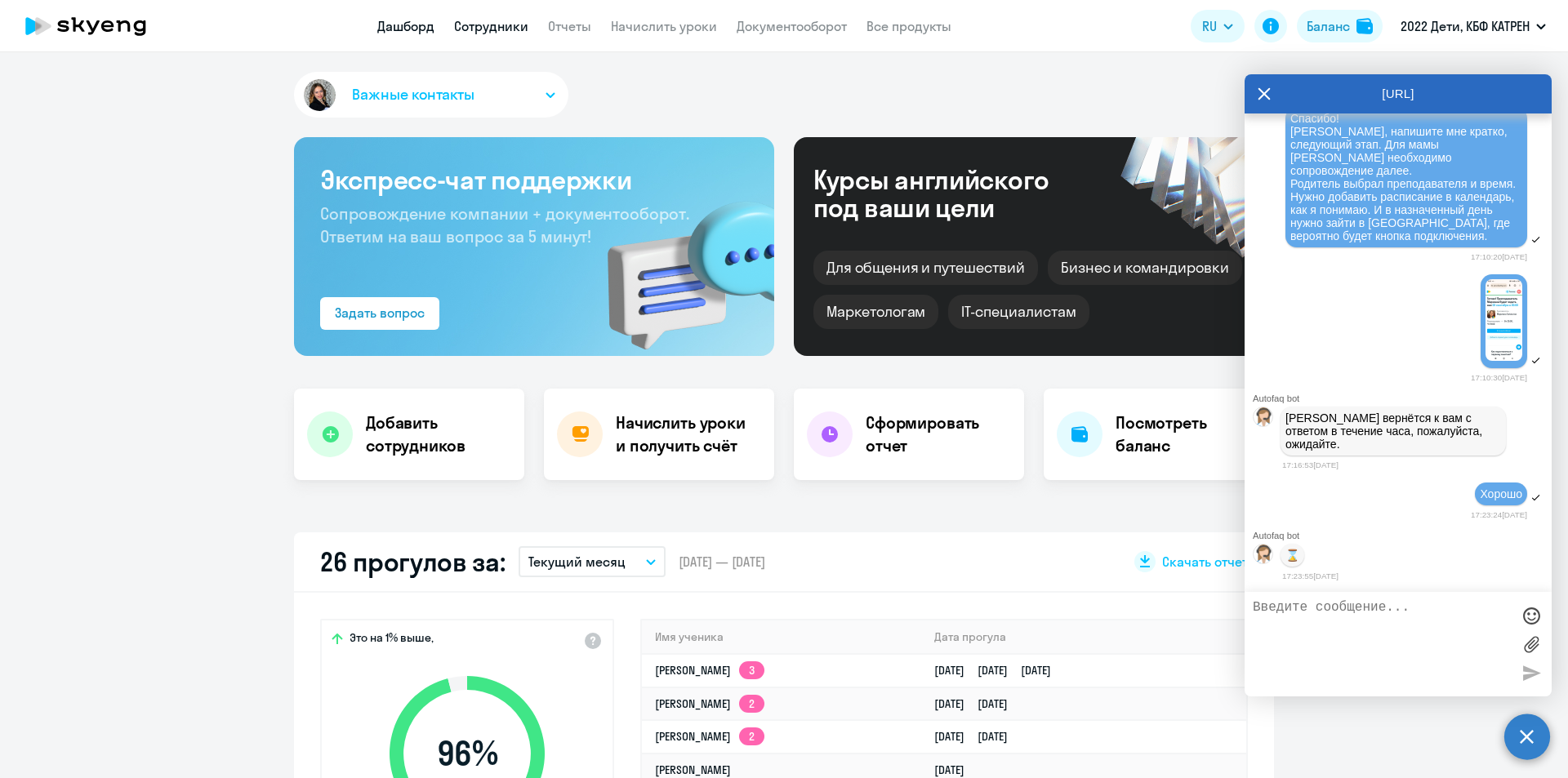
click at [485, 31] on link "Сотрудники" at bounding box center [491, 26] width 74 height 16
select select "30"
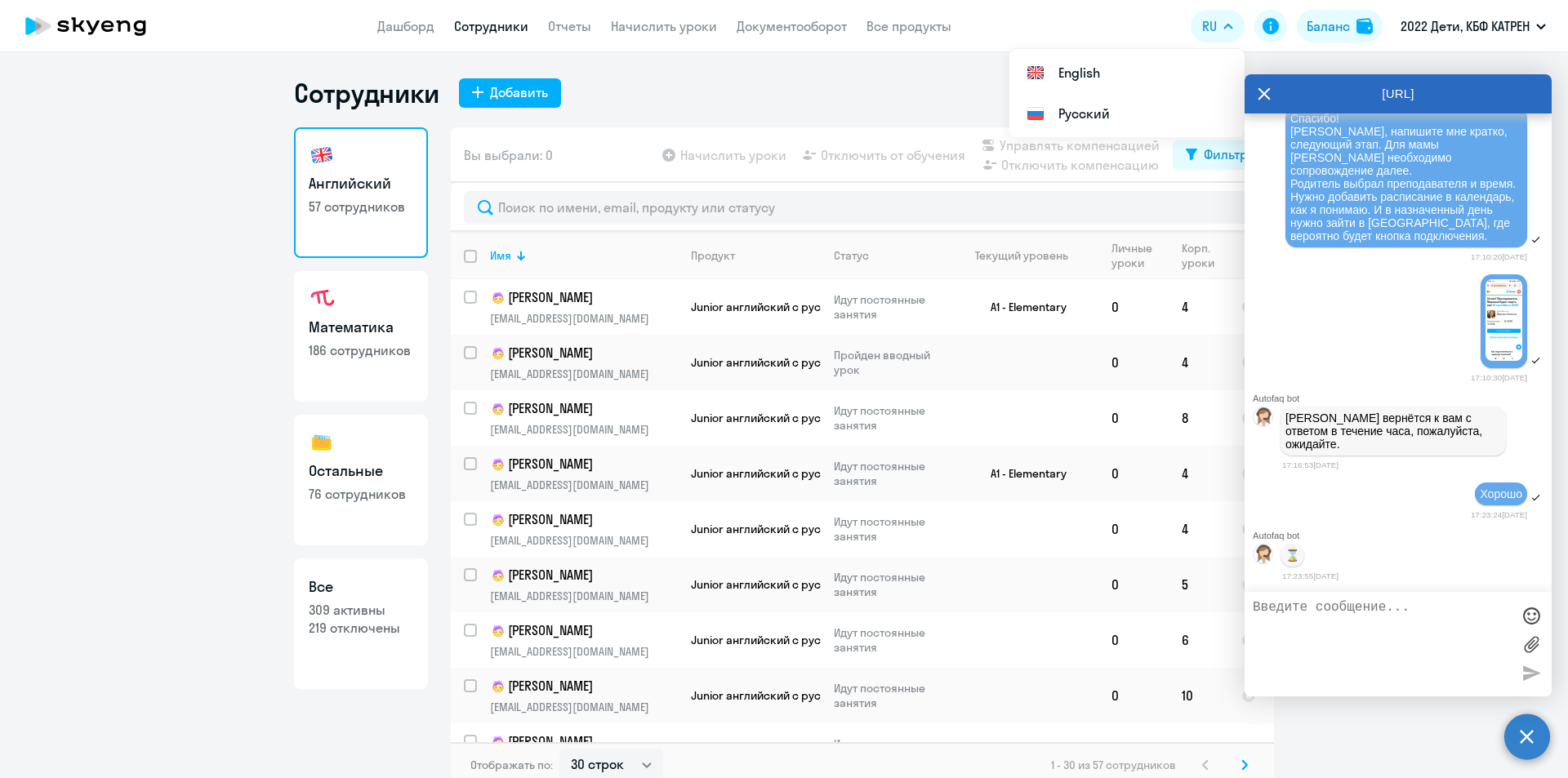
click at [855, 89] on div "Сотрудники Добавить" at bounding box center [784, 93] width 980 height 33
click at [144, 280] on ng-component "Сотрудники Добавить Английский 57 сотрудников Математика 186 сотрудников Осталь…" at bounding box center [784, 432] width 1568 height 711
click at [1267, 93] on icon at bounding box center [1263, 94] width 13 height 39
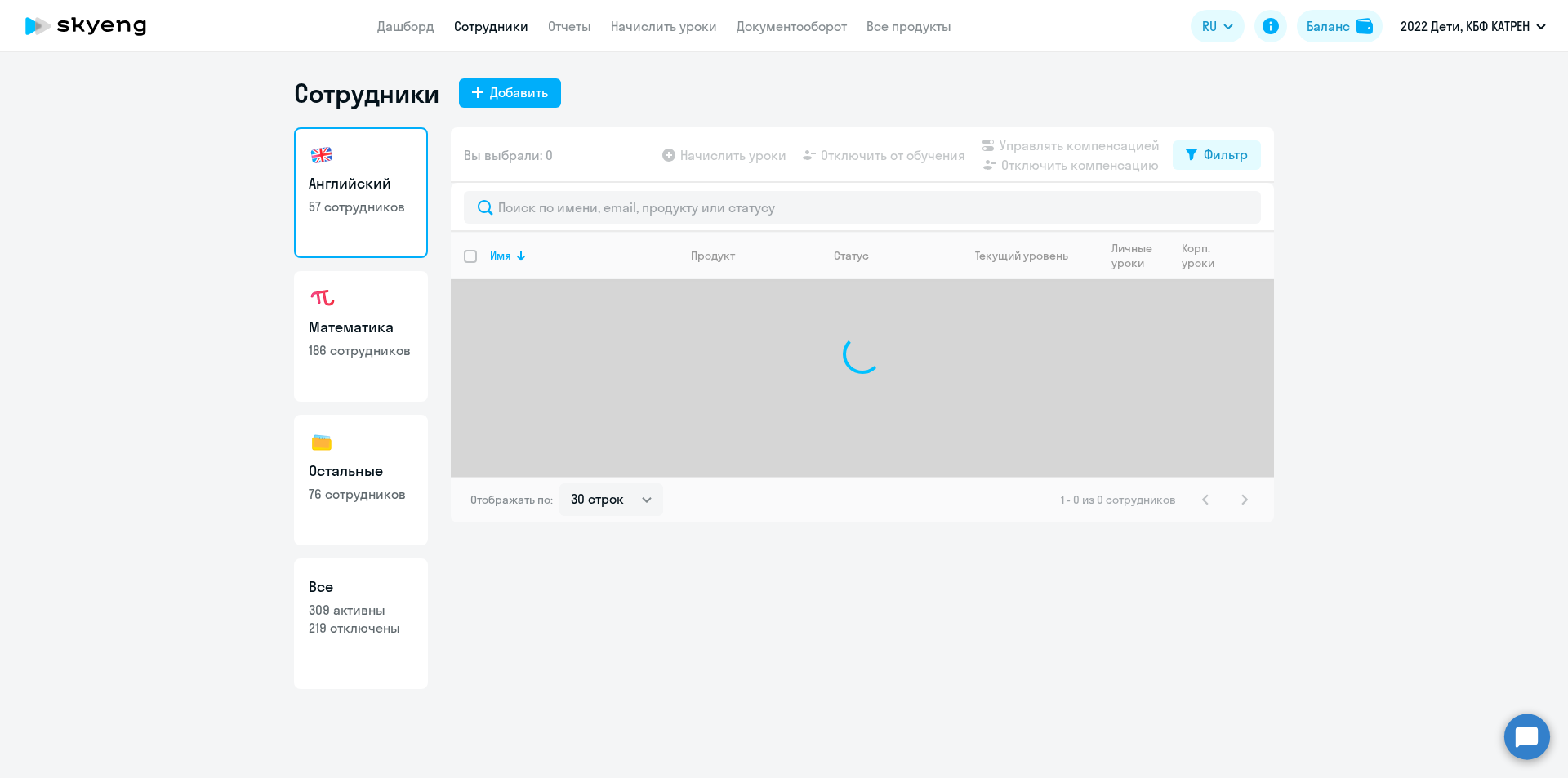
select select "30"
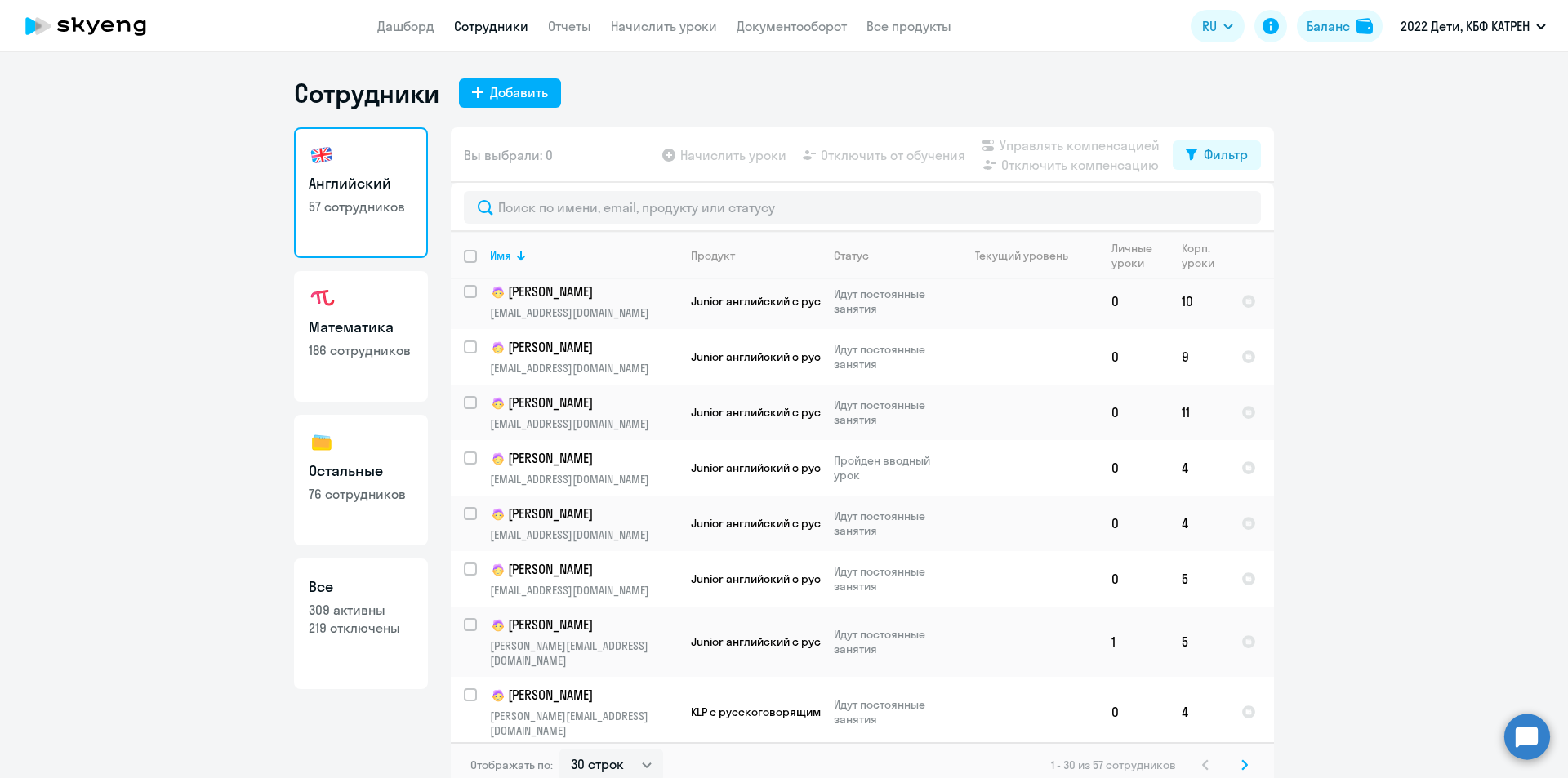
scroll to position [1203, 0]
click at [1241, 762] on icon at bounding box center [1243, 765] width 6 height 12
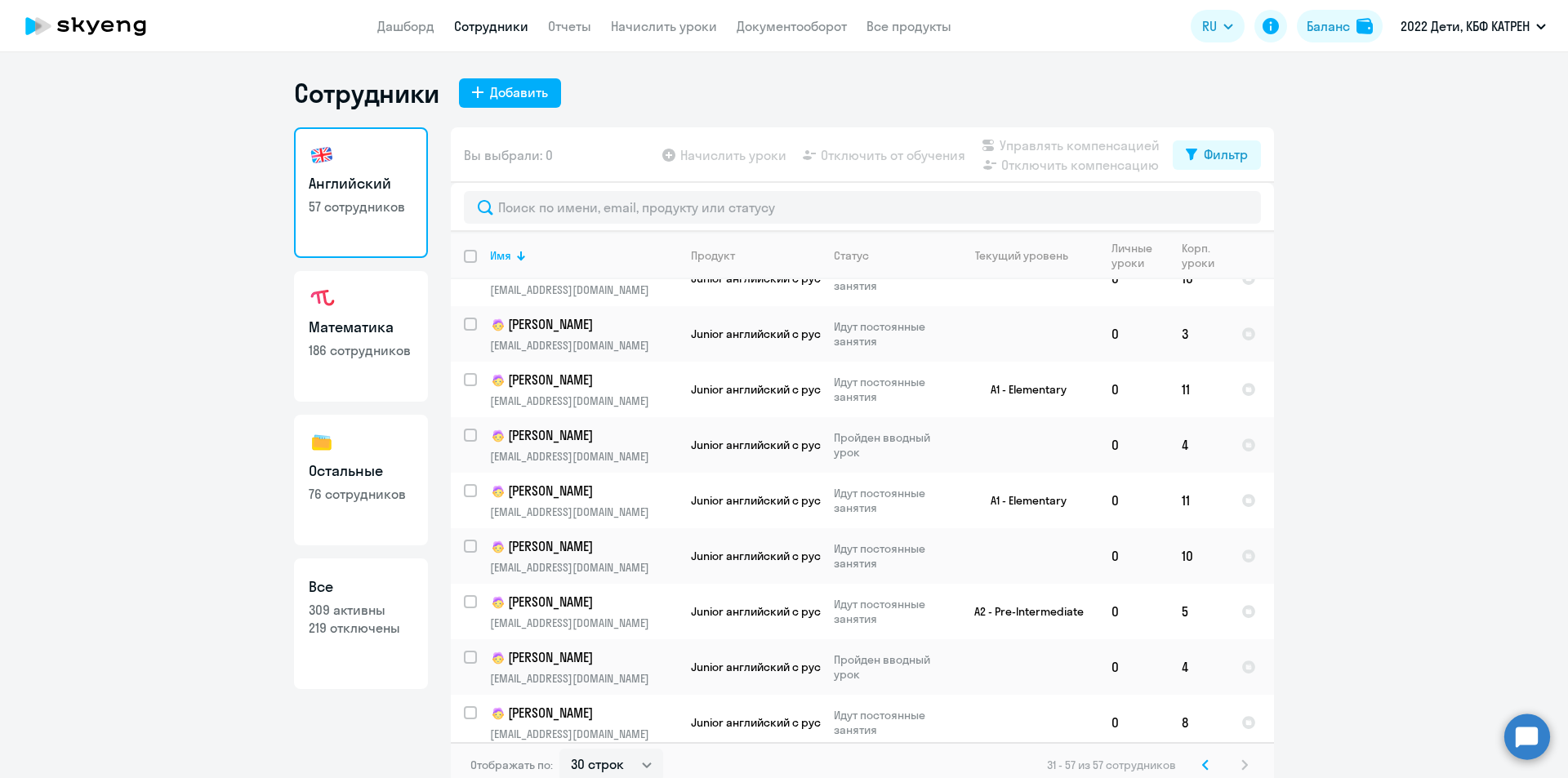
scroll to position [1035, 0]
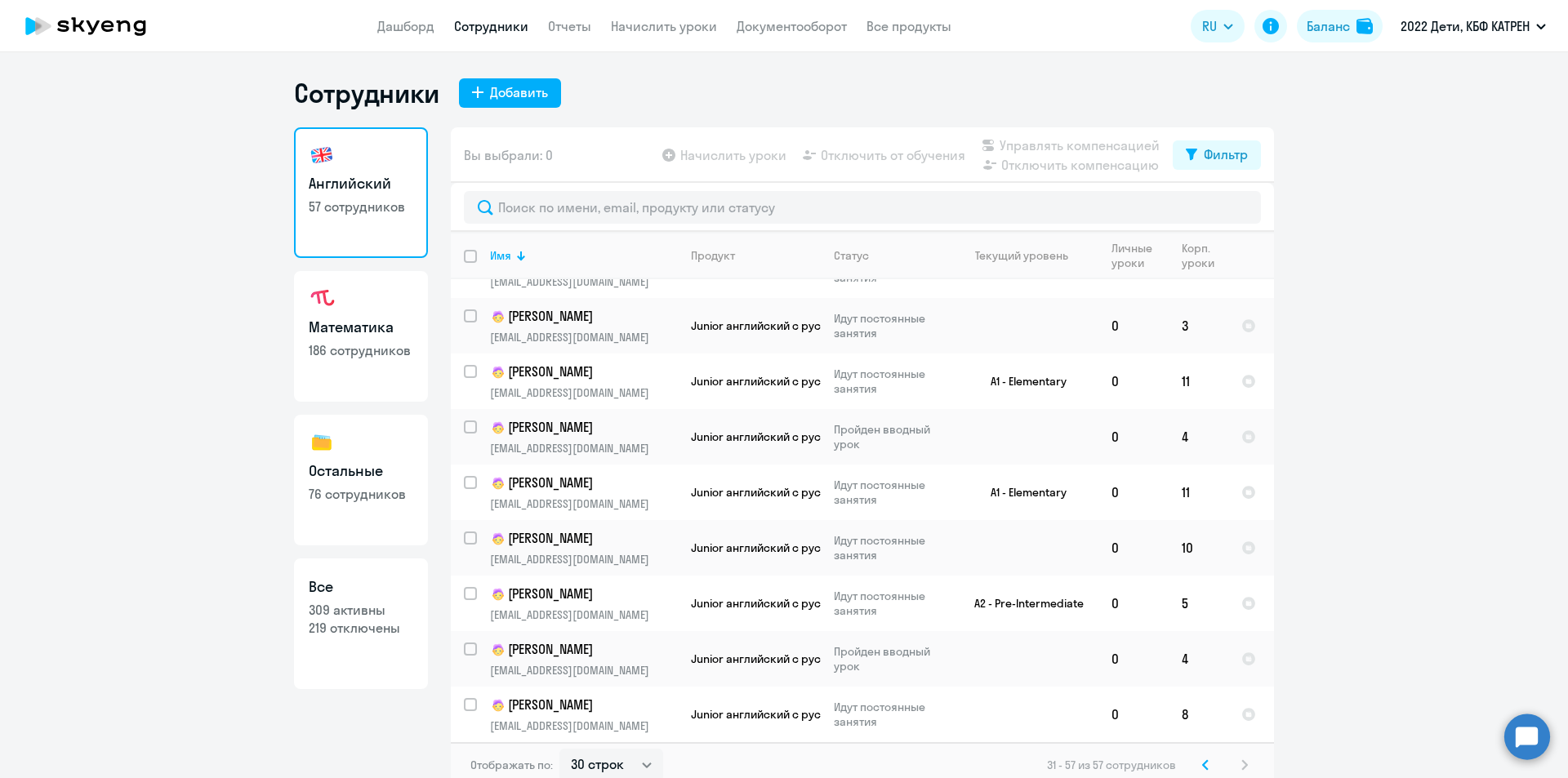
click at [364, 363] on link "Математика 186 сотрудников" at bounding box center [361, 336] width 134 height 131
select select "30"
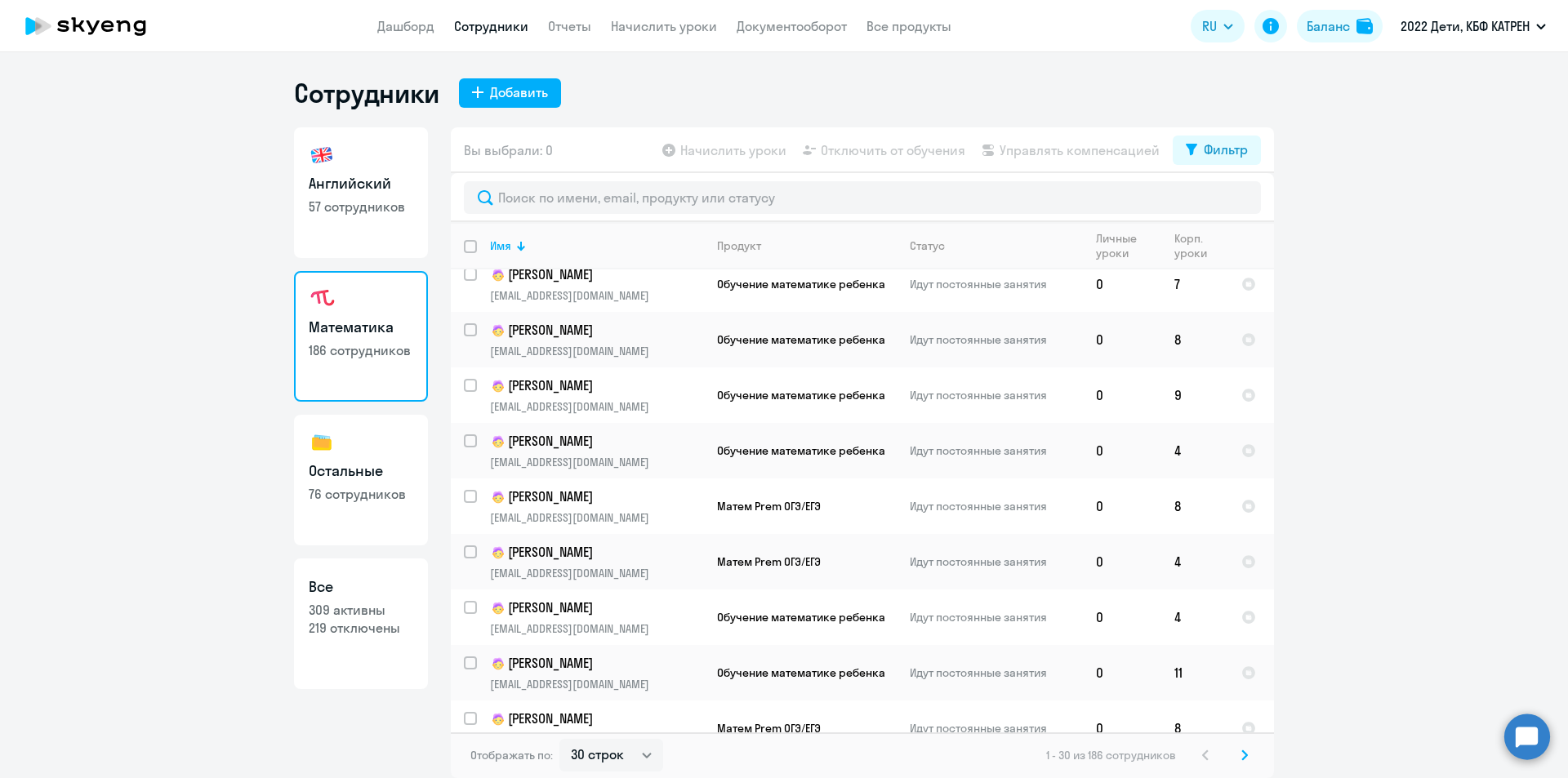
scroll to position [1203, 0]
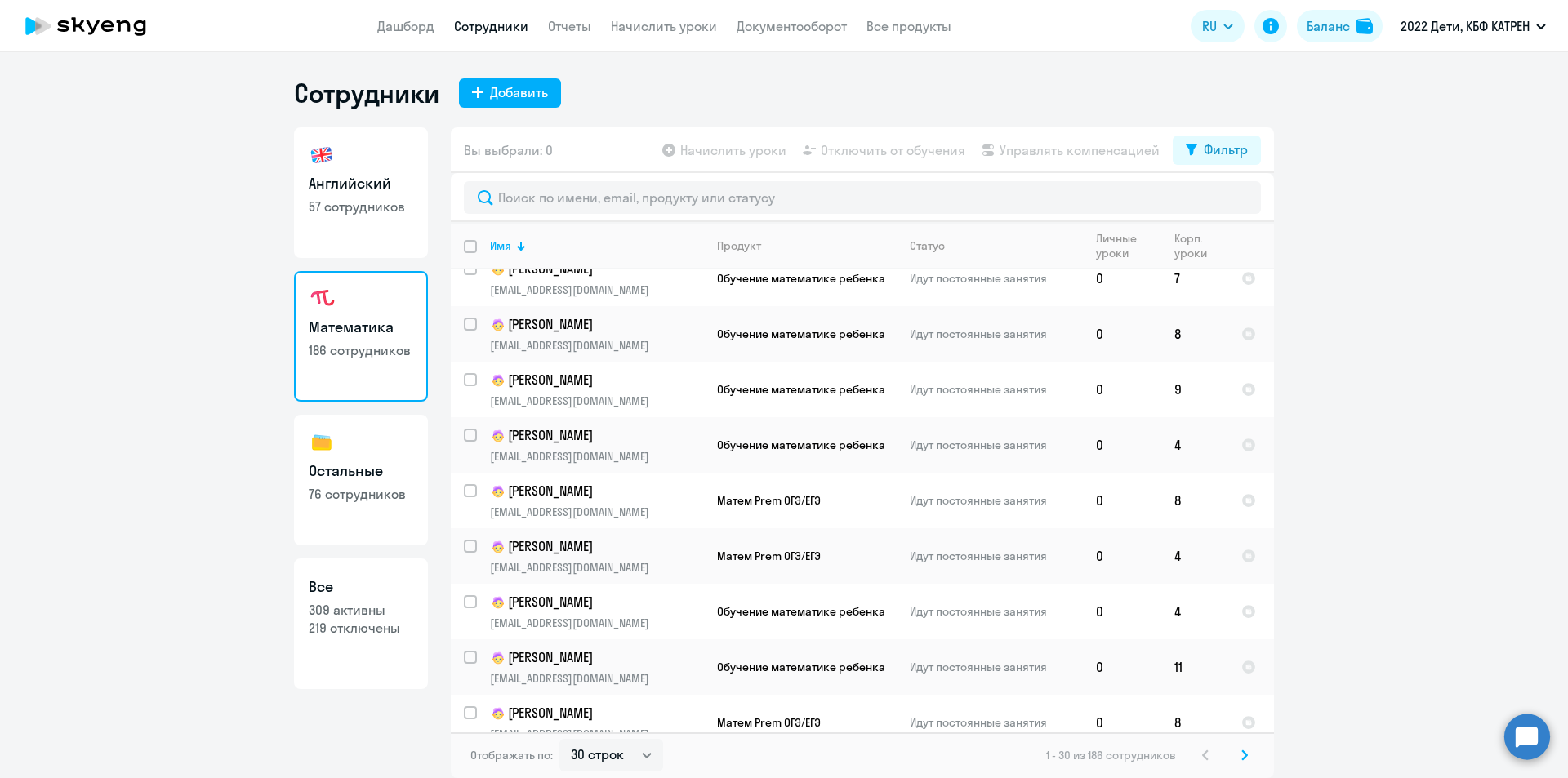
click at [1248, 754] on svg-icon at bounding box center [1244, 756] width 20 height 20
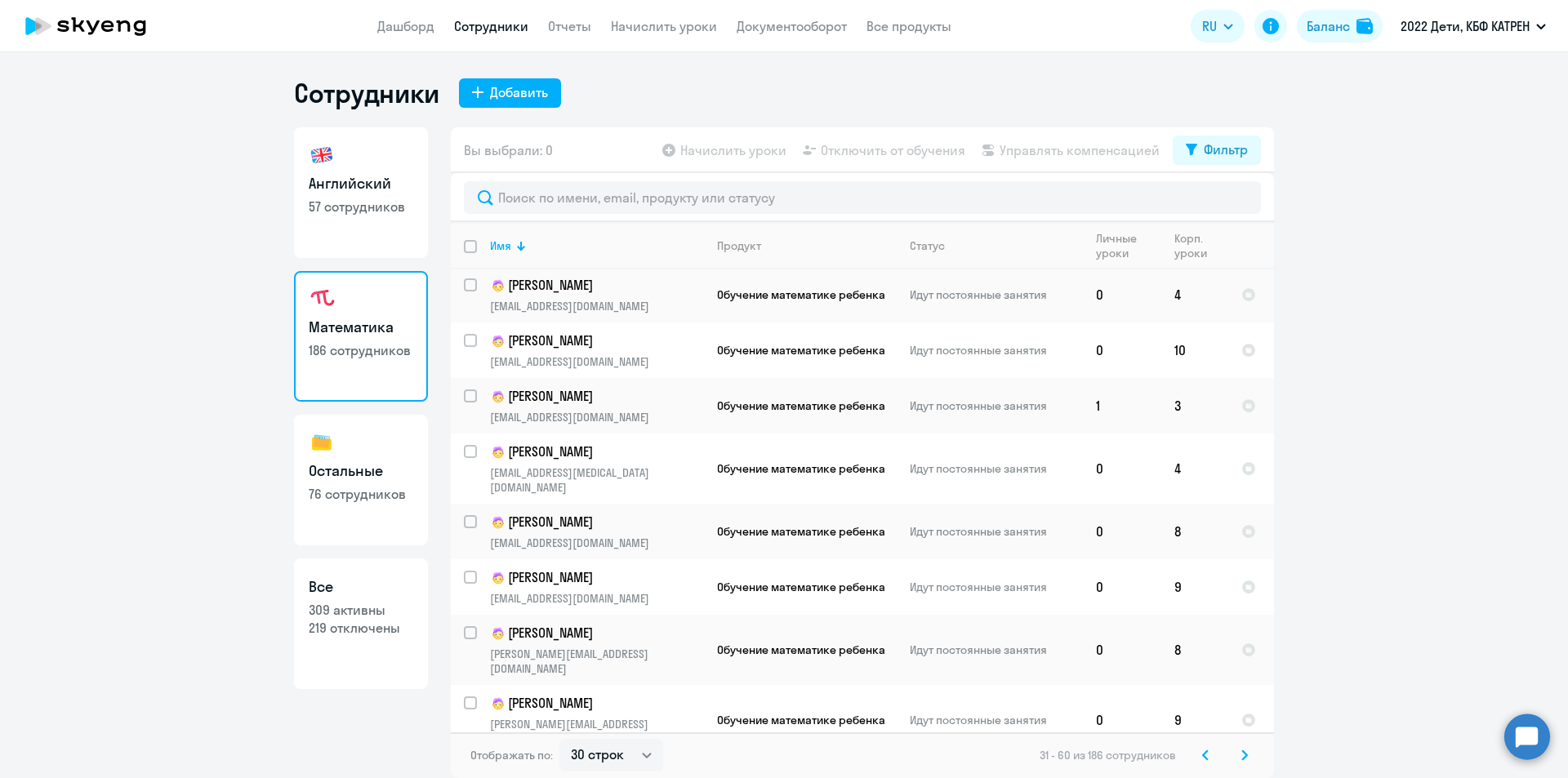
scroll to position [0, 0]
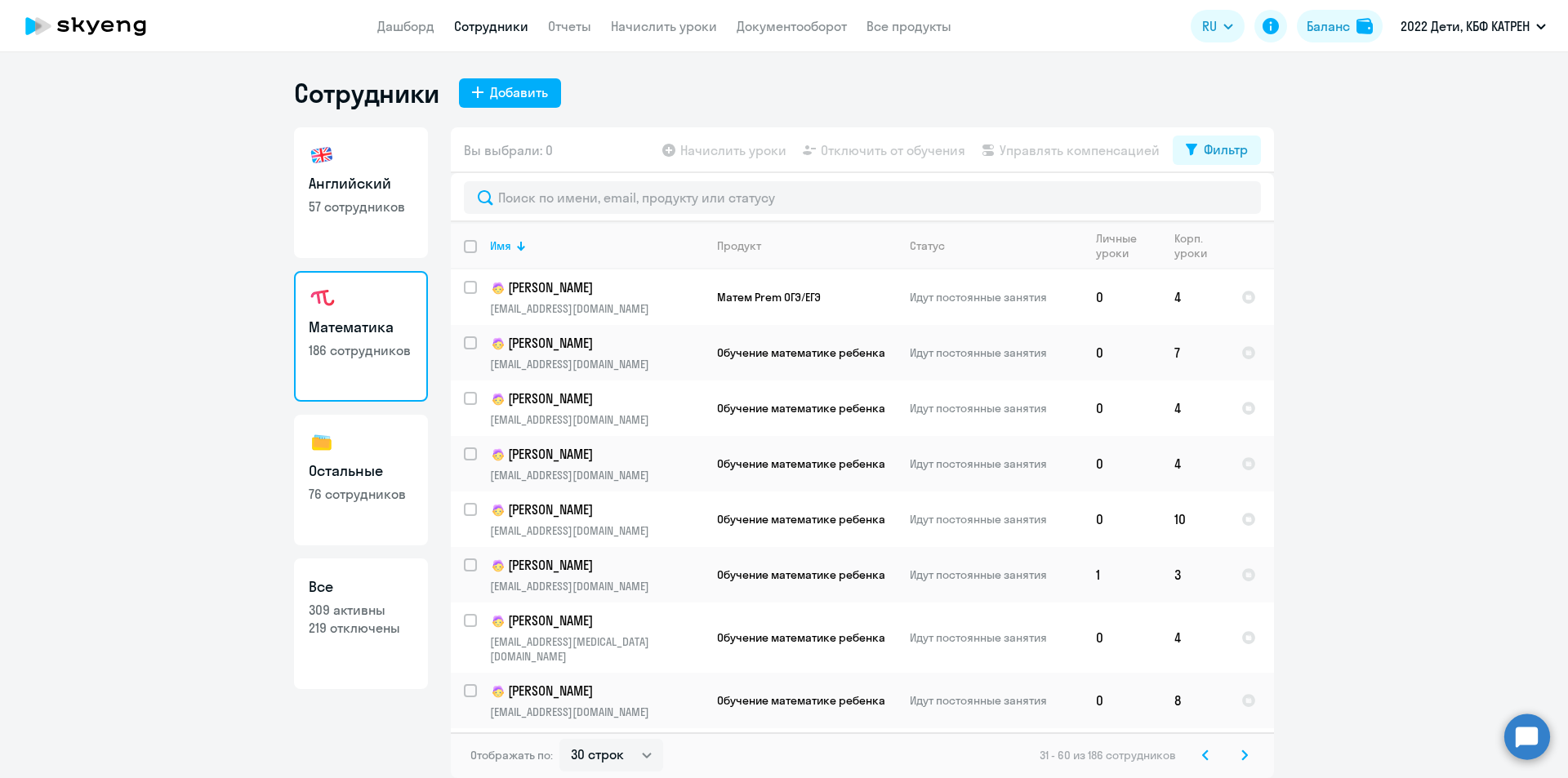
click at [356, 608] on p "309 активны" at bounding box center [360, 610] width 105 height 18
select select "30"
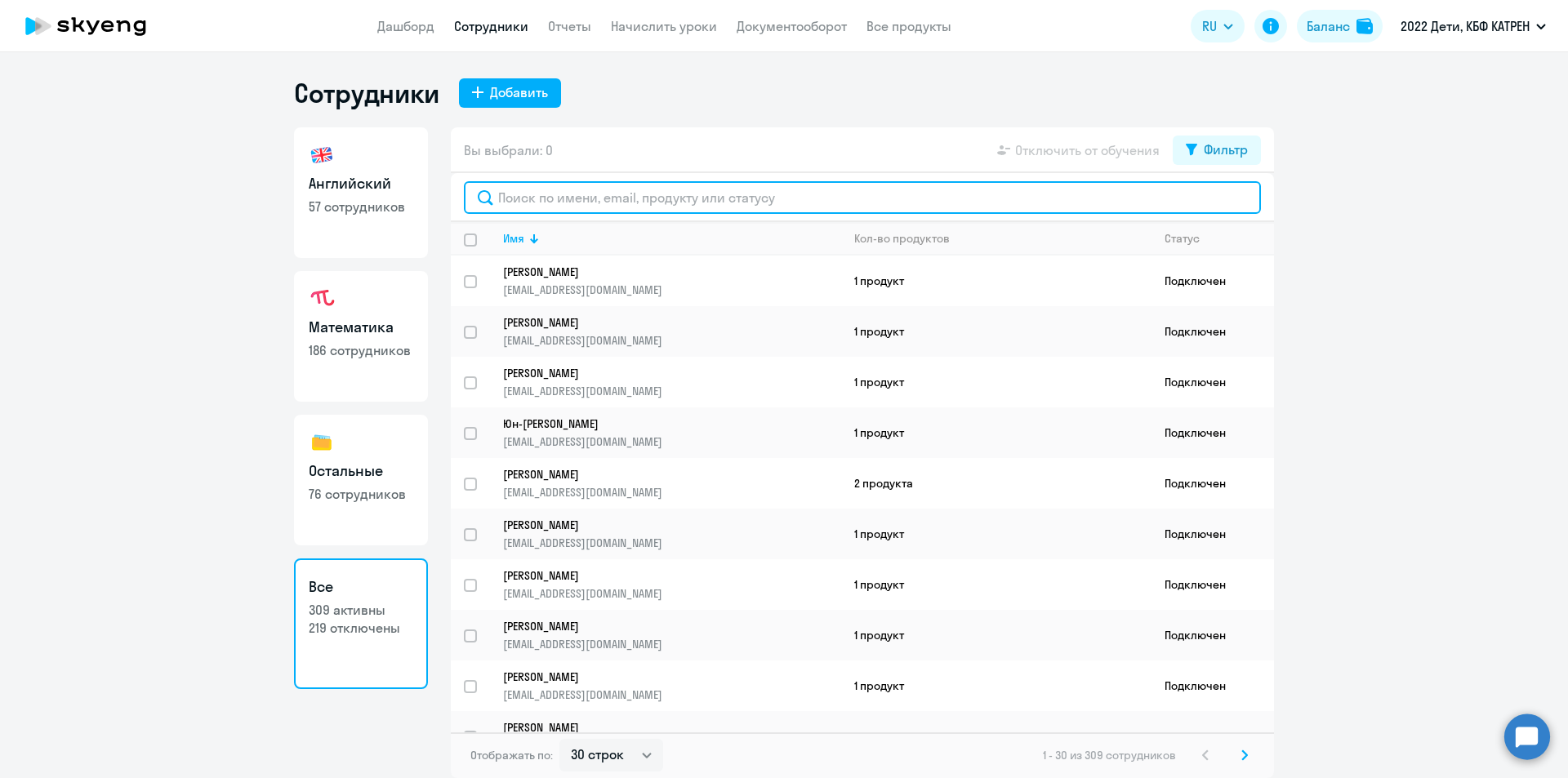
click at [600, 197] on input "text" at bounding box center [862, 198] width 797 height 33
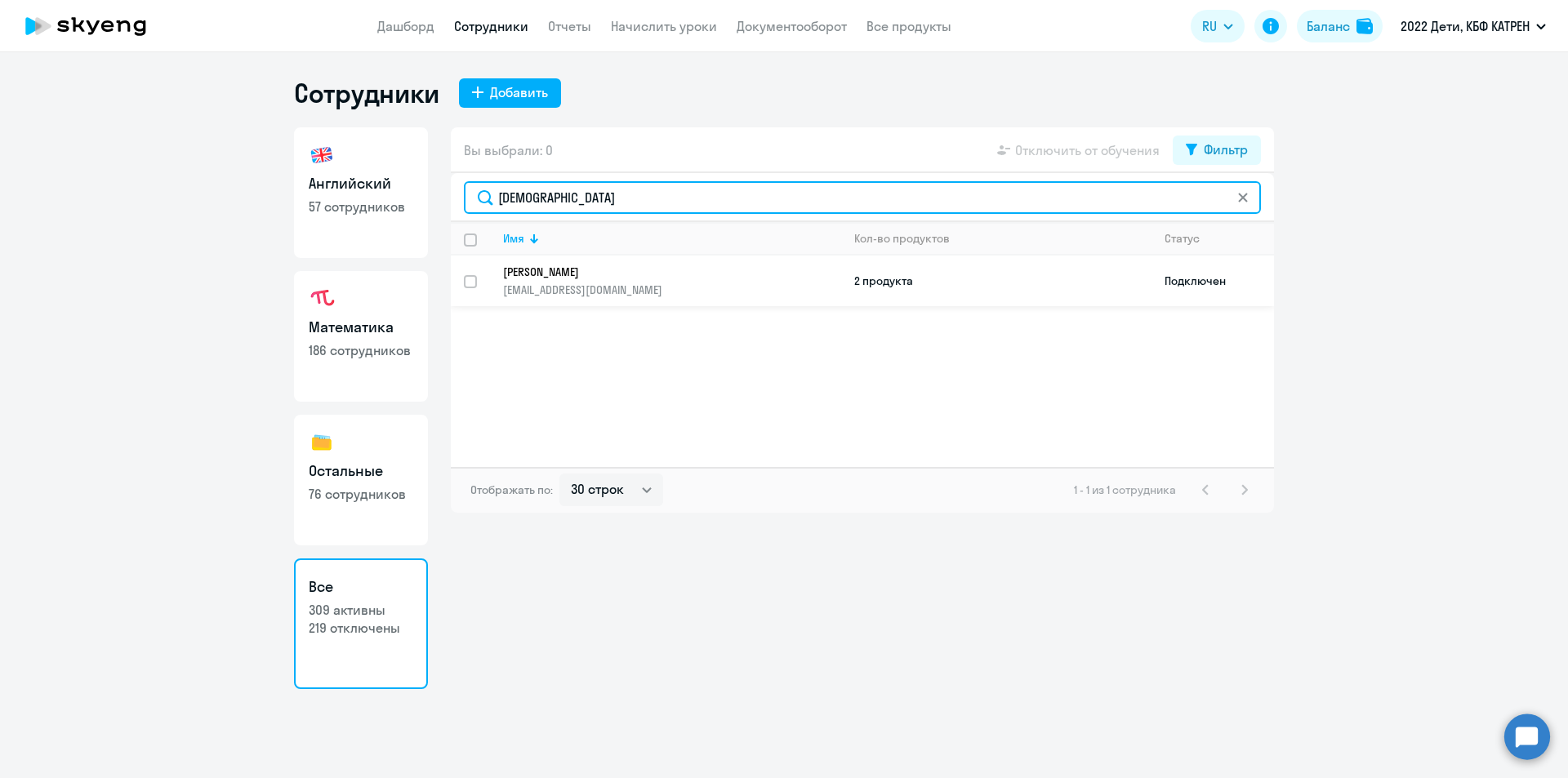
type input "маз"
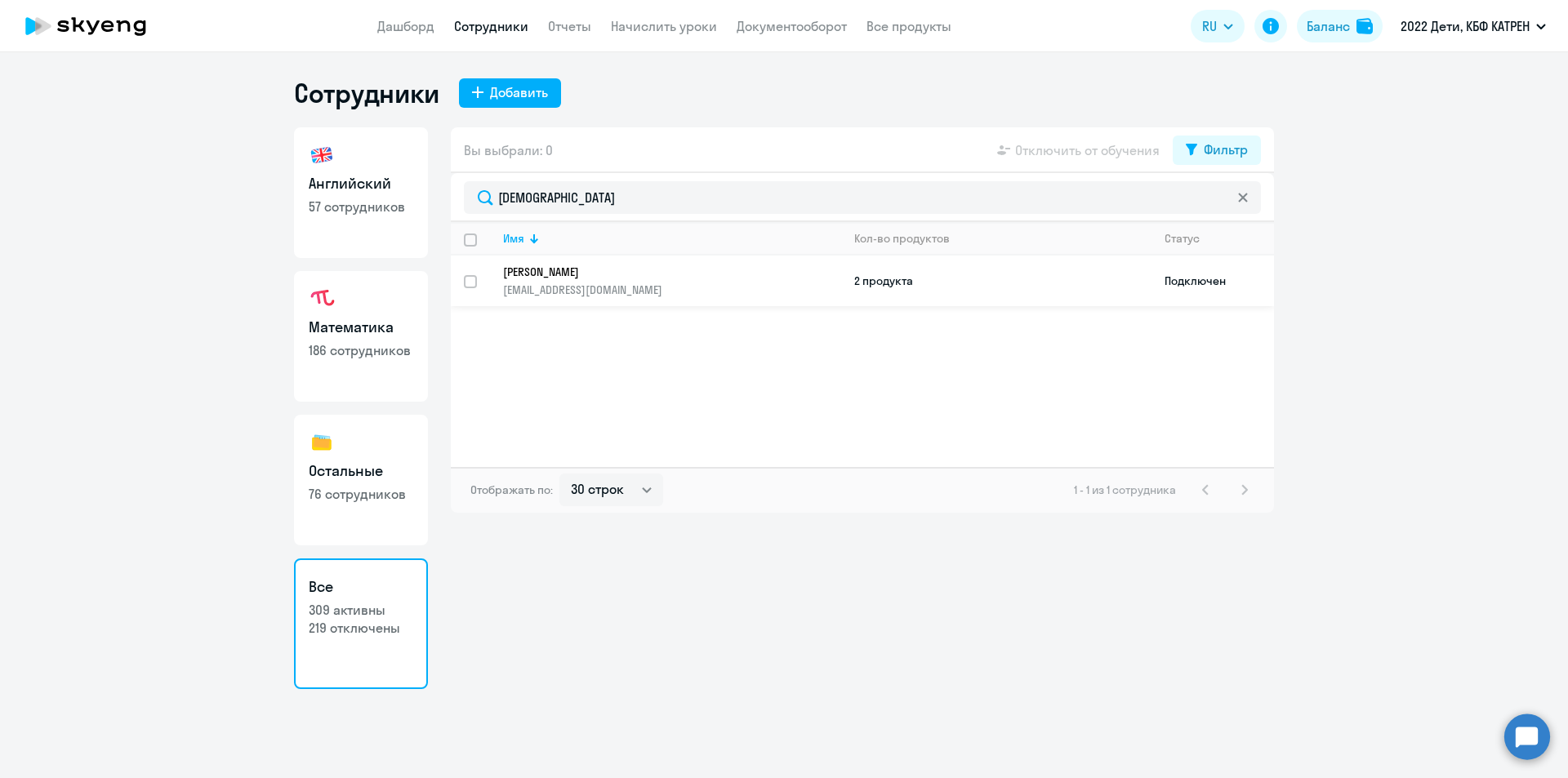
click at [625, 273] on p "Мазалов Захар Денисович" at bounding box center [661, 272] width 316 height 14
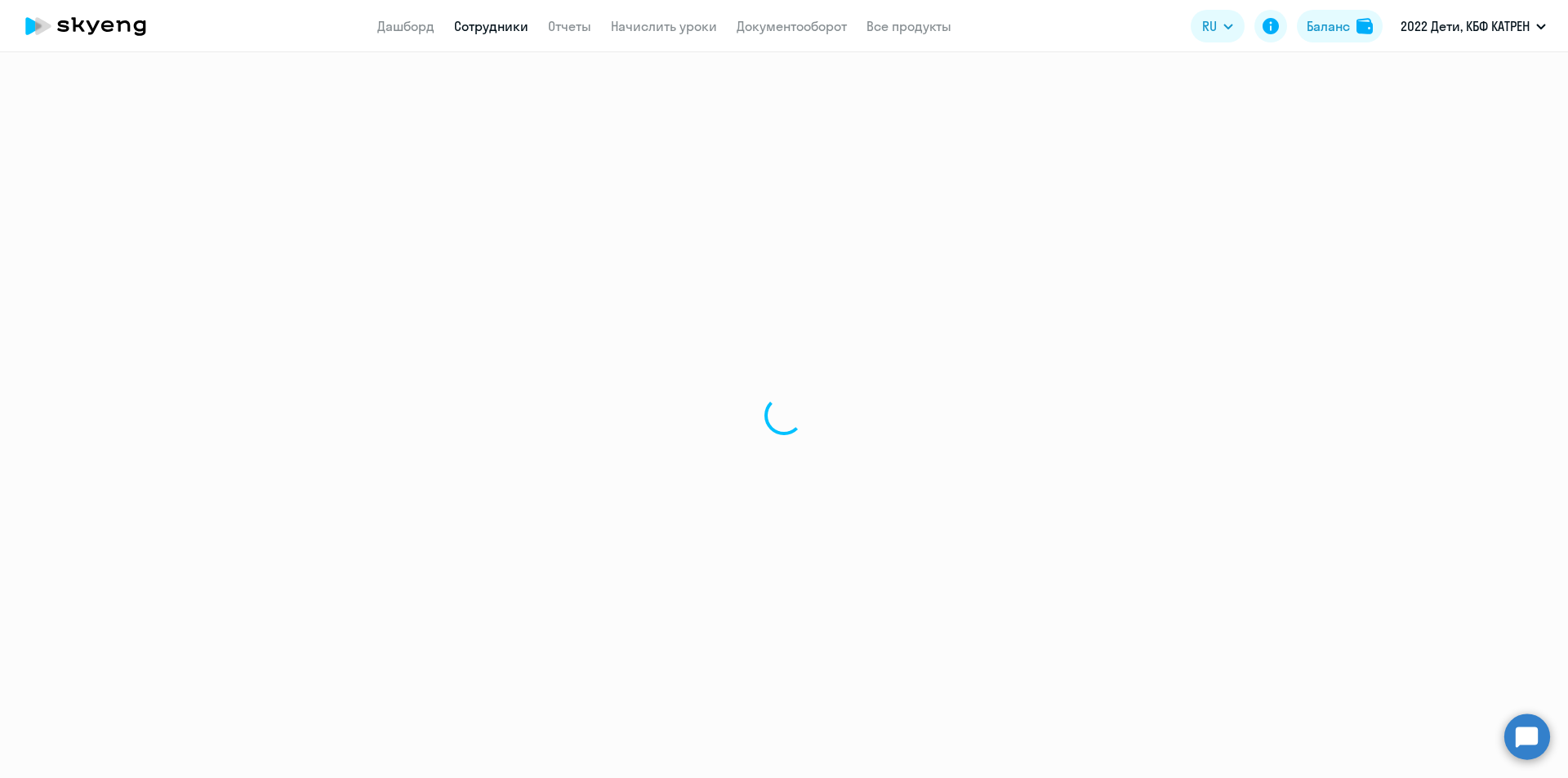
select select "others"
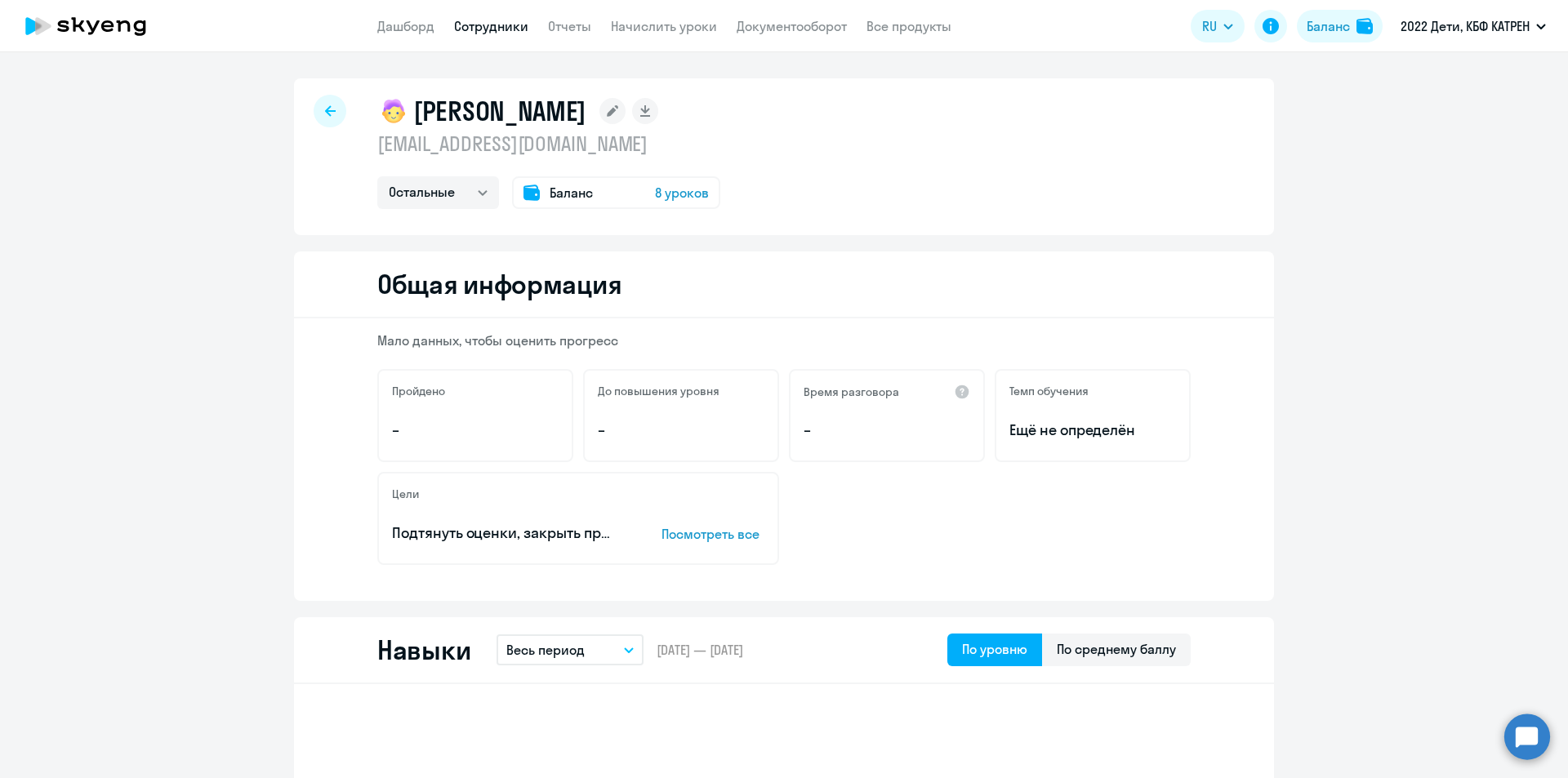
select select "30"
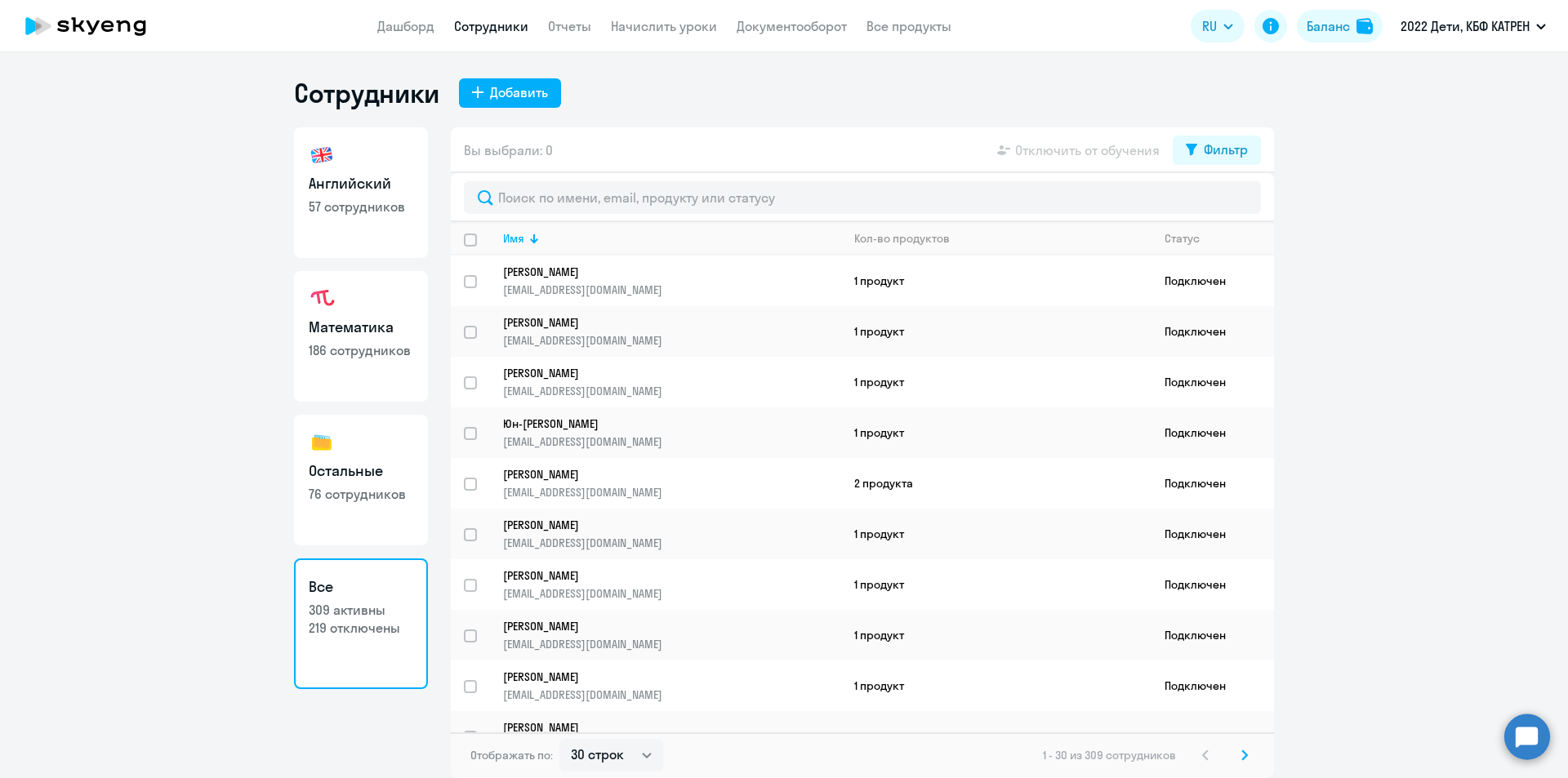
click at [111, 319] on ng-component "Сотрудники Добавить Английский 57 сотрудников Математика 186 сотрудников Осталь…" at bounding box center [784, 427] width 1568 height 702
click at [372, 191] on h3 "Английский" at bounding box center [360, 184] width 105 height 21
select select "30"
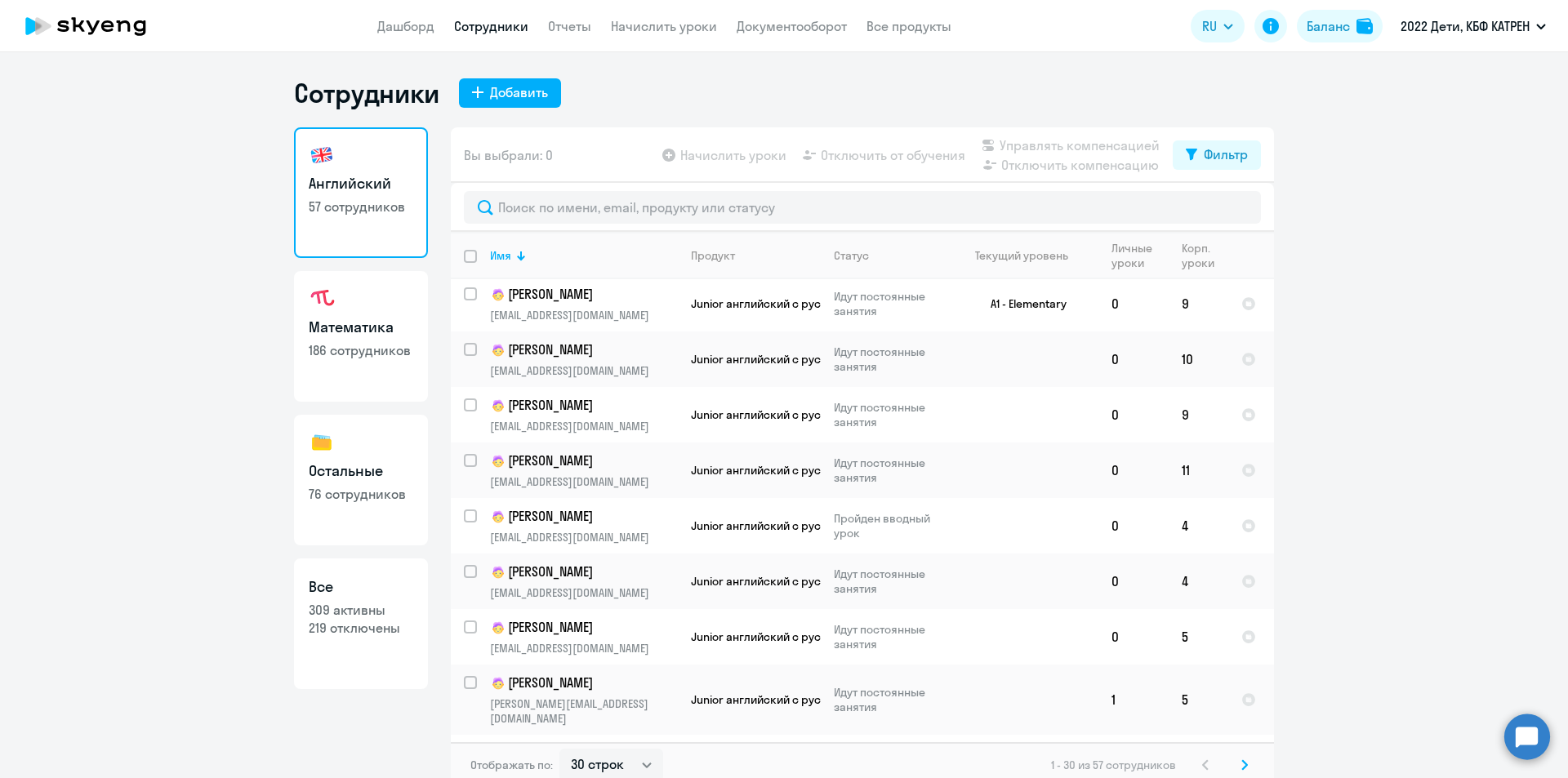
scroll to position [1203, 0]
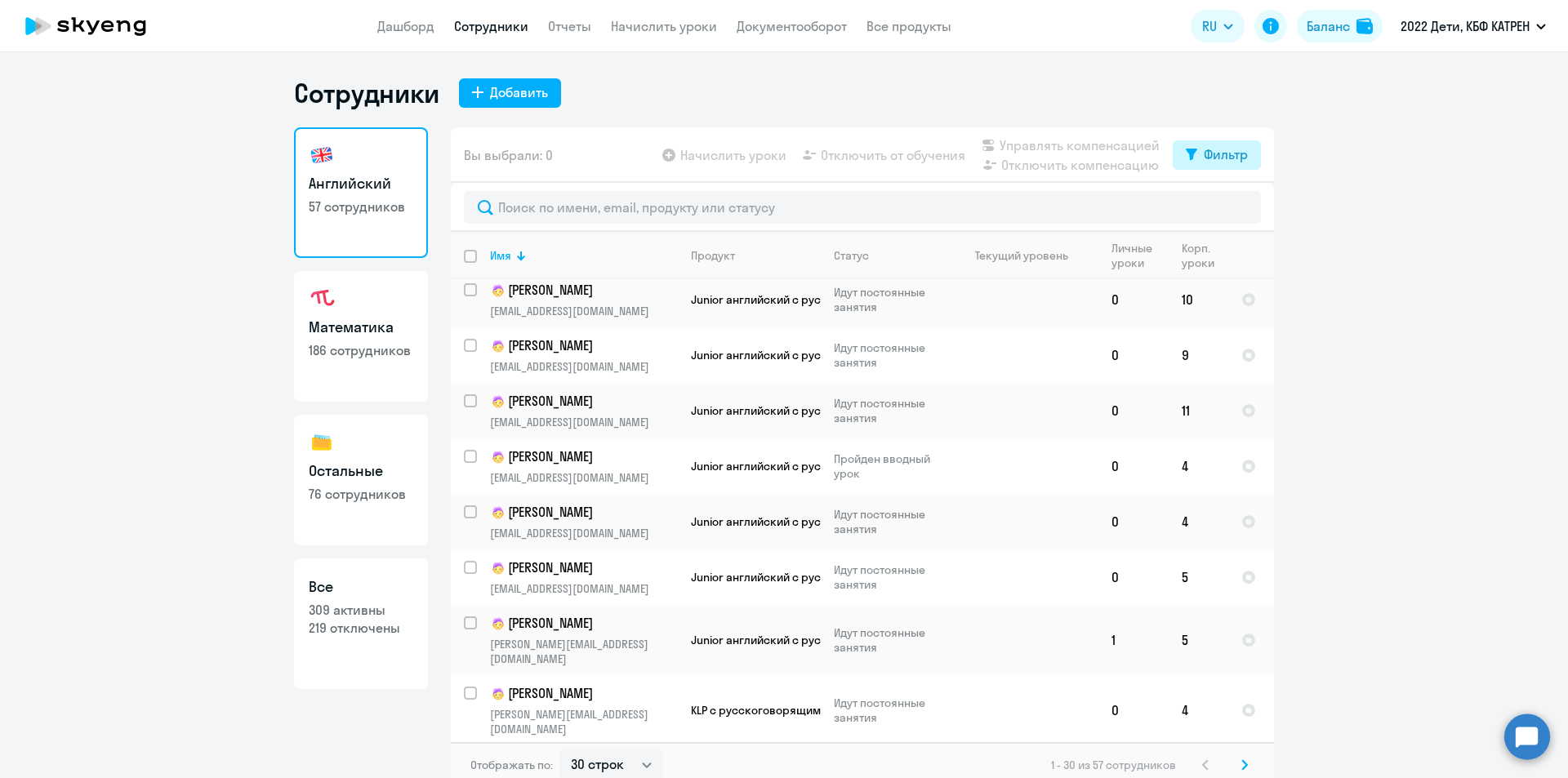
click at [1203, 156] on div "Фильтр" at bounding box center [1225, 155] width 44 height 20
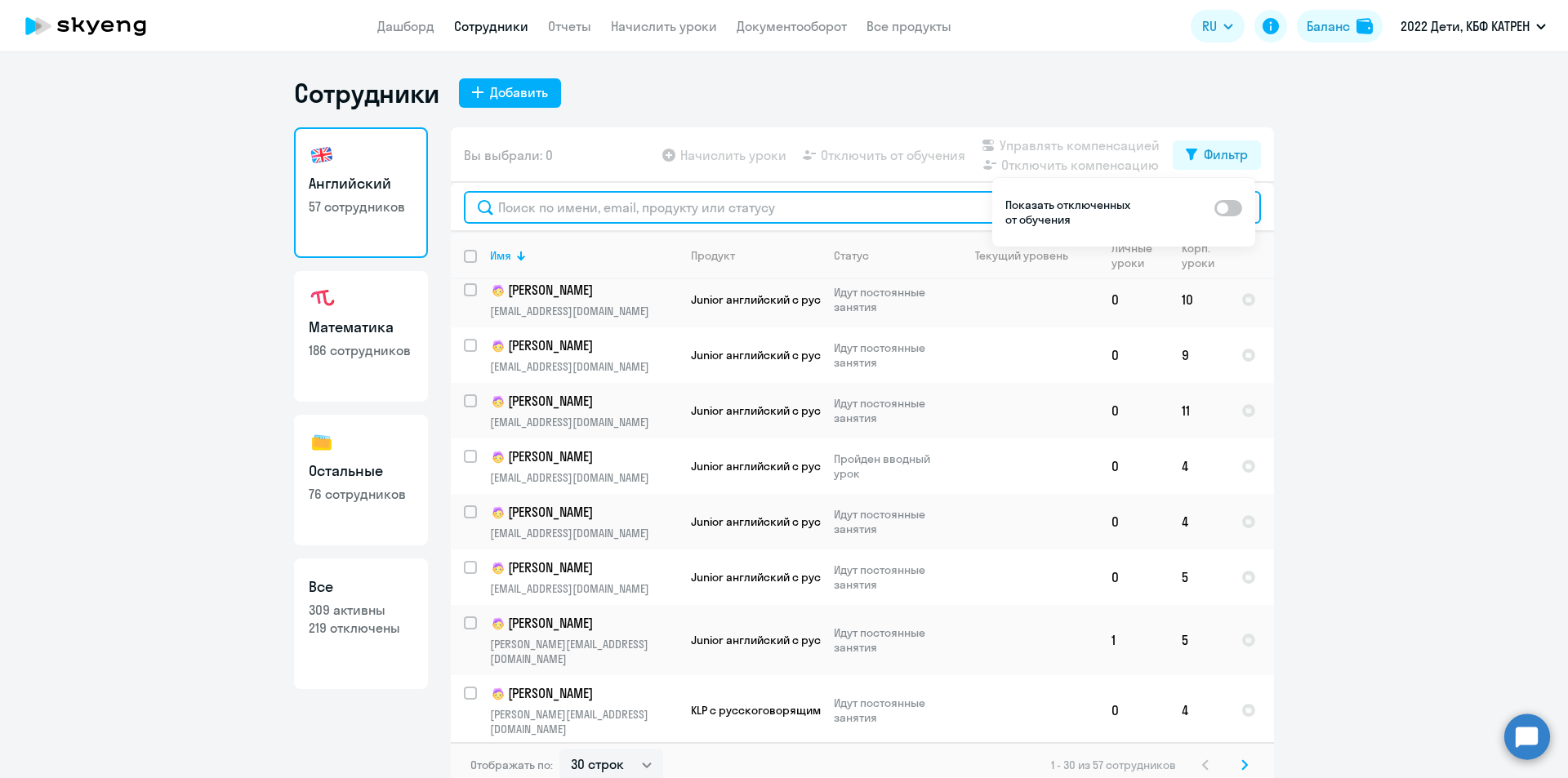
click at [872, 203] on input "text" at bounding box center [862, 207] width 797 height 33
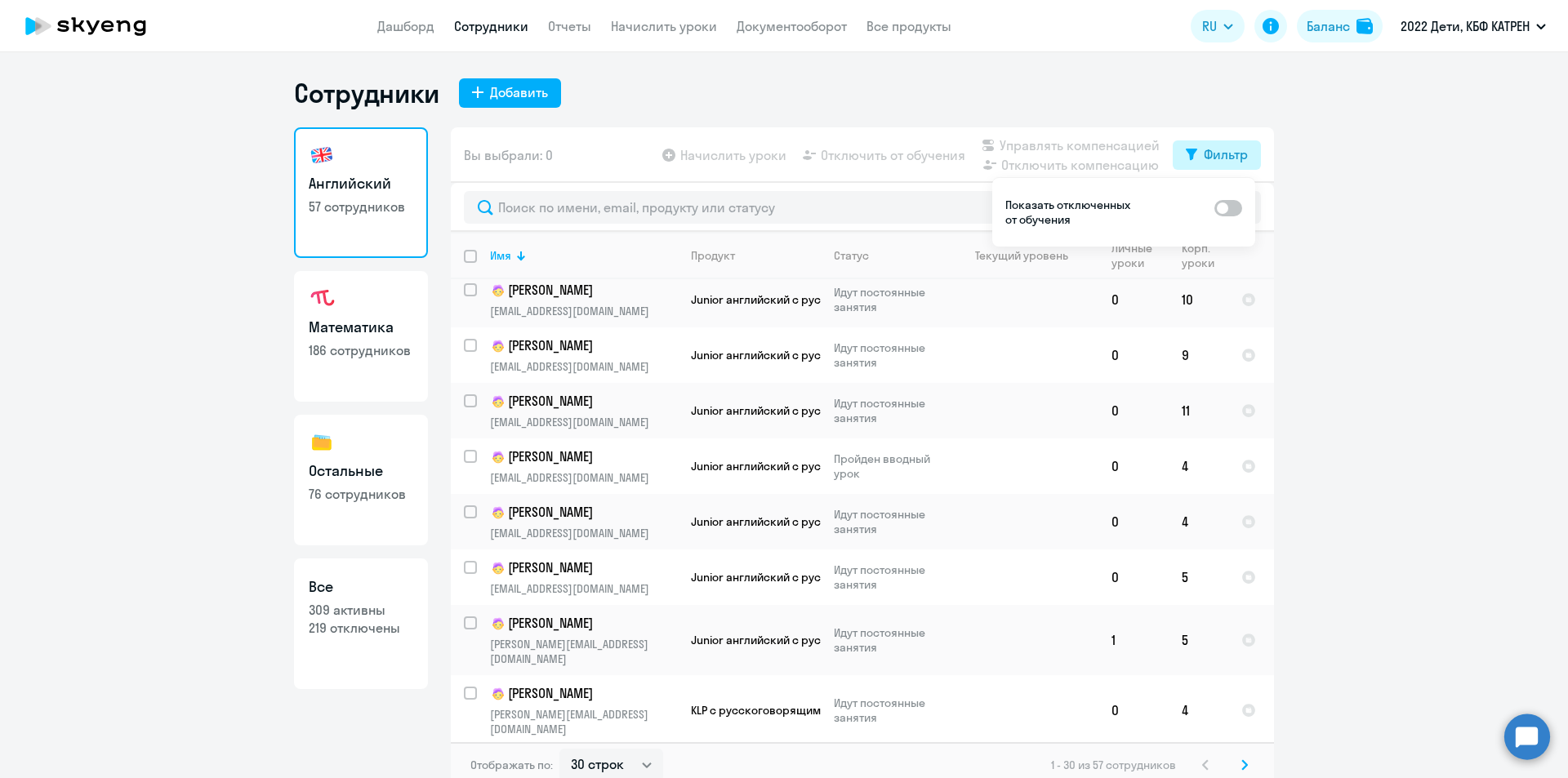
click at [1210, 153] on div "Фильтр" at bounding box center [1225, 155] width 44 height 20
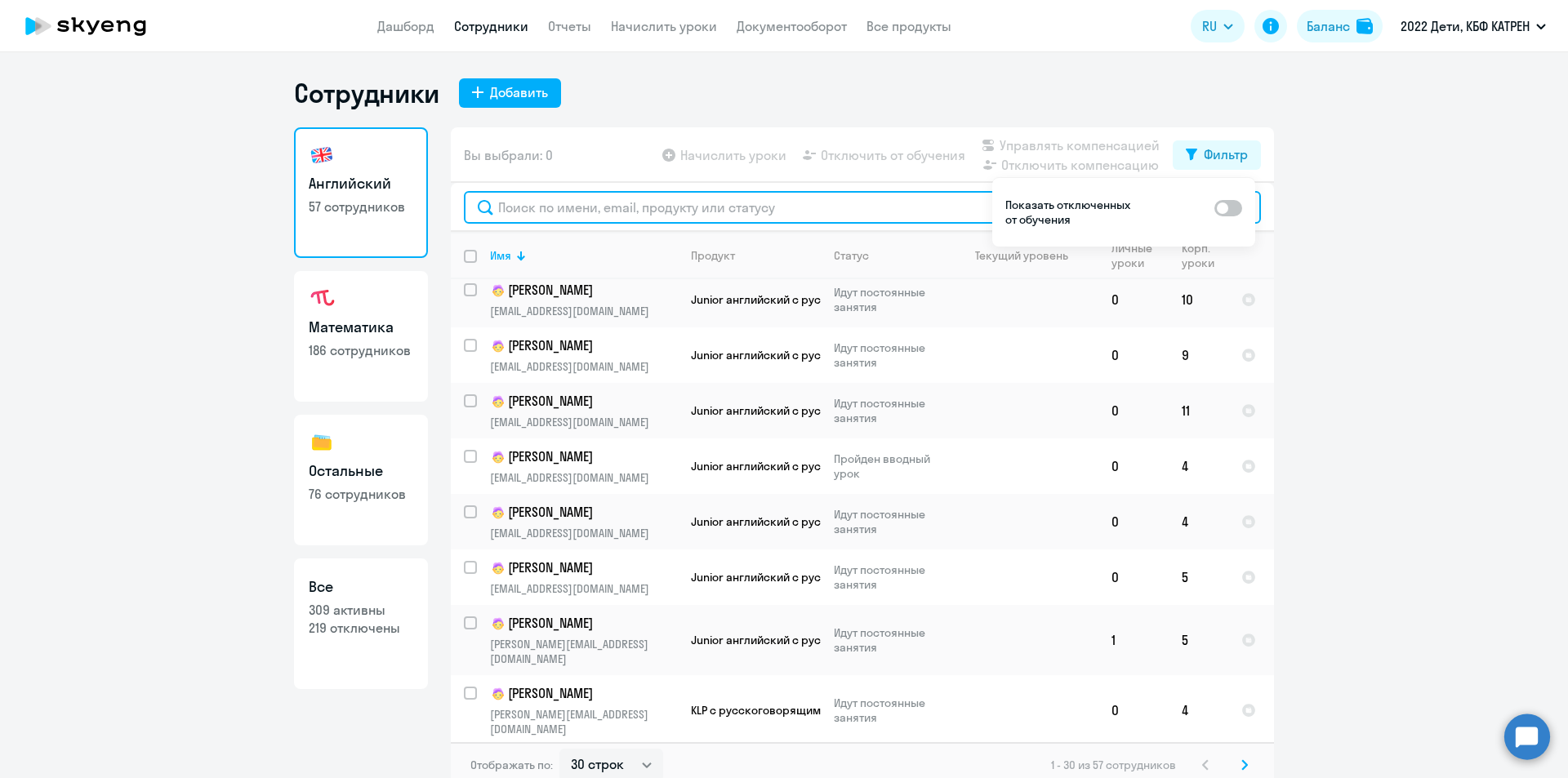
click at [919, 213] on input "text" at bounding box center [862, 207] width 797 height 33
type input "8"
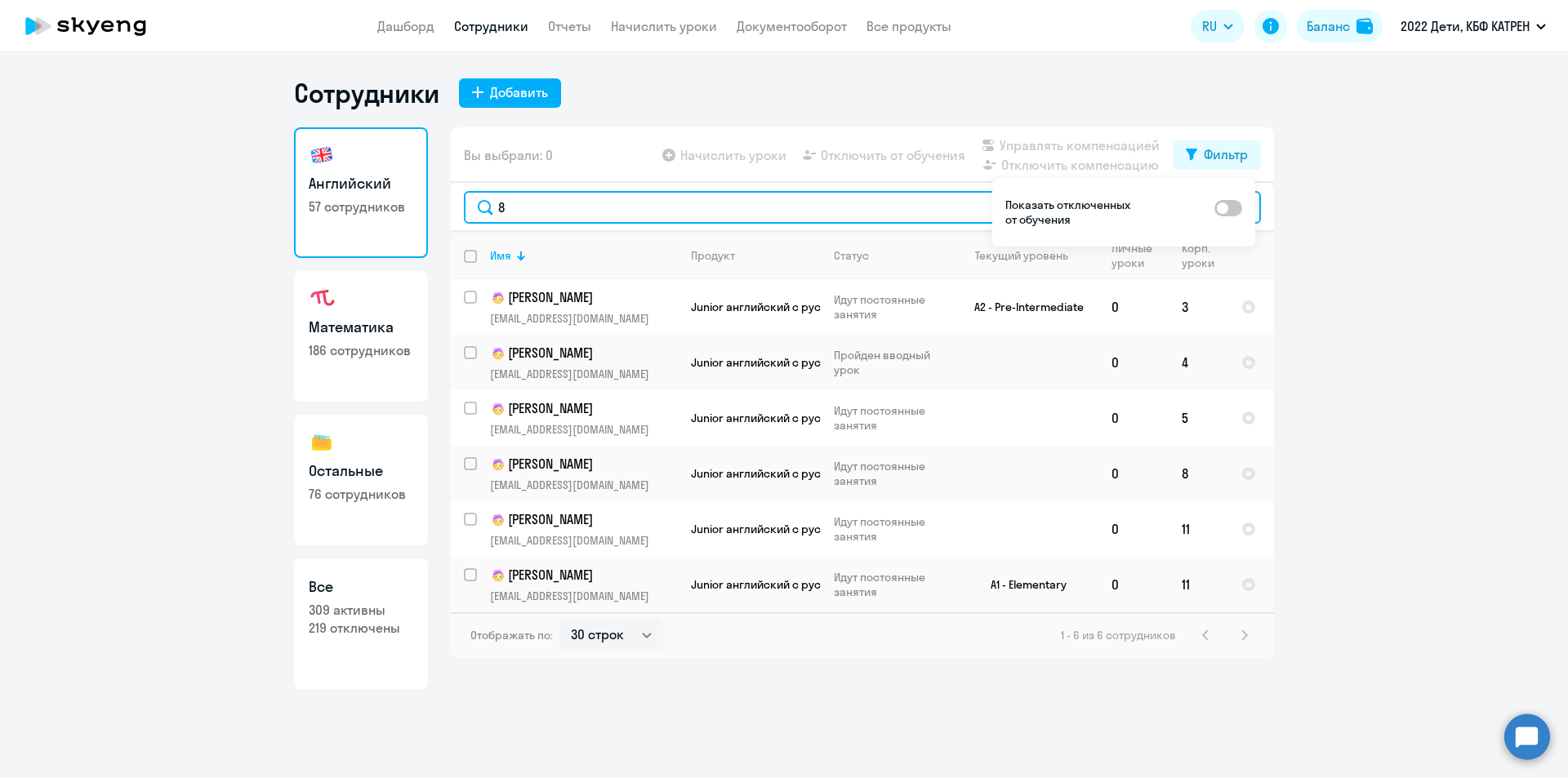
drag, startPoint x: 503, startPoint y: 207, endPoint x: 494, endPoint y: 203, distance: 9.8
click at [494, 203] on input "8" at bounding box center [862, 207] width 797 height 33
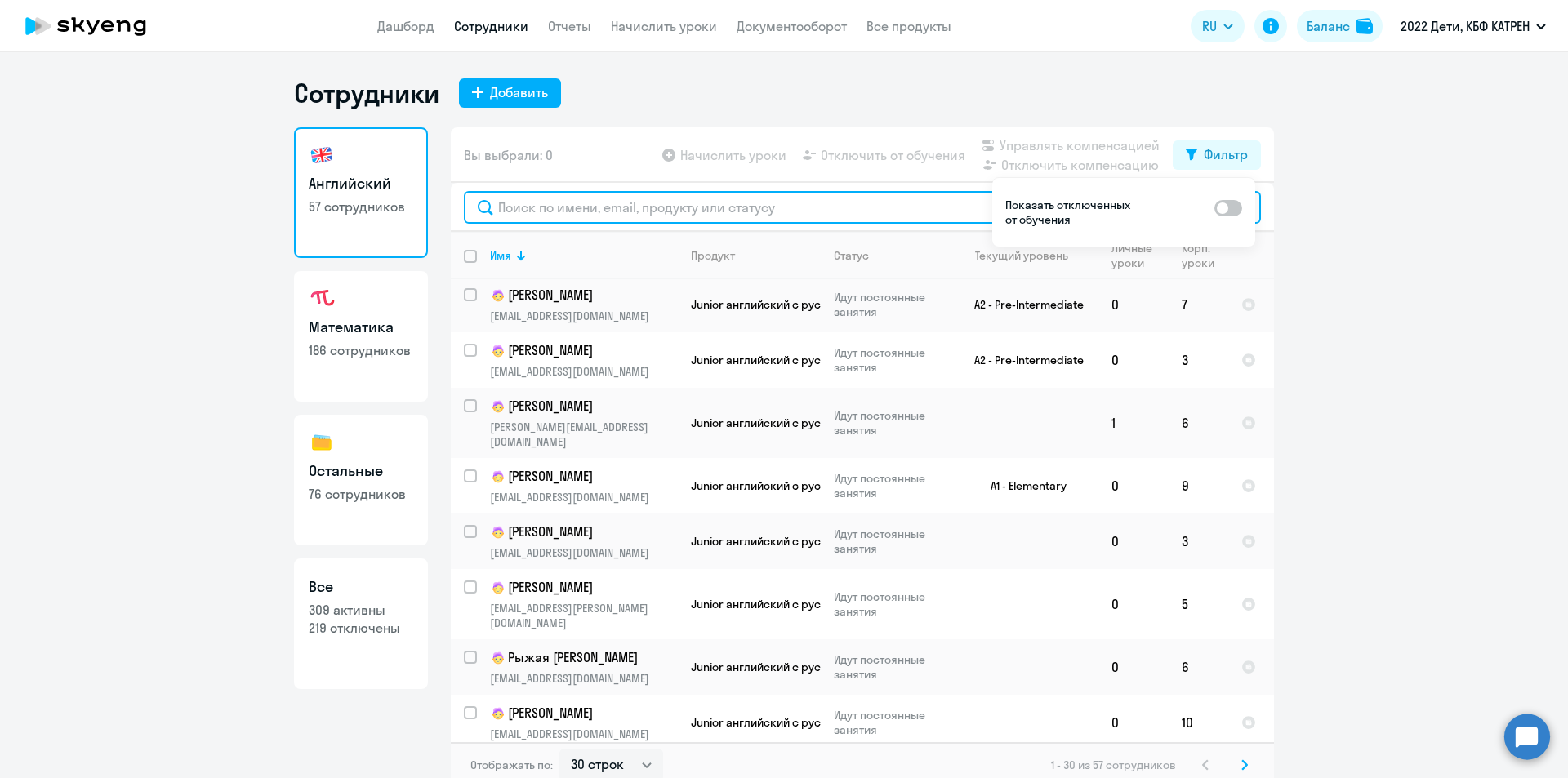
scroll to position [654, 0]
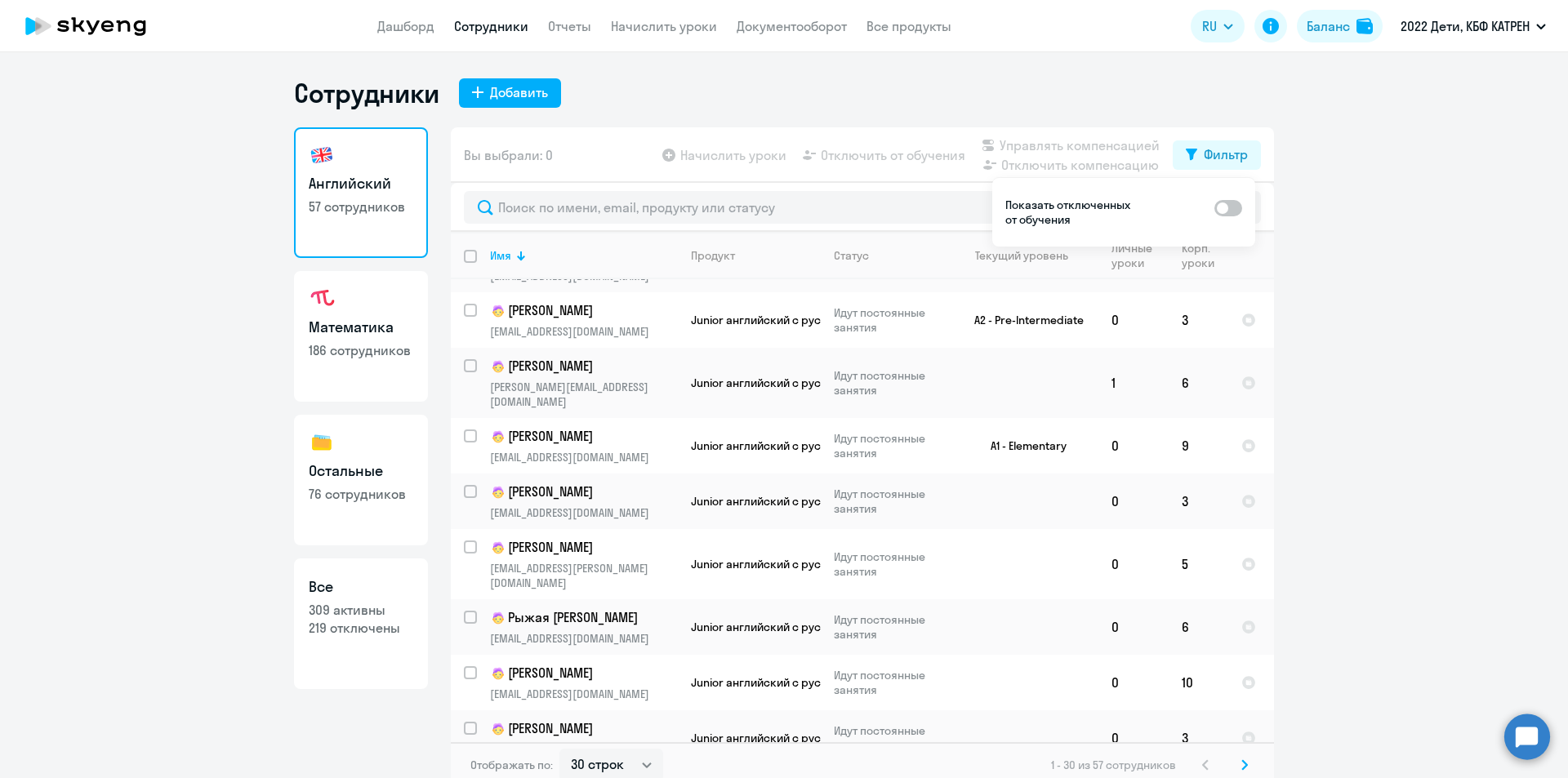
click at [1513, 742] on circle at bounding box center [1526, 736] width 46 height 46
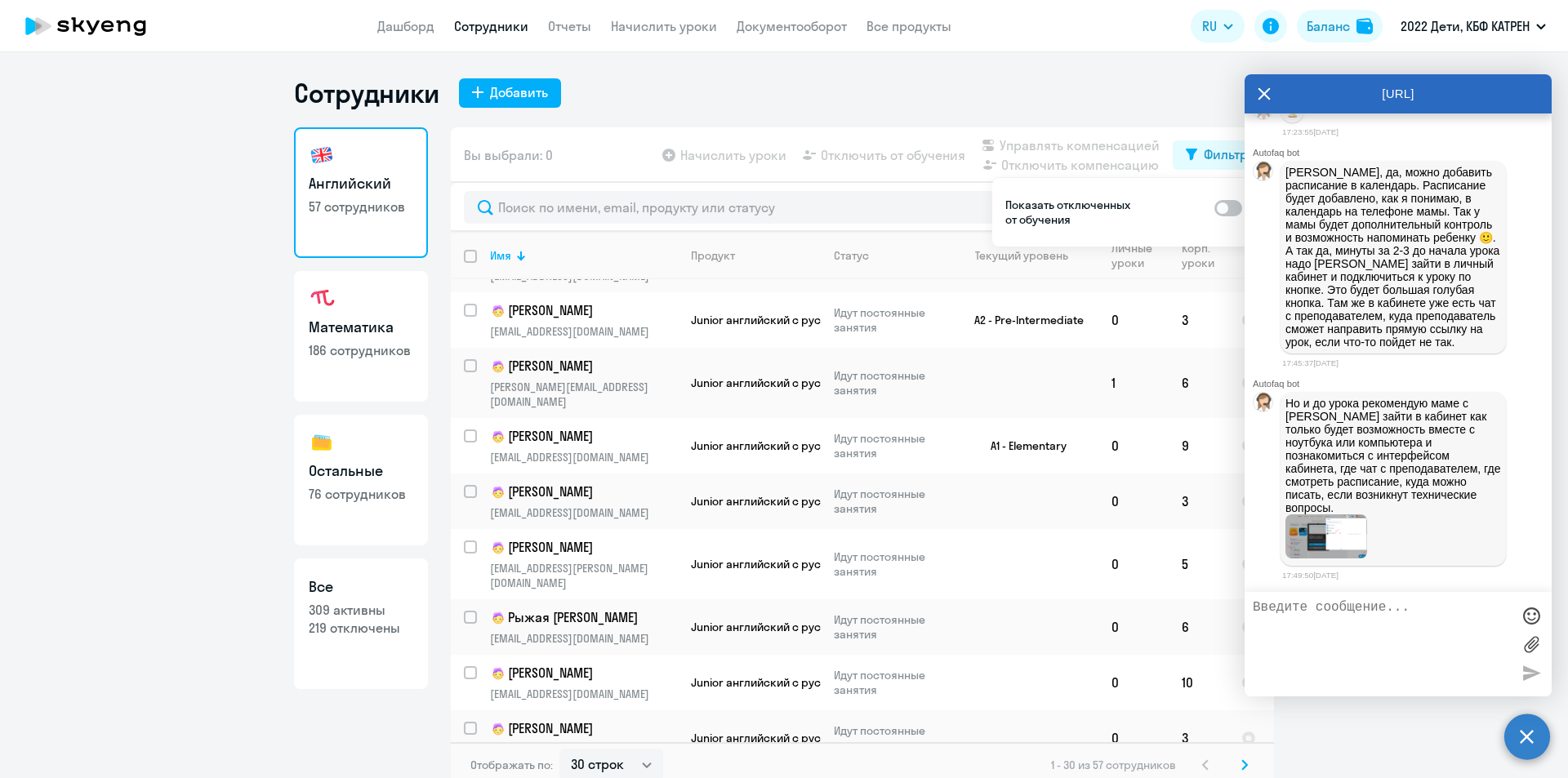
scroll to position [8612, 0]
drag, startPoint x: 1355, startPoint y: 160, endPoint x: 1302, endPoint y: 256, distance: 109.7
click at [1408, 349] on p "Татьяна, да, можно добавить расписание в календарь. Расписание будет добавлено,…" at bounding box center [1393, 257] width 215 height 183
copy p "можно добавить расписание в календарь. Расписание будет добавлено, как я понима…"
drag, startPoint x: 1287, startPoint y: 421, endPoint x: 1466, endPoint y: 514, distance: 201.7
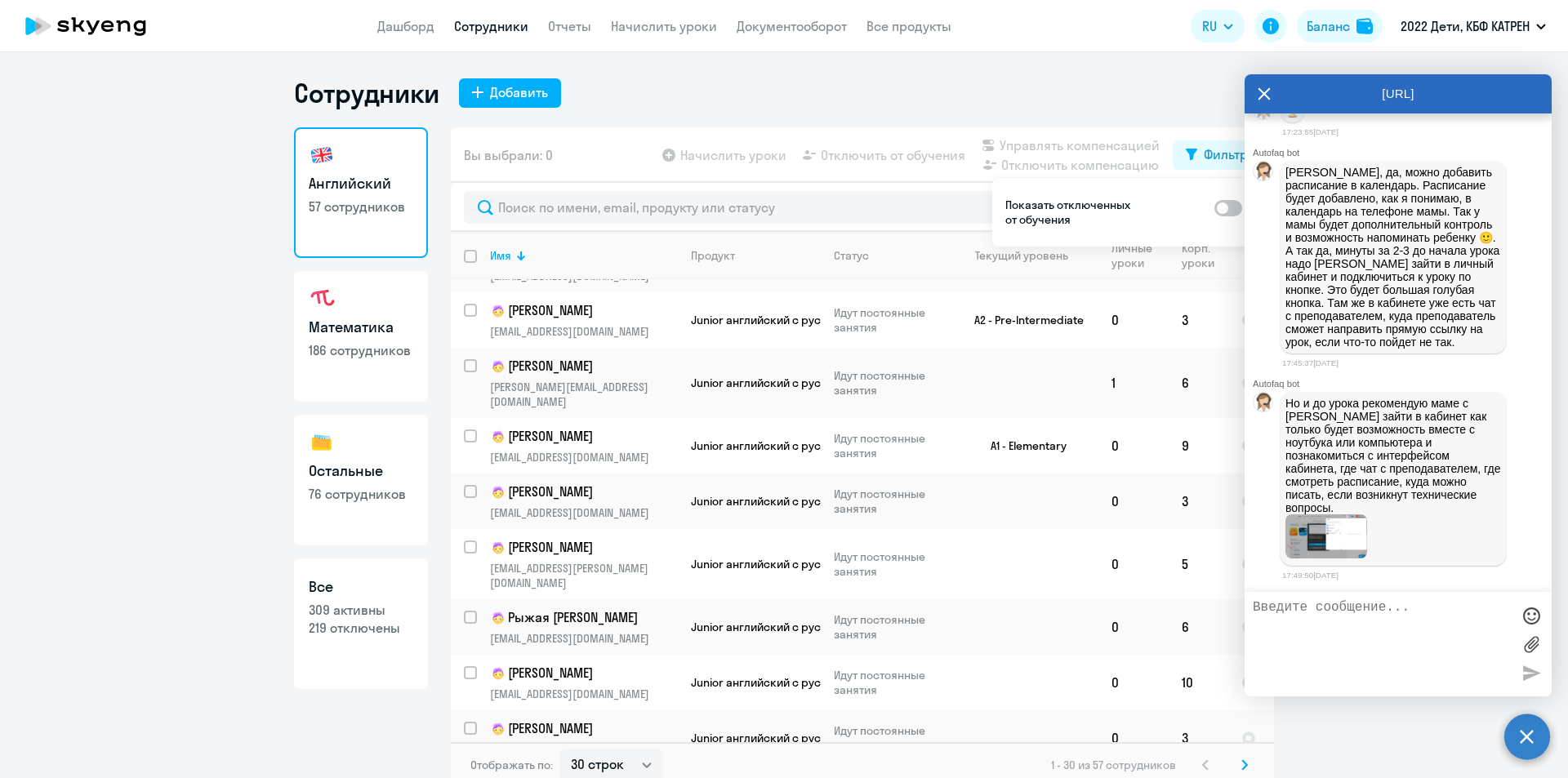
click at [1466, 514] on p "Но и до урока рекомендую маме с Юлией зайти в кабинет как только будет возможно…" at bounding box center [1393, 456] width 215 height 118
copy p "Но и до урока рекомендую маме с Юлией зайти в кабинет как только будет возможно…"
click at [1334, 545] on img at bounding box center [1326, 536] width 81 height 44
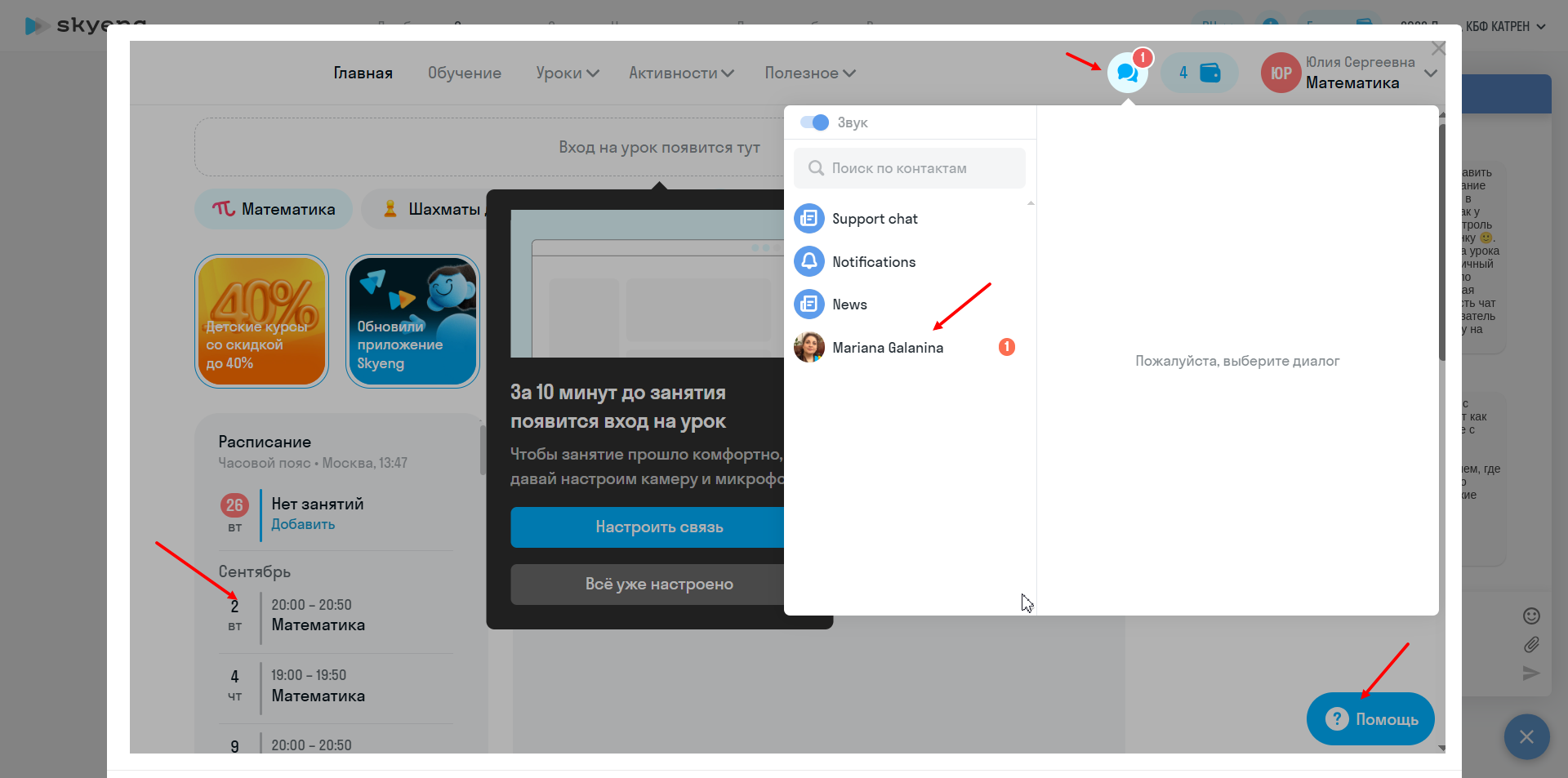
click at [1493, 241] on div at bounding box center [784, 389] width 1568 height 778
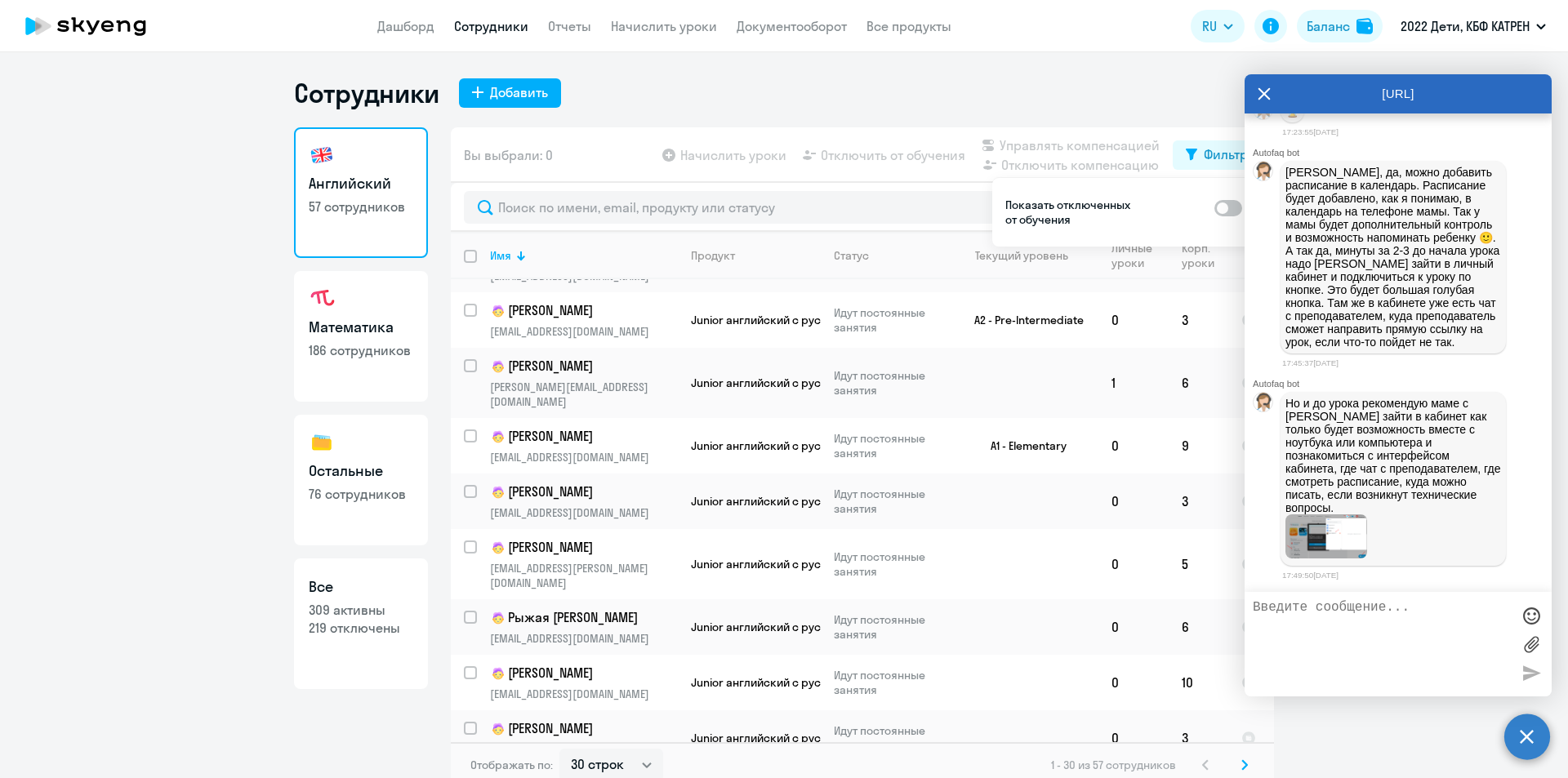
click at [1324, 627] on textarea at bounding box center [1381, 644] width 258 height 89
click at [1356, 608] on textarea "Таня, спасибо! Более чем понятно:)" at bounding box center [1381, 644] width 258 height 89
type textarea "Таня, спасибо большое! Более чем понятно:)"
click at [1530, 673] on div at bounding box center [1530, 672] width 24 height 24
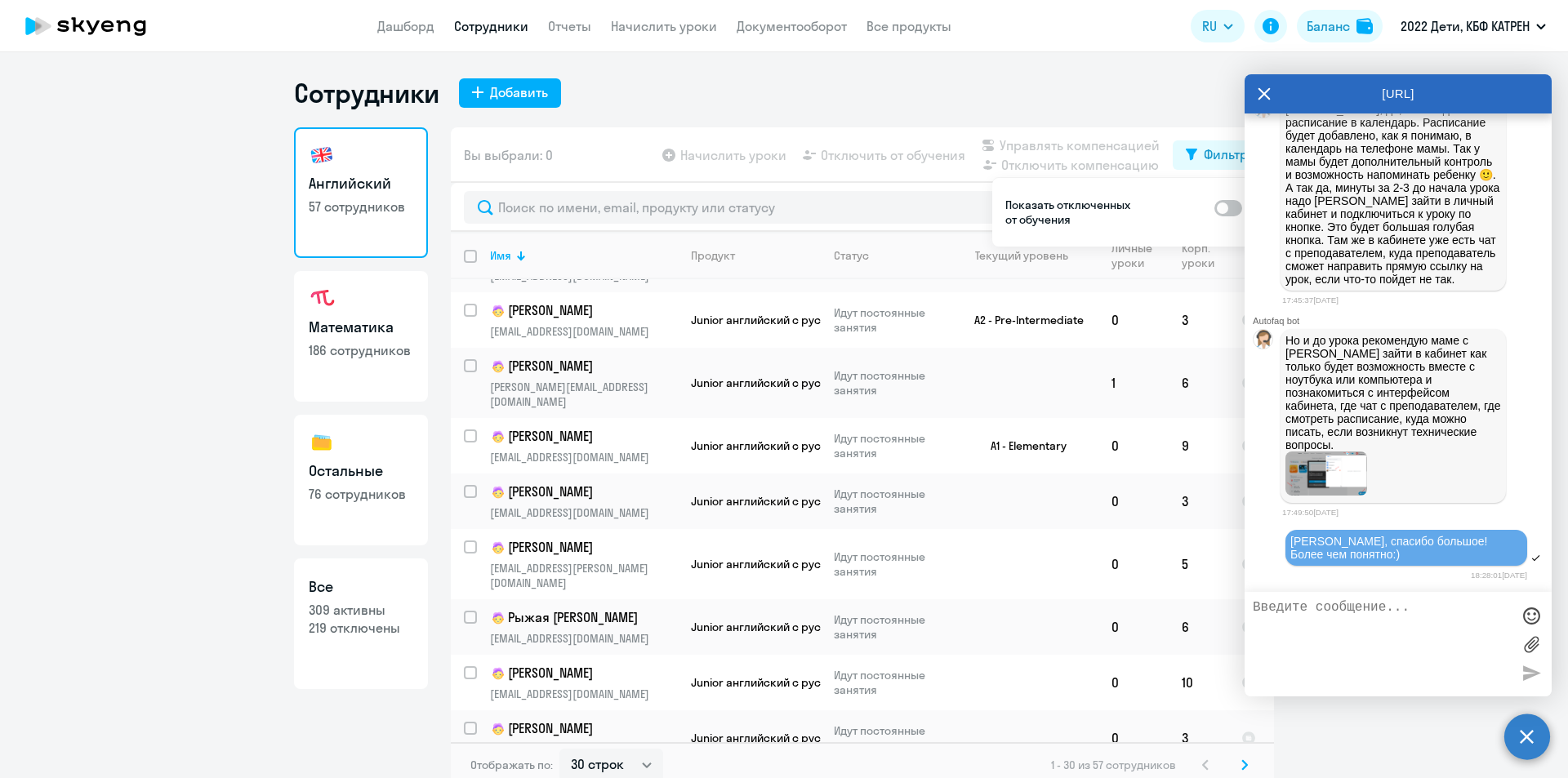
scroll to position [8675, 0]
